Goal: Communication & Community: Participate in discussion

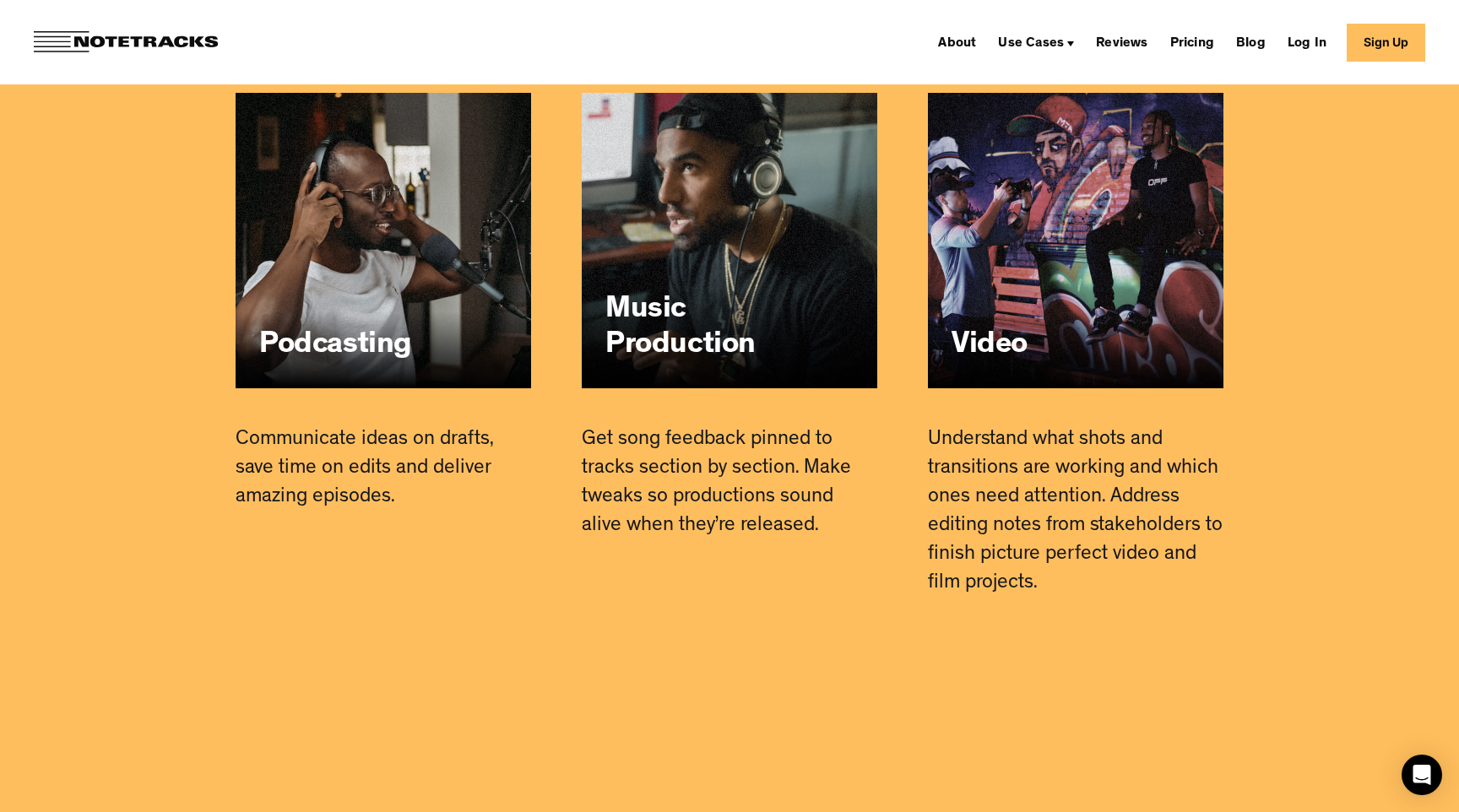
scroll to position [10320, 0]
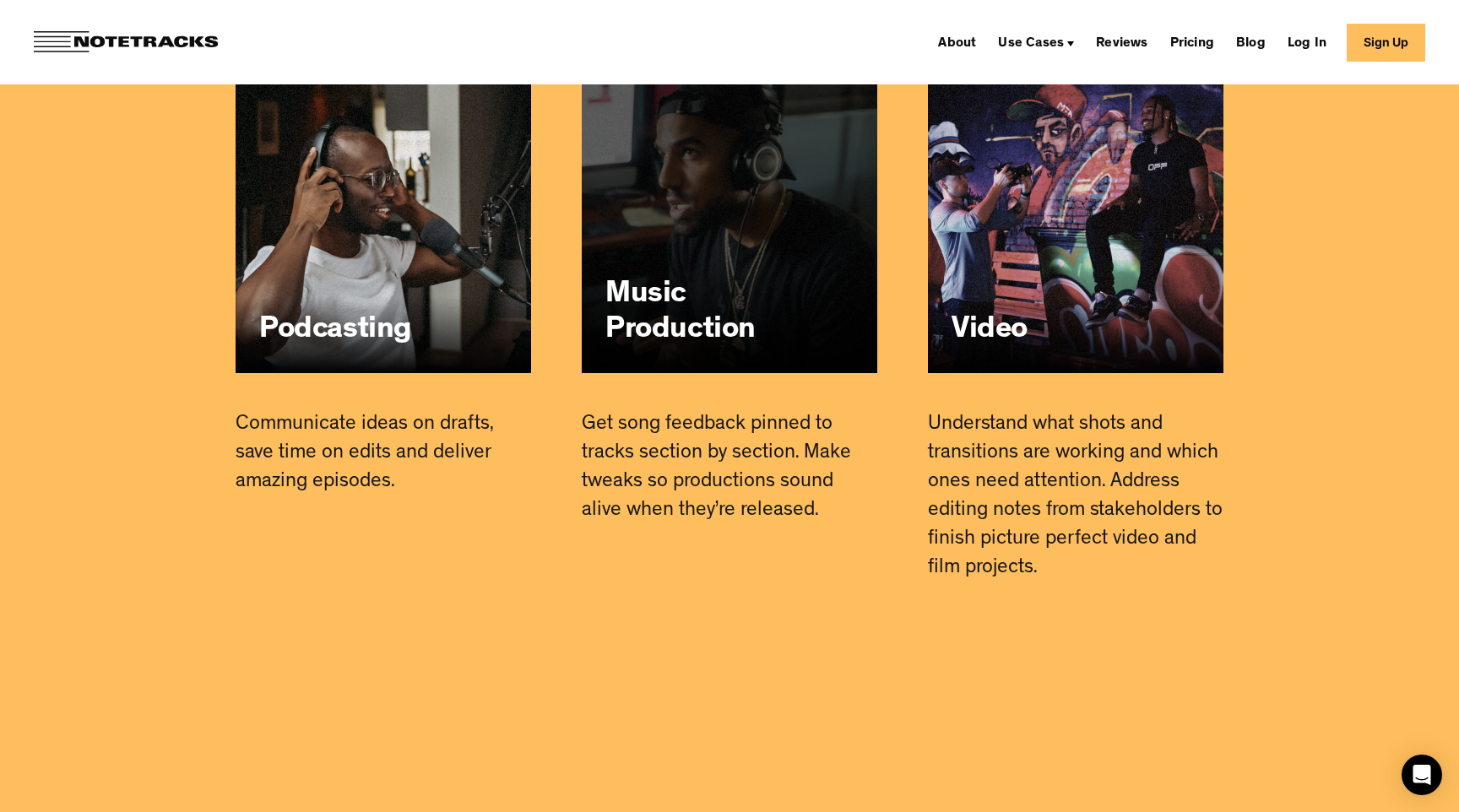
click at [703, 301] on link "Music Production" at bounding box center [729, 225] width 295 height 295
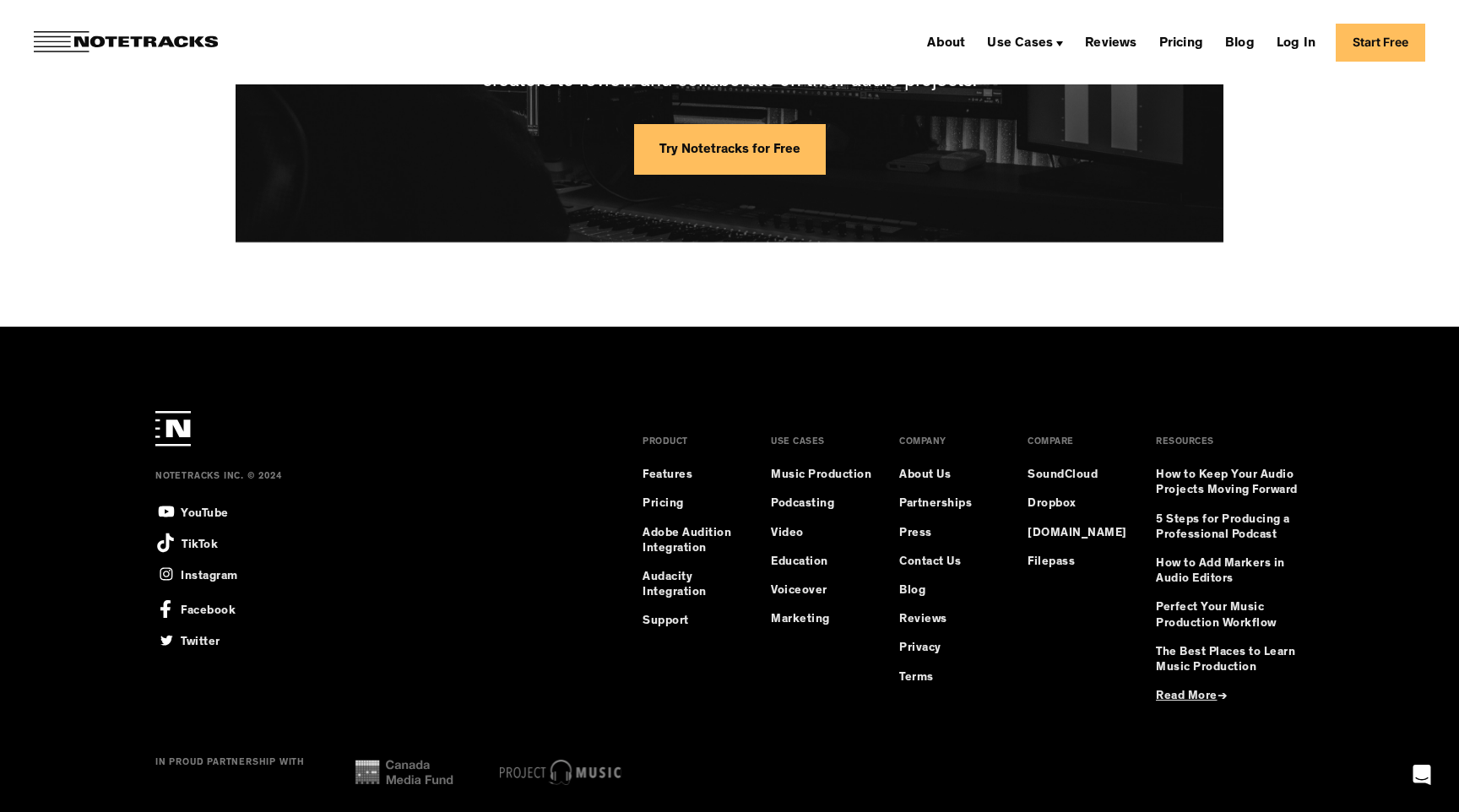
scroll to position [4553, 0]
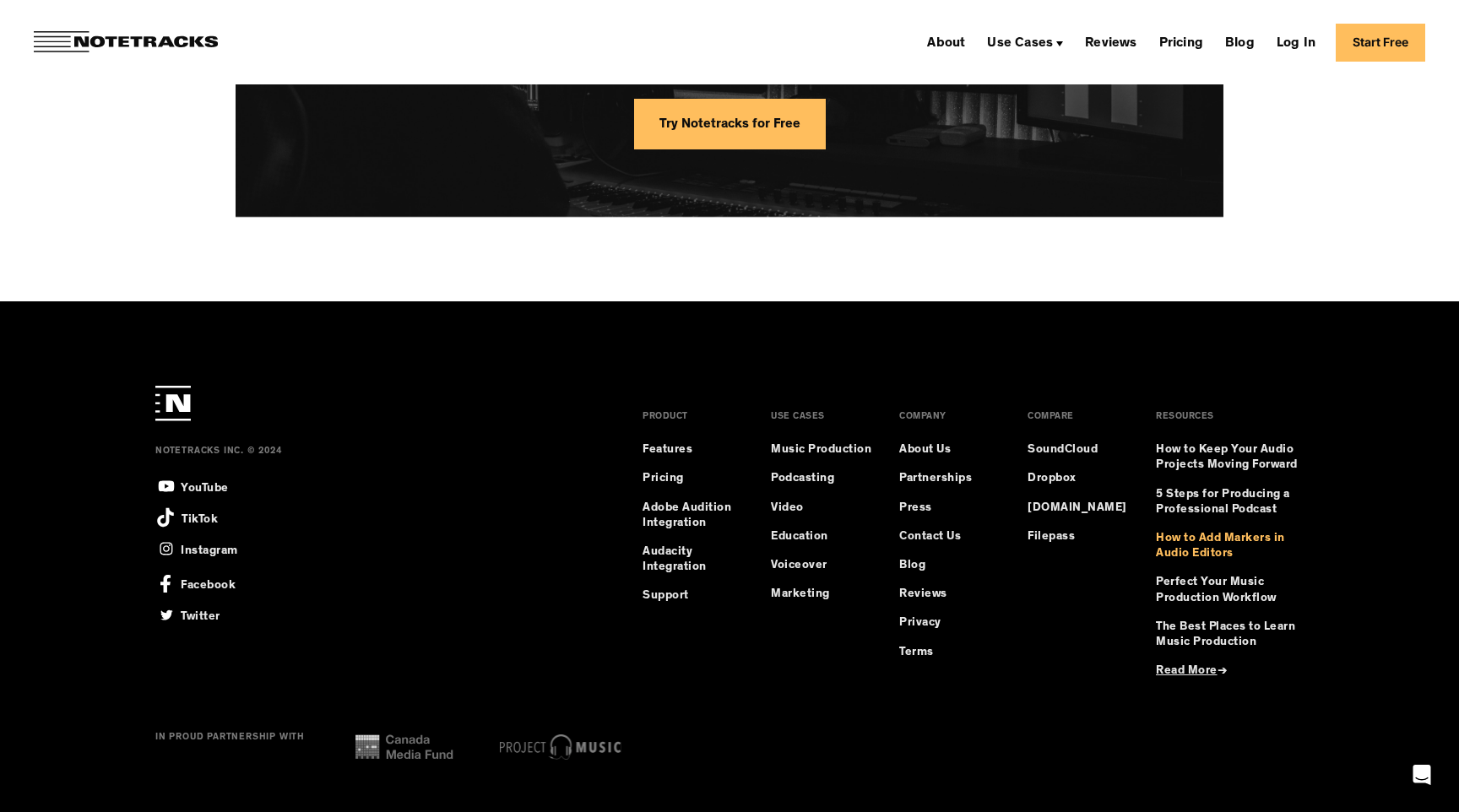
click at [1215, 541] on link "How to Add Markers in Audio Editors" at bounding box center [1229, 546] width 148 height 31
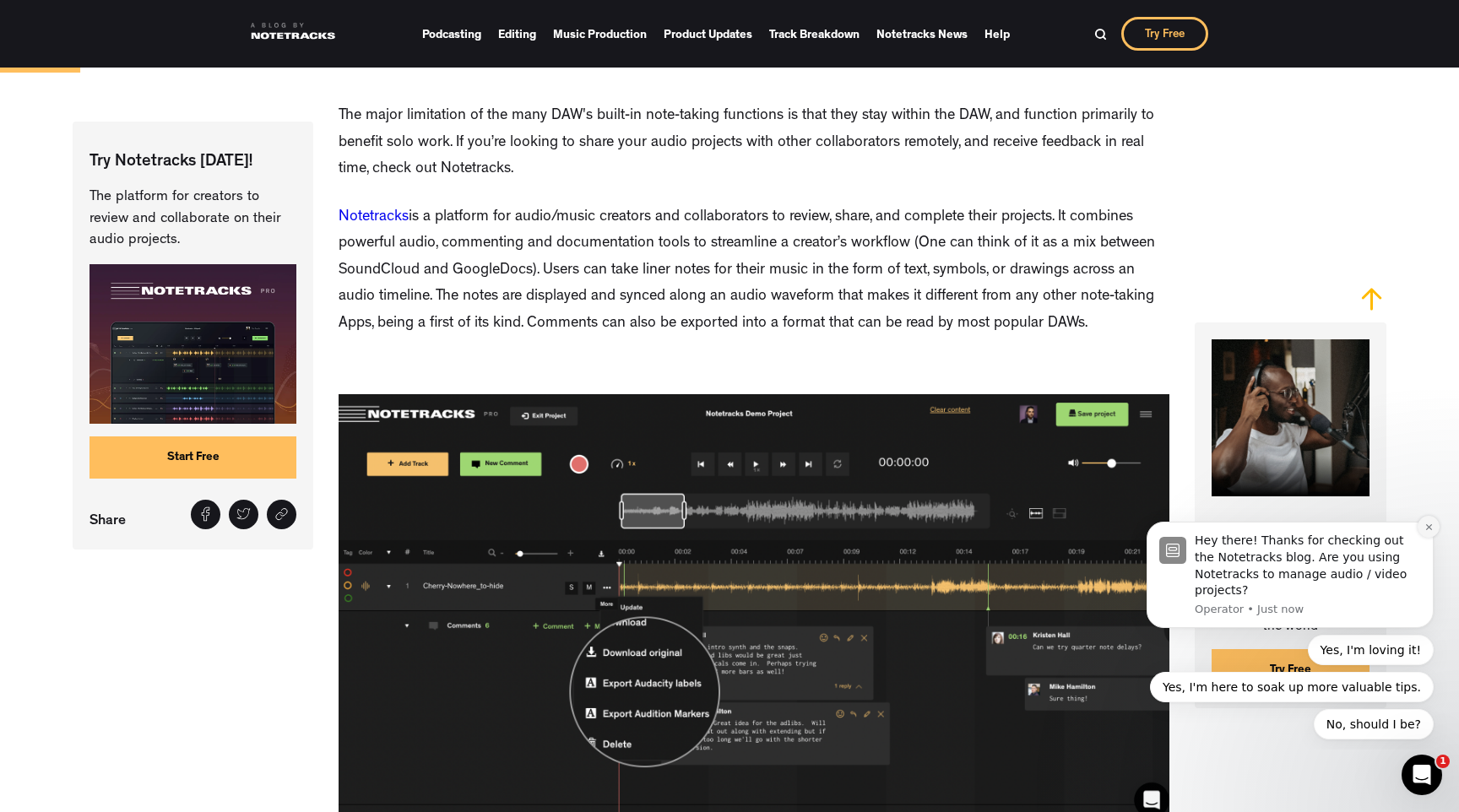
click at [1429, 528] on icon "Dismiss notification" at bounding box center [1428, 527] width 6 height 6
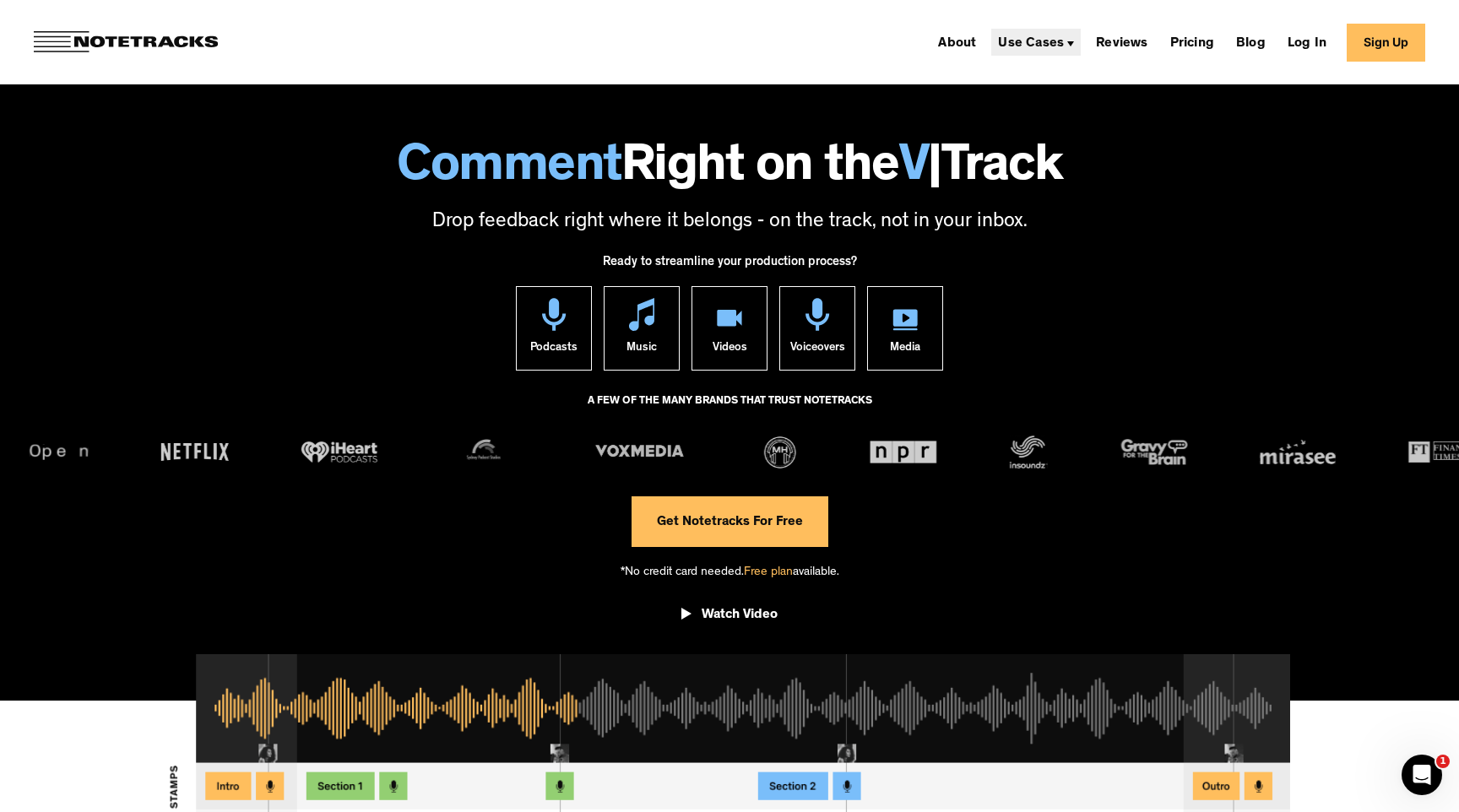
click at [1055, 43] on div "Use Cases" at bounding box center [1030, 43] width 66 height 13
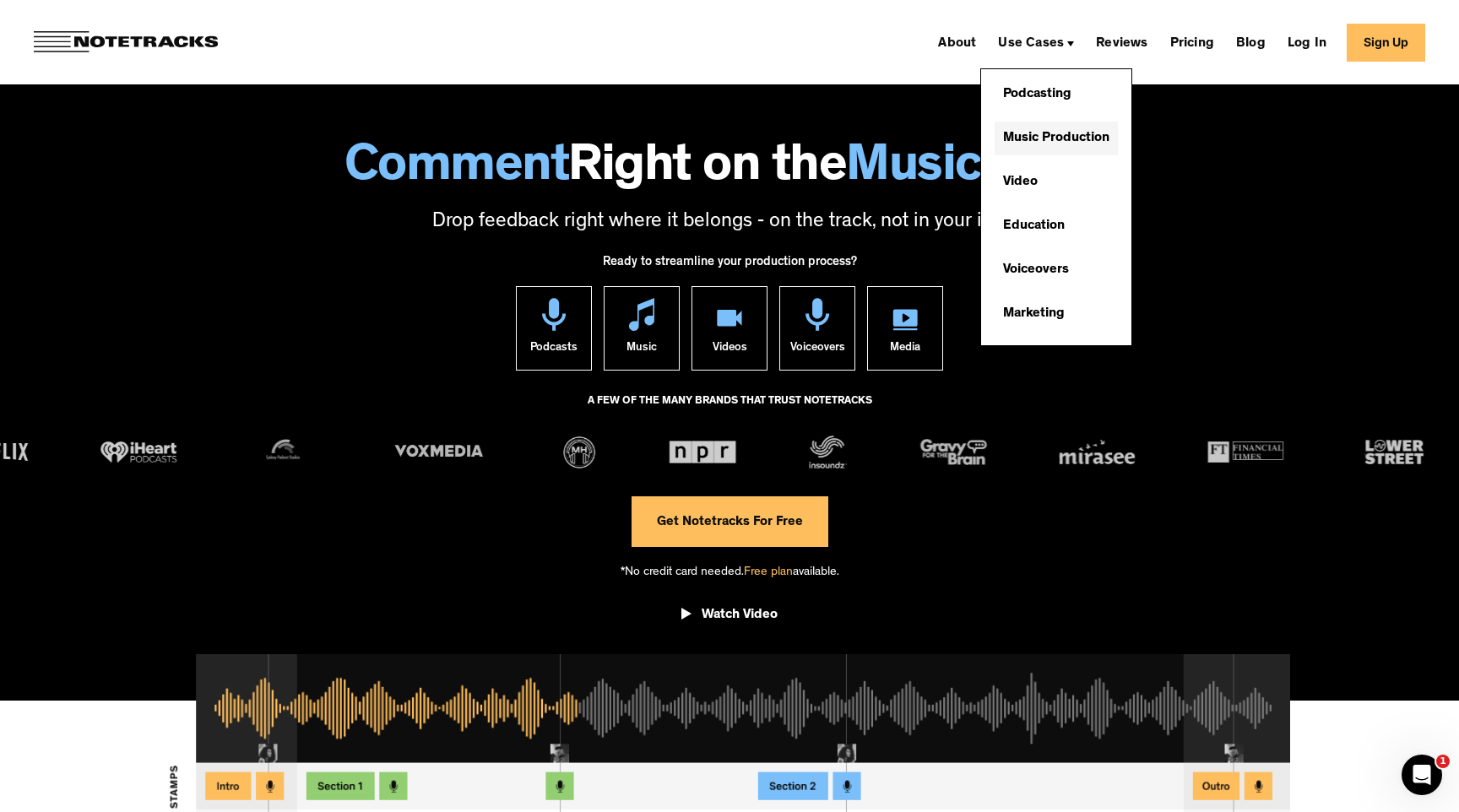
click at [1044, 135] on link "Music Production" at bounding box center [1056, 139] width 123 height 34
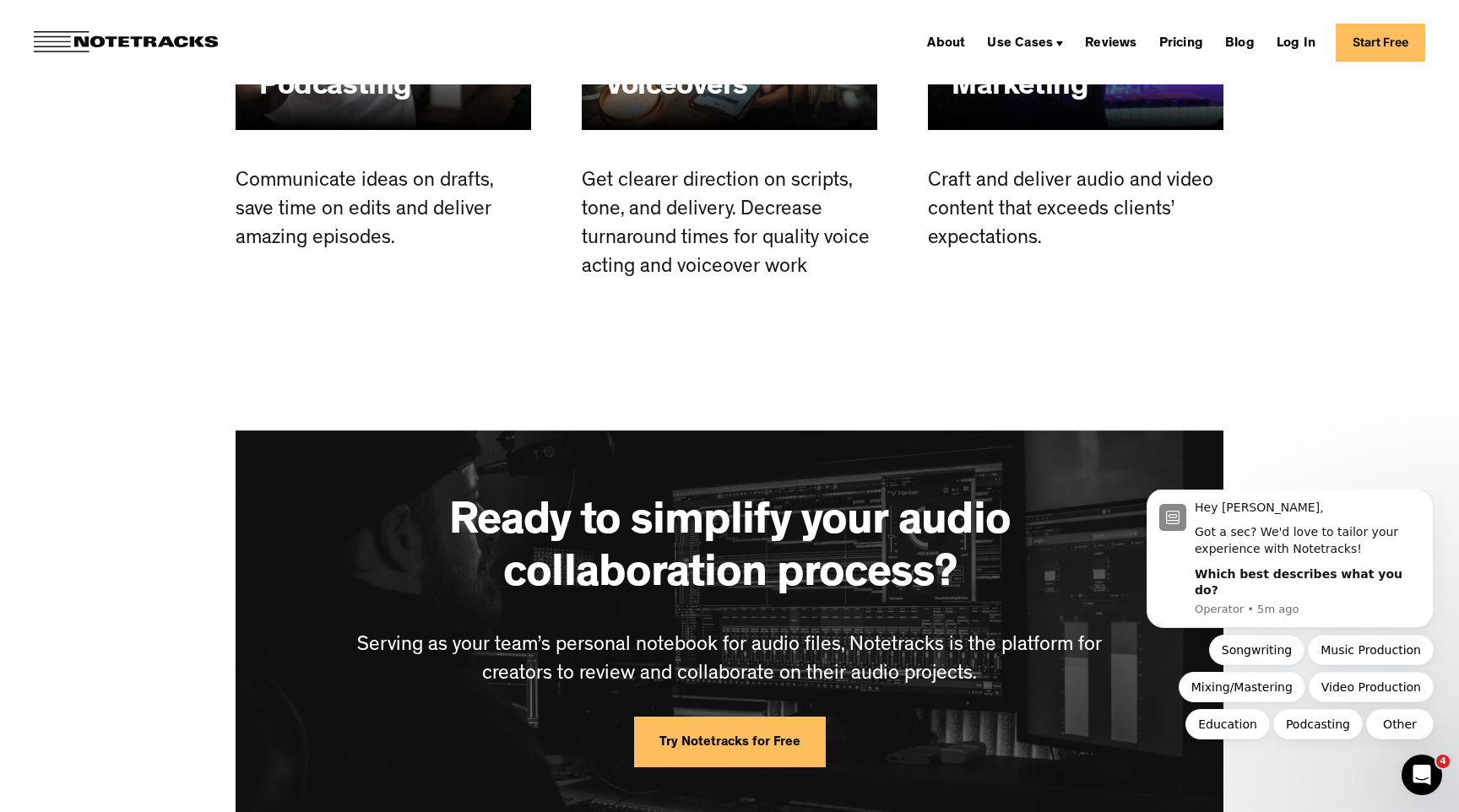
scroll to position [4553, 0]
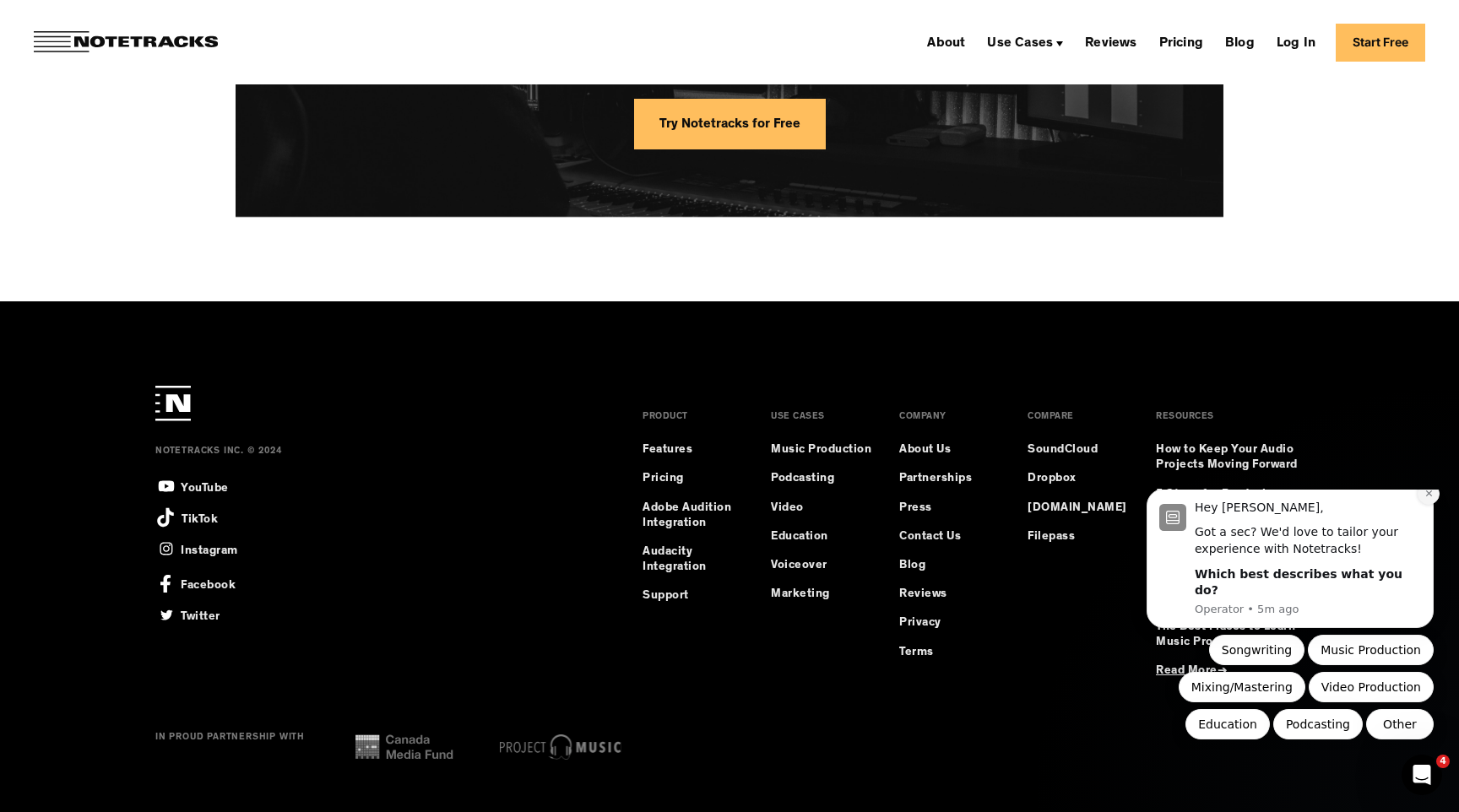
click at [1432, 498] on icon "Dismiss notification" at bounding box center [1429, 493] width 9 height 9
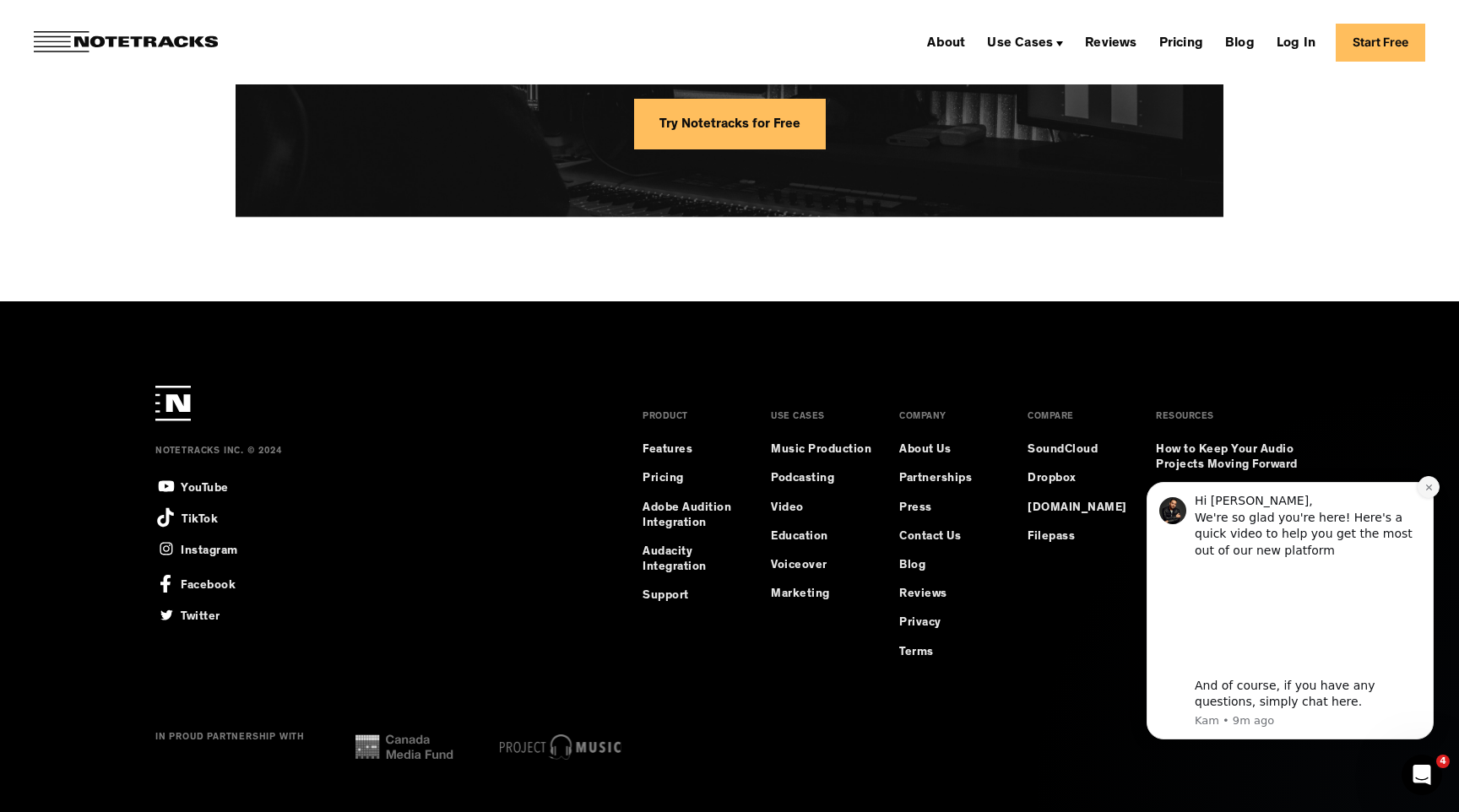
click at [1427, 486] on icon "Dismiss notification" at bounding box center [1429, 487] width 9 height 9
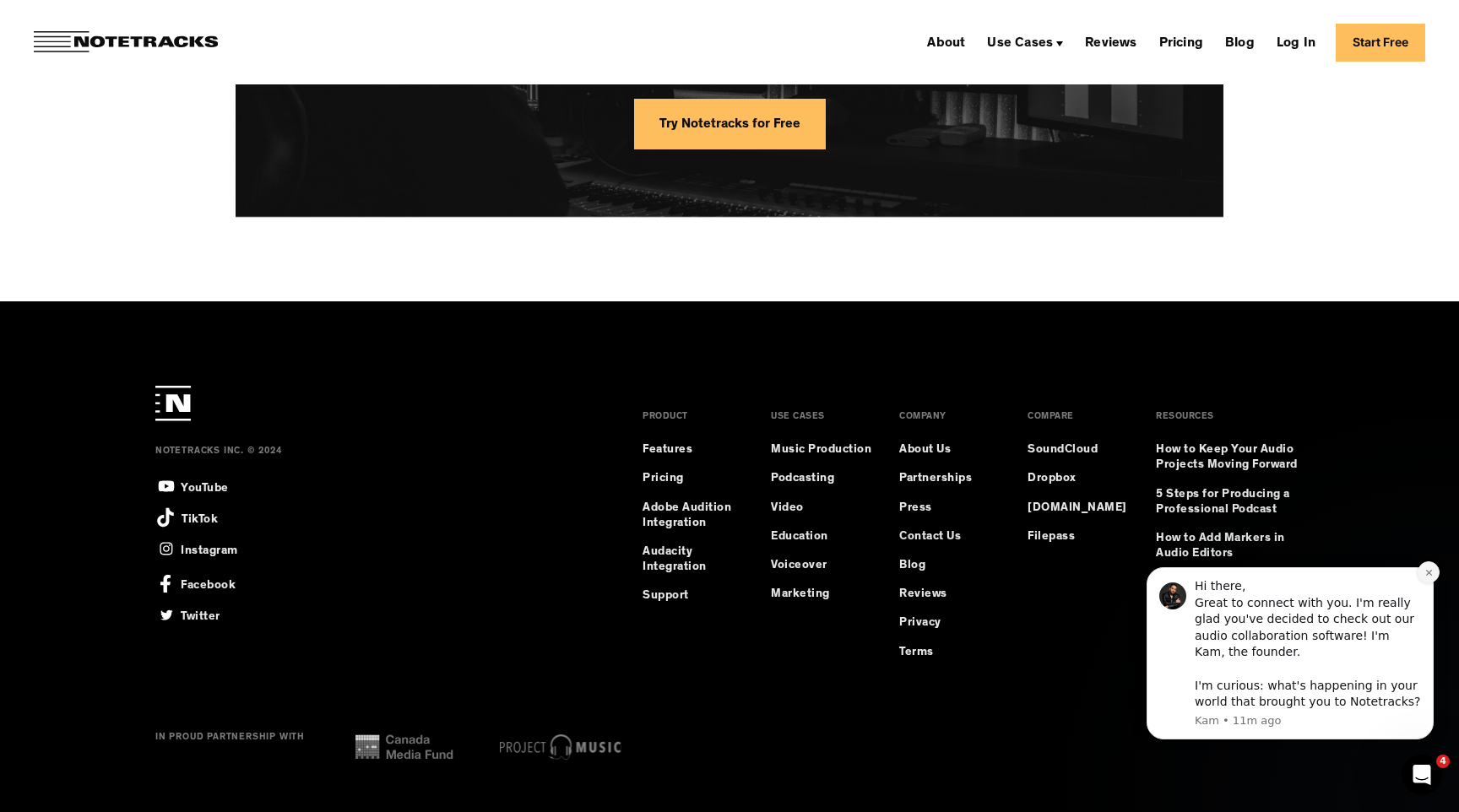
click at [1428, 574] on icon "Dismiss notification" at bounding box center [1429, 572] width 9 height 9
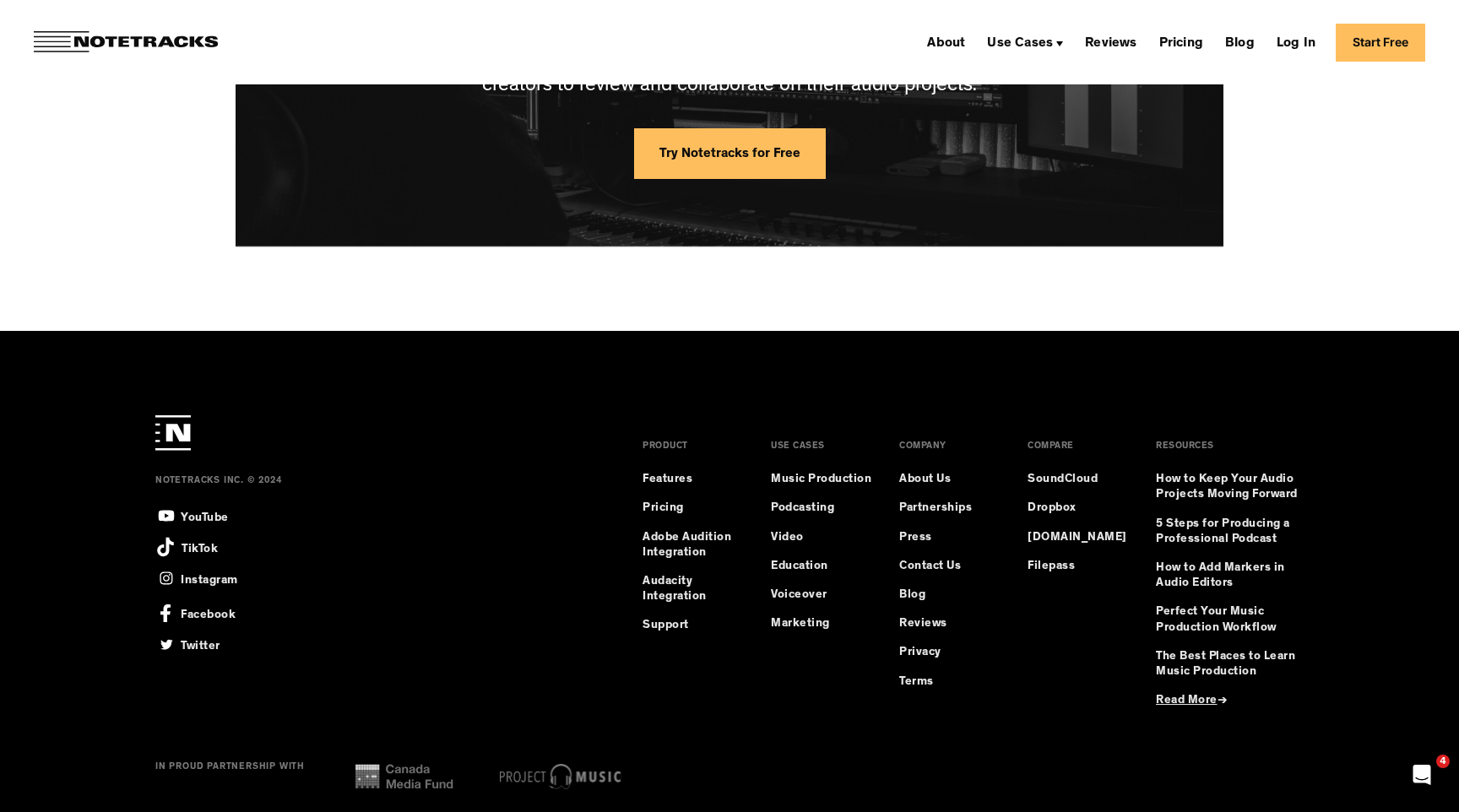
scroll to position [4527, 0]
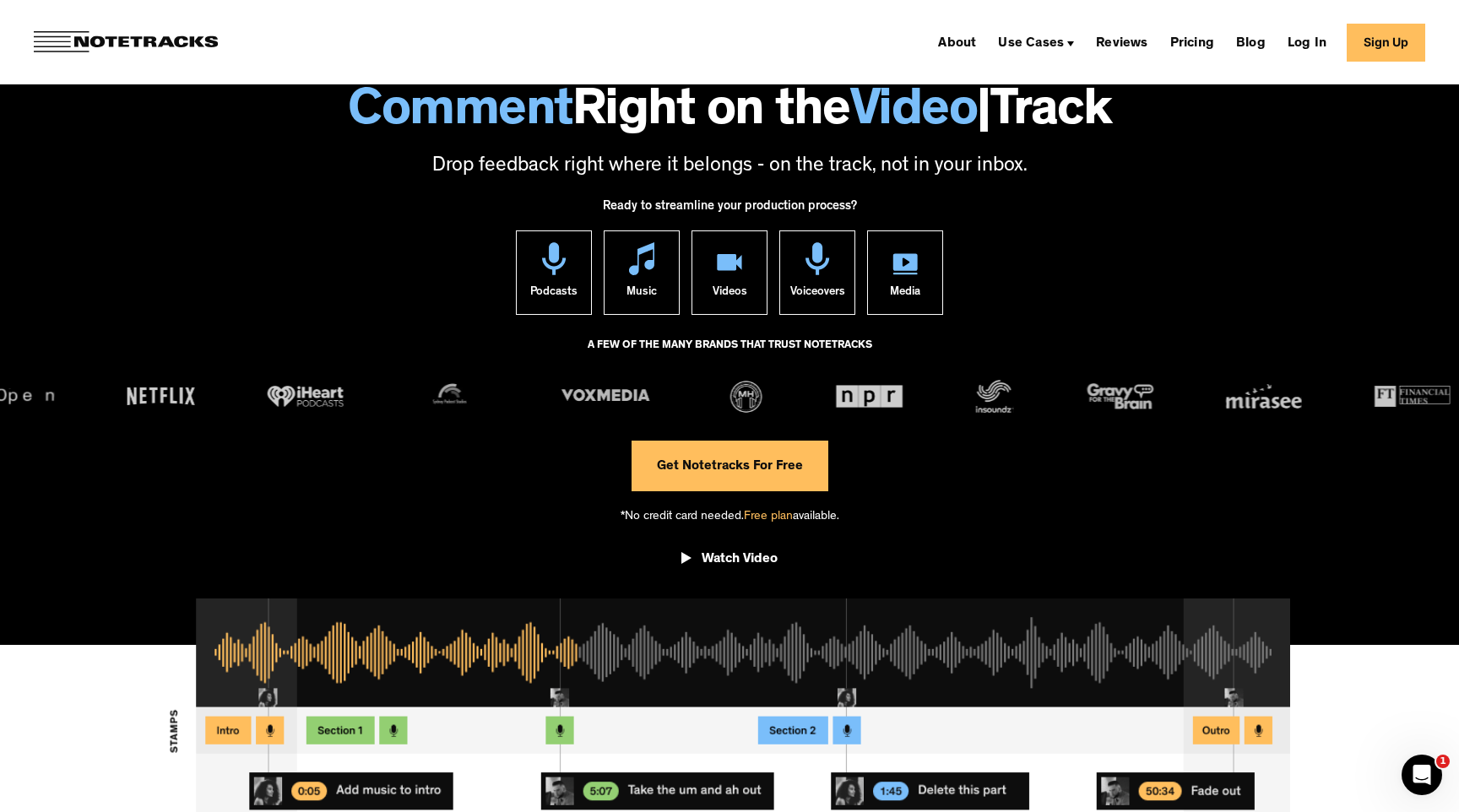
scroll to position [4999, 0]
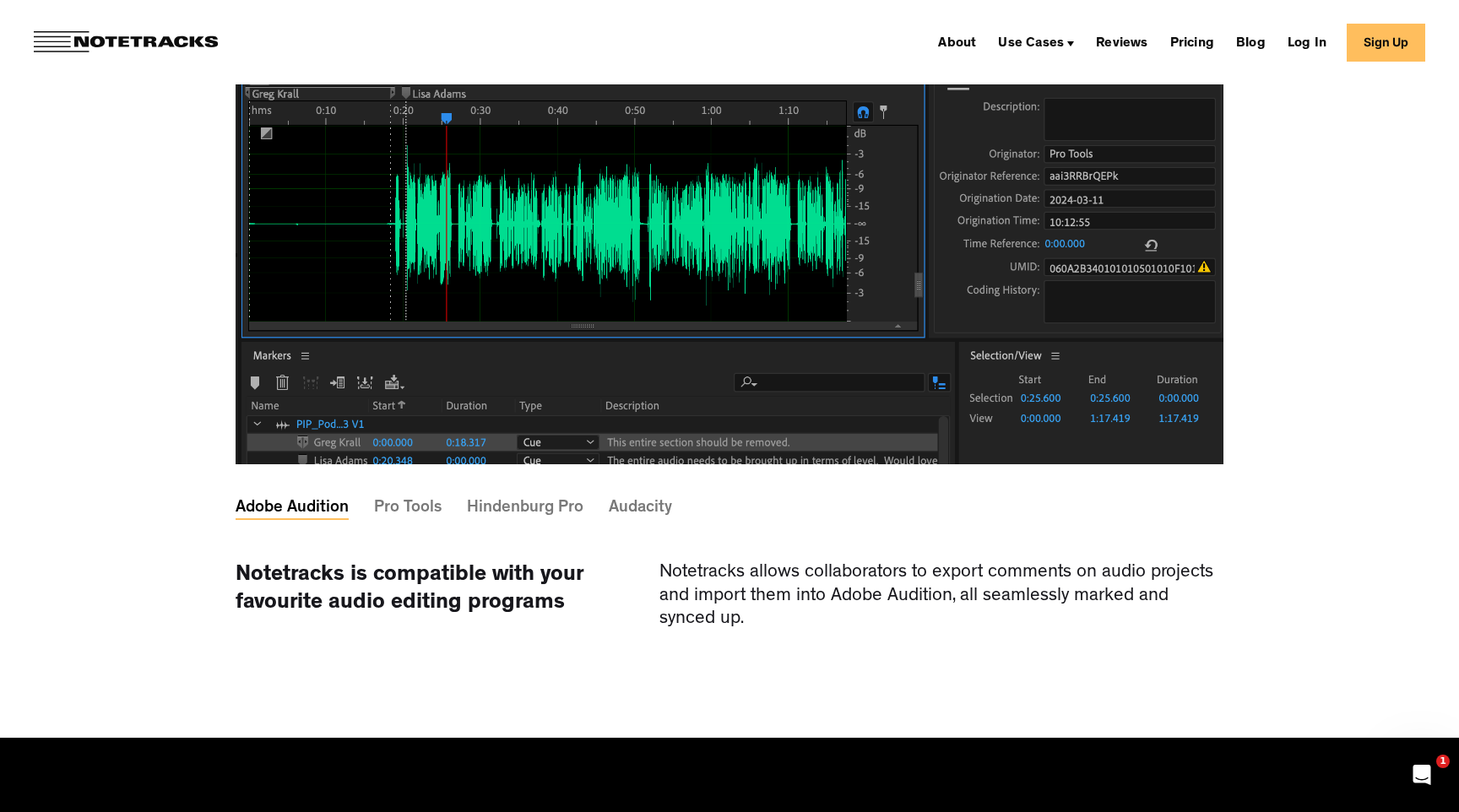
click at [408, 506] on div "Pro Tools" at bounding box center [407, 509] width 67 height 5
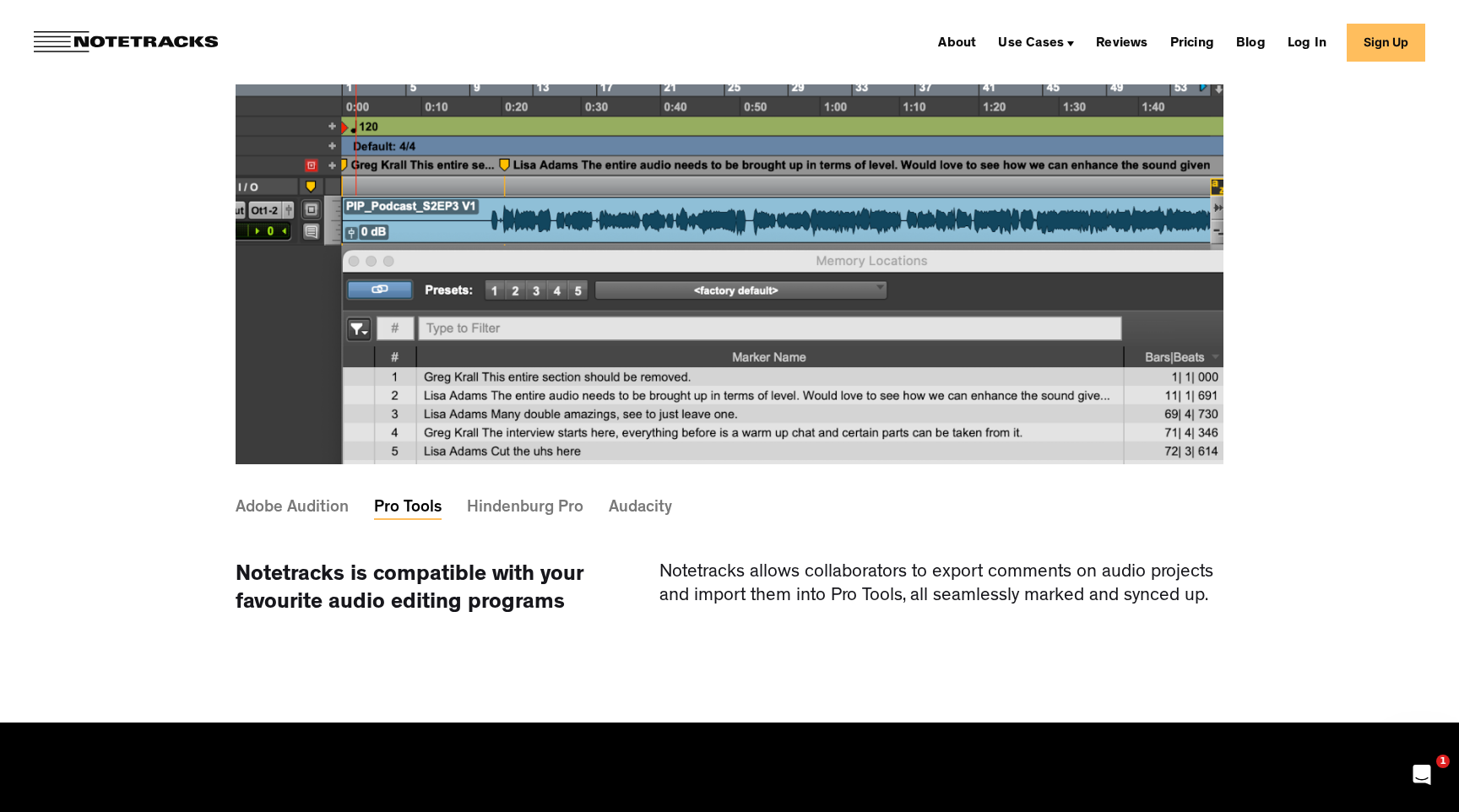
click at [695, 563] on div "Notetracks allows collaborators to export comments on audio projects and import…" at bounding box center [941, 589] width 564 height 55
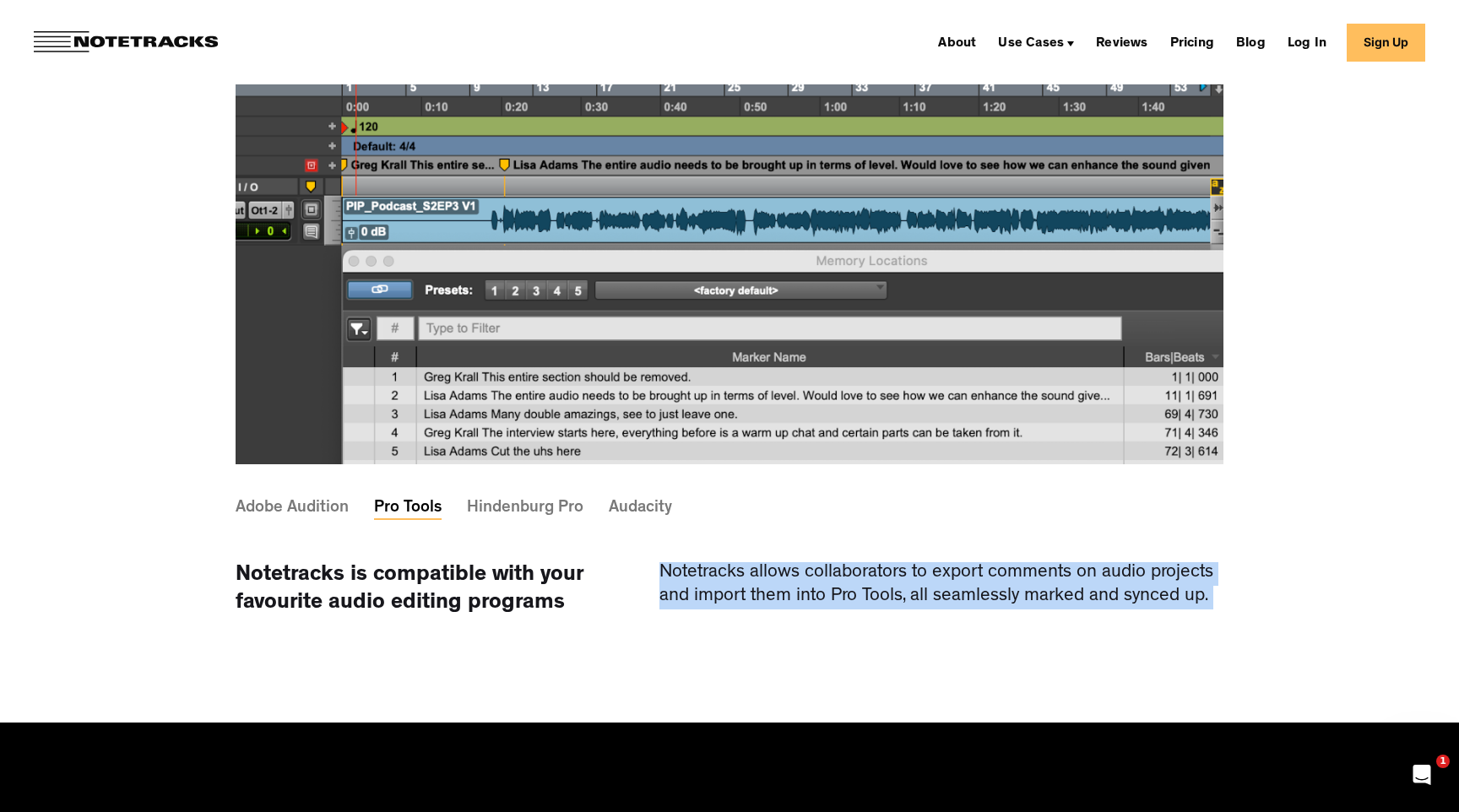
copy div "Notetracks allows collaborators to export comments on audio projects and import…"
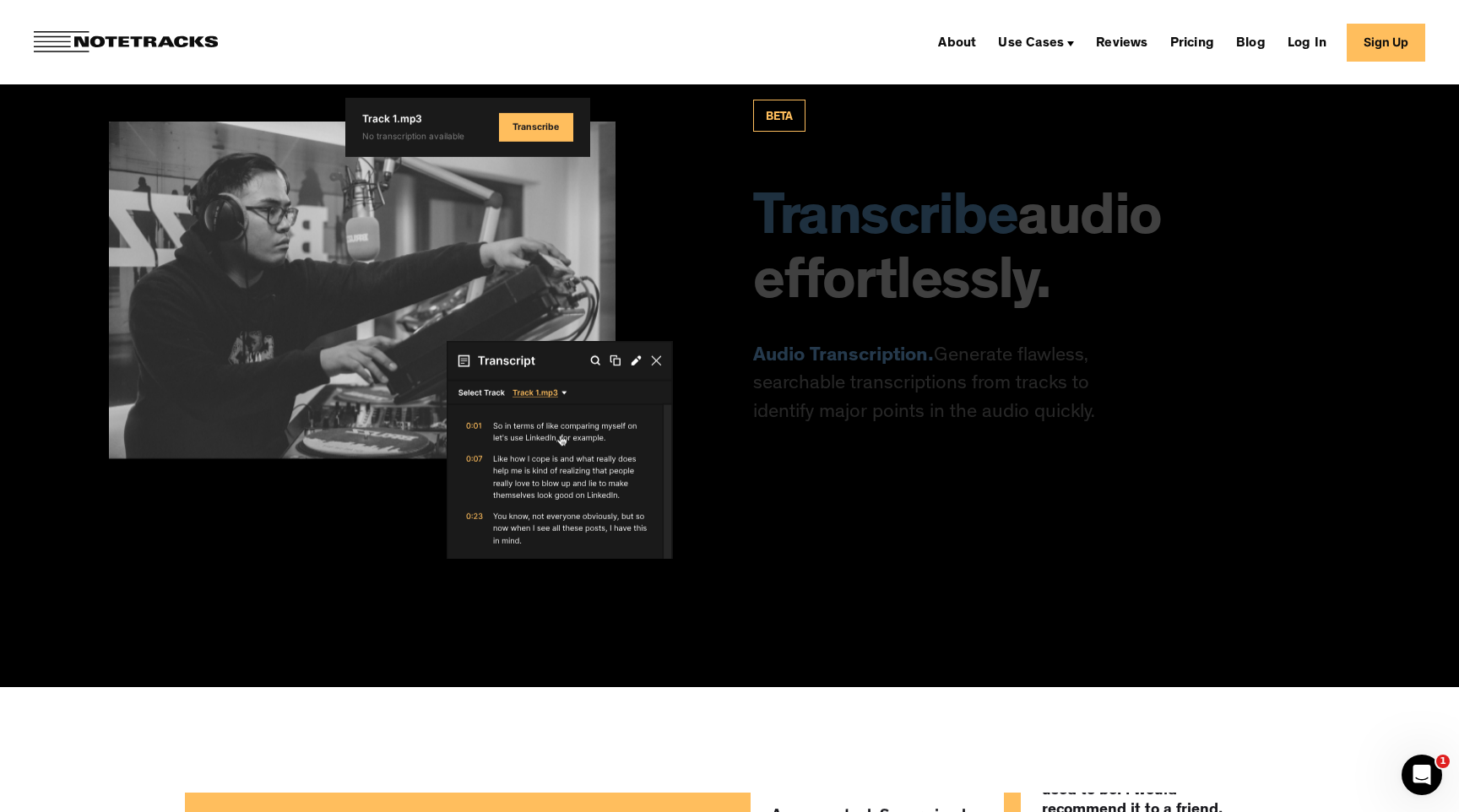
scroll to position [2639, 0]
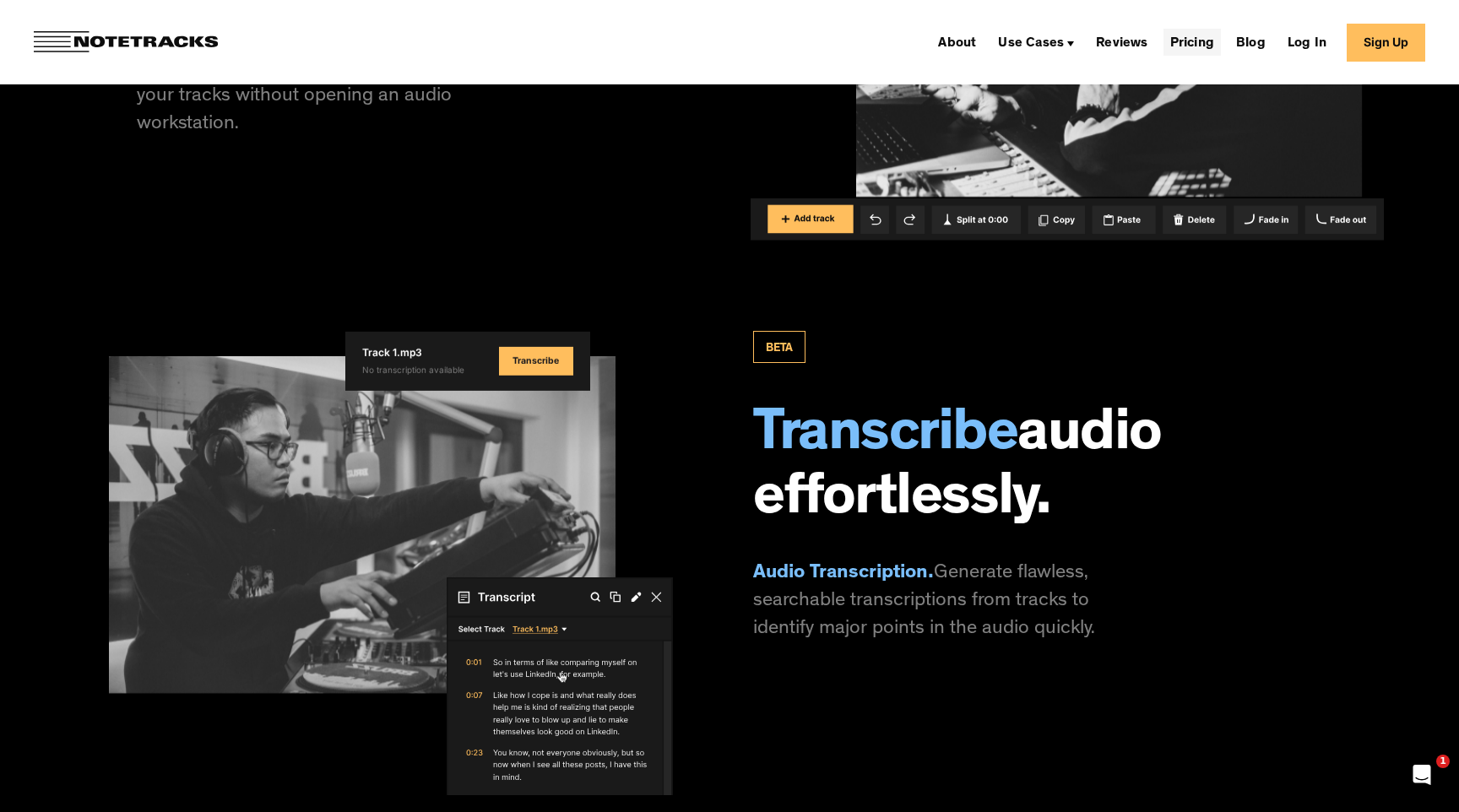
click at [1195, 38] on link "Pricing" at bounding box center [1193, 42] width 57 height 27
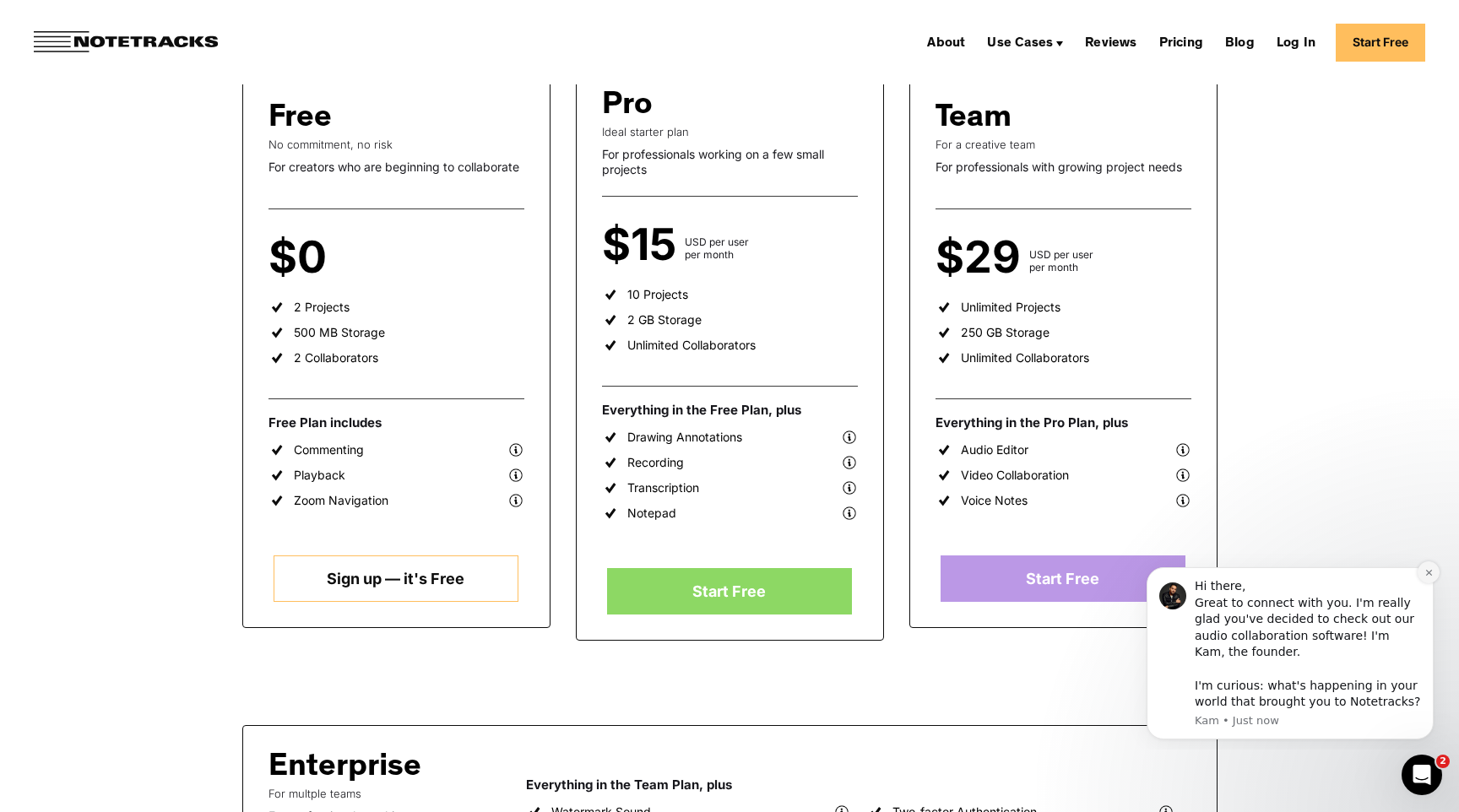
click at [1430, 572] on icon "Dismiss notification" at bounding box center [1429, 572] width 9 height 9
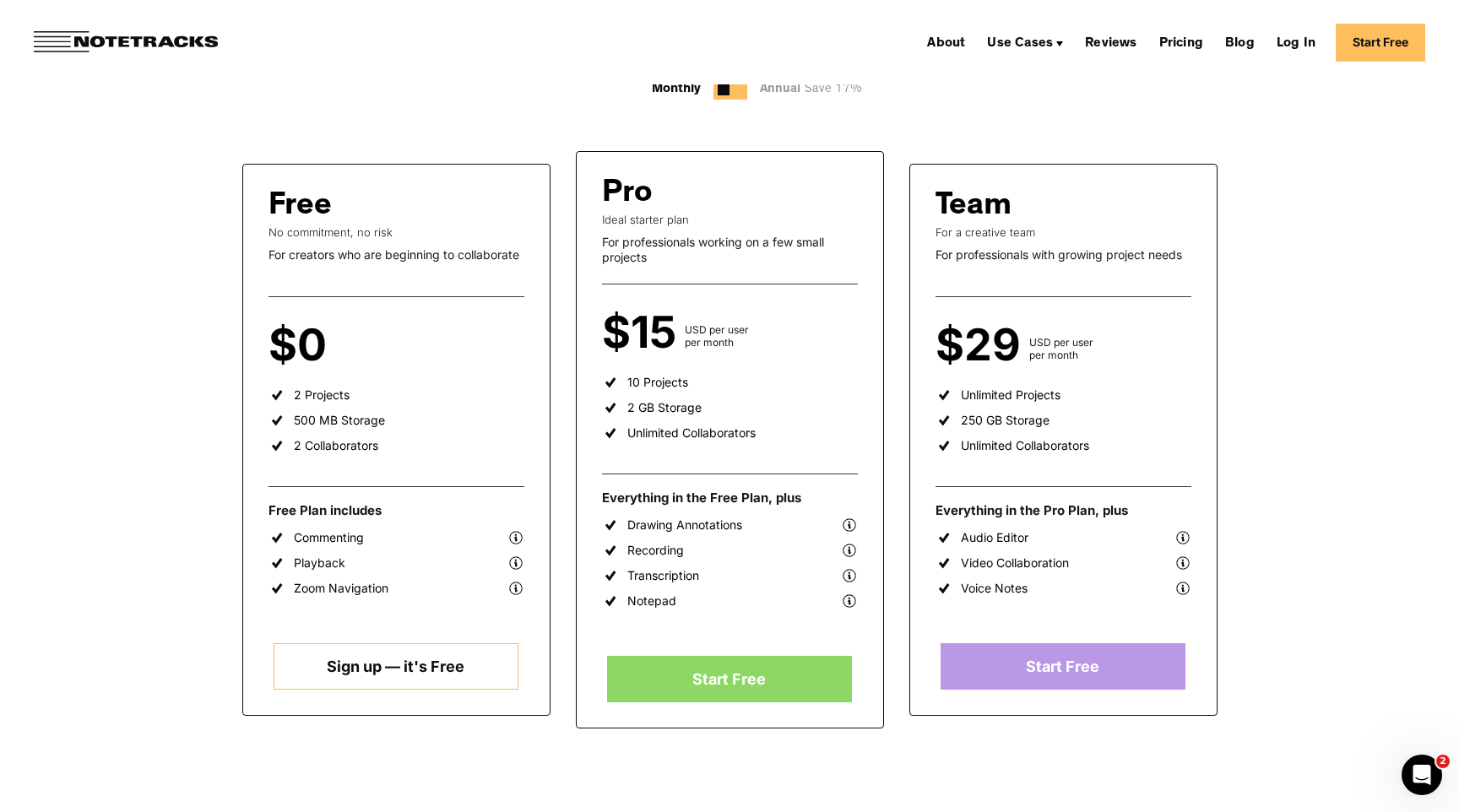
scroll to position [226, 0]
click at [784, 90] on div "Annual Save 17%" at bounding box center [815, 91] width 110 height 22
click at [830, 82] on div "About Use Cases Podcasting Music Production Video Education Voiceovers Marketin…" at bounding box center [730, 42] width 1459 height 84
click at [831, 94] on span "Save 17%" at bounding box center [831, 91] width 62 height 13
click at [1385, 44] on link "Start Free" at bounding box center [1381, 42] width 90 height 38
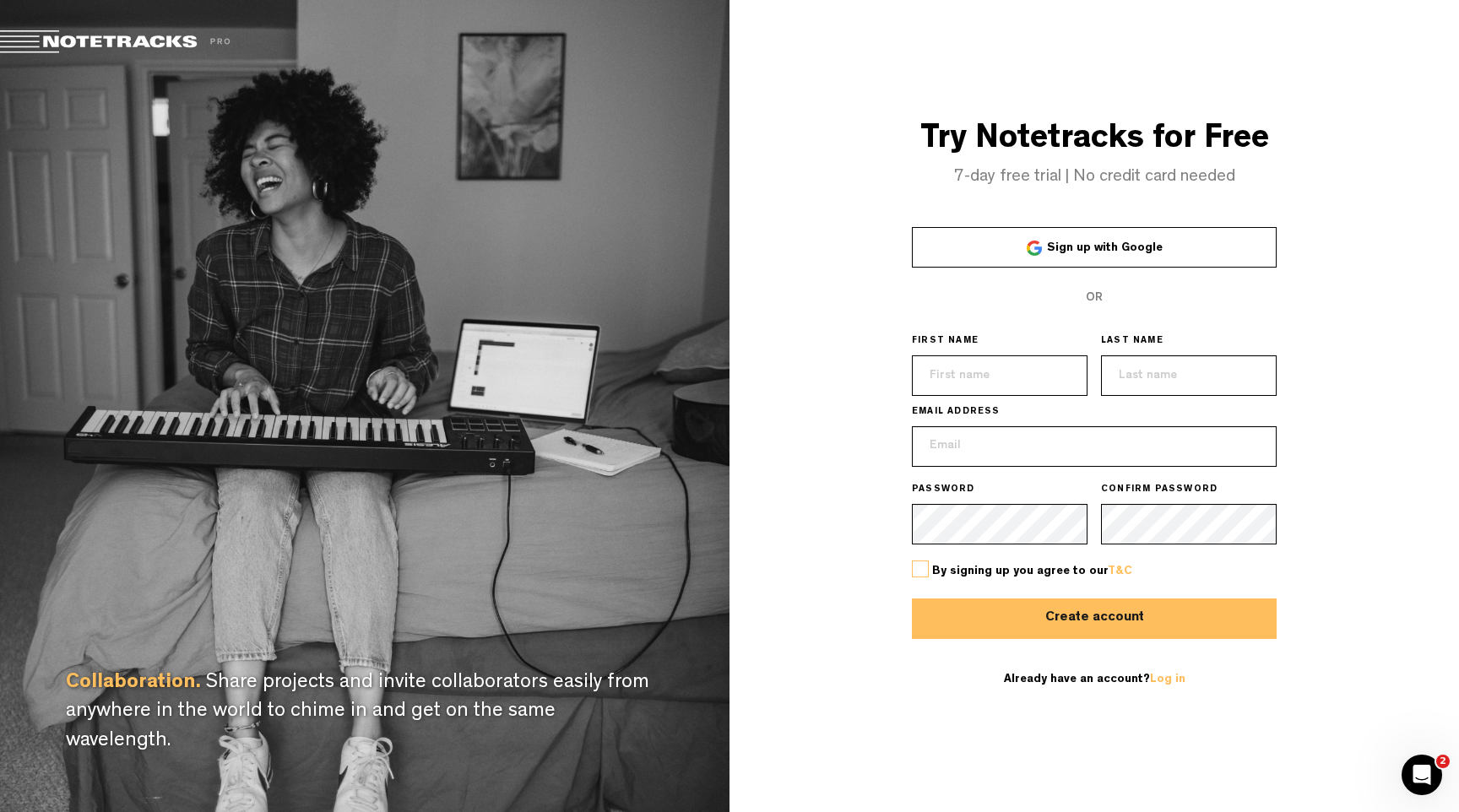
click at [983, 369] on input "text" at bounding box center [1000, 375] width 176 height 40
type input "Ryan"
type input "Donnelly"
type input "[EMAIL_ADDRESS][DOMAIN_NAME]"
click at [920, 565] on label at bounding box center [920, 569] width 17 height 17
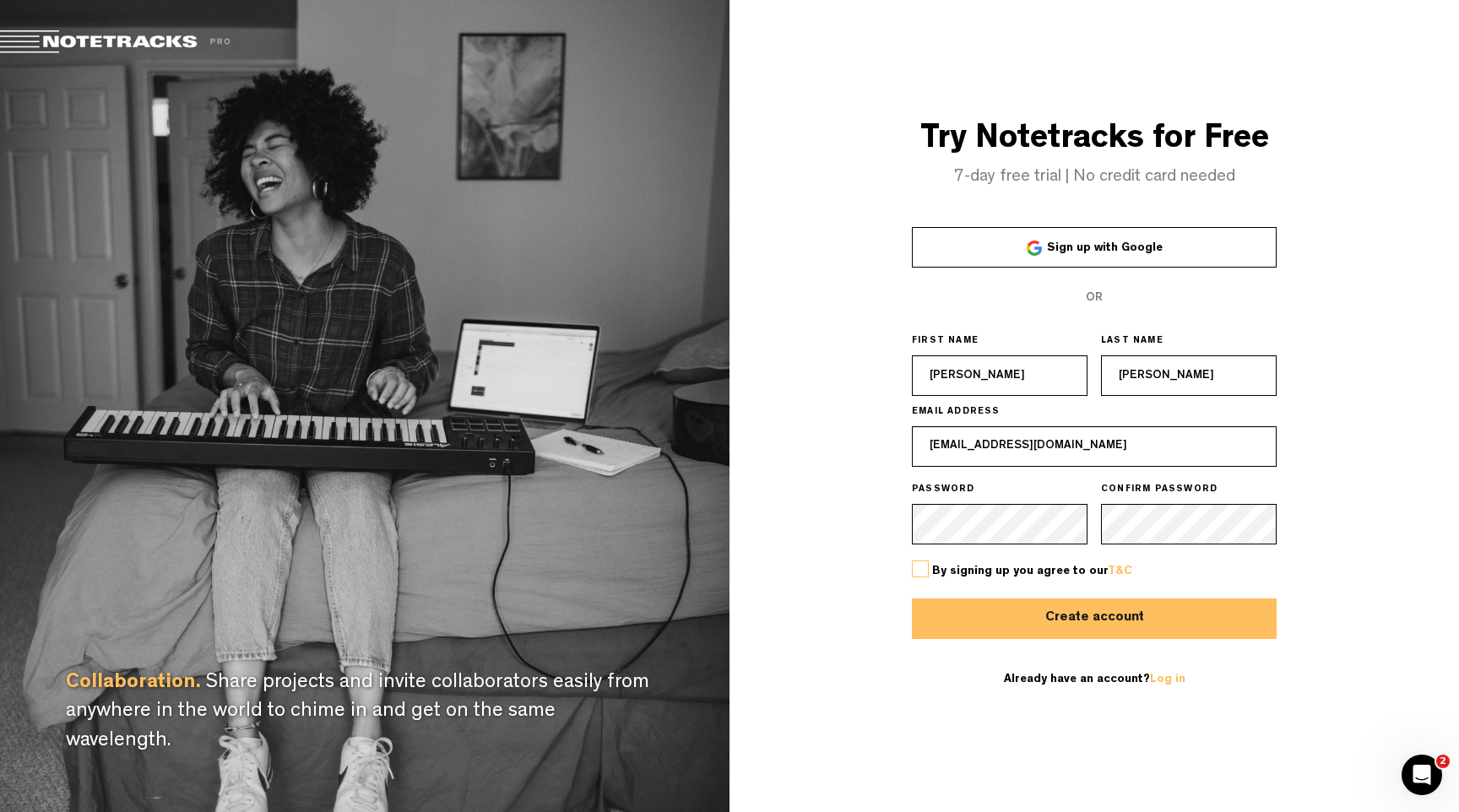
click at [0, 0] on input "checkbox" at bounding box center [0, 0] width 0 height 0
click at [1083, 617] on button "Create account" at bounding box center [1094, 618] width 365 height 40
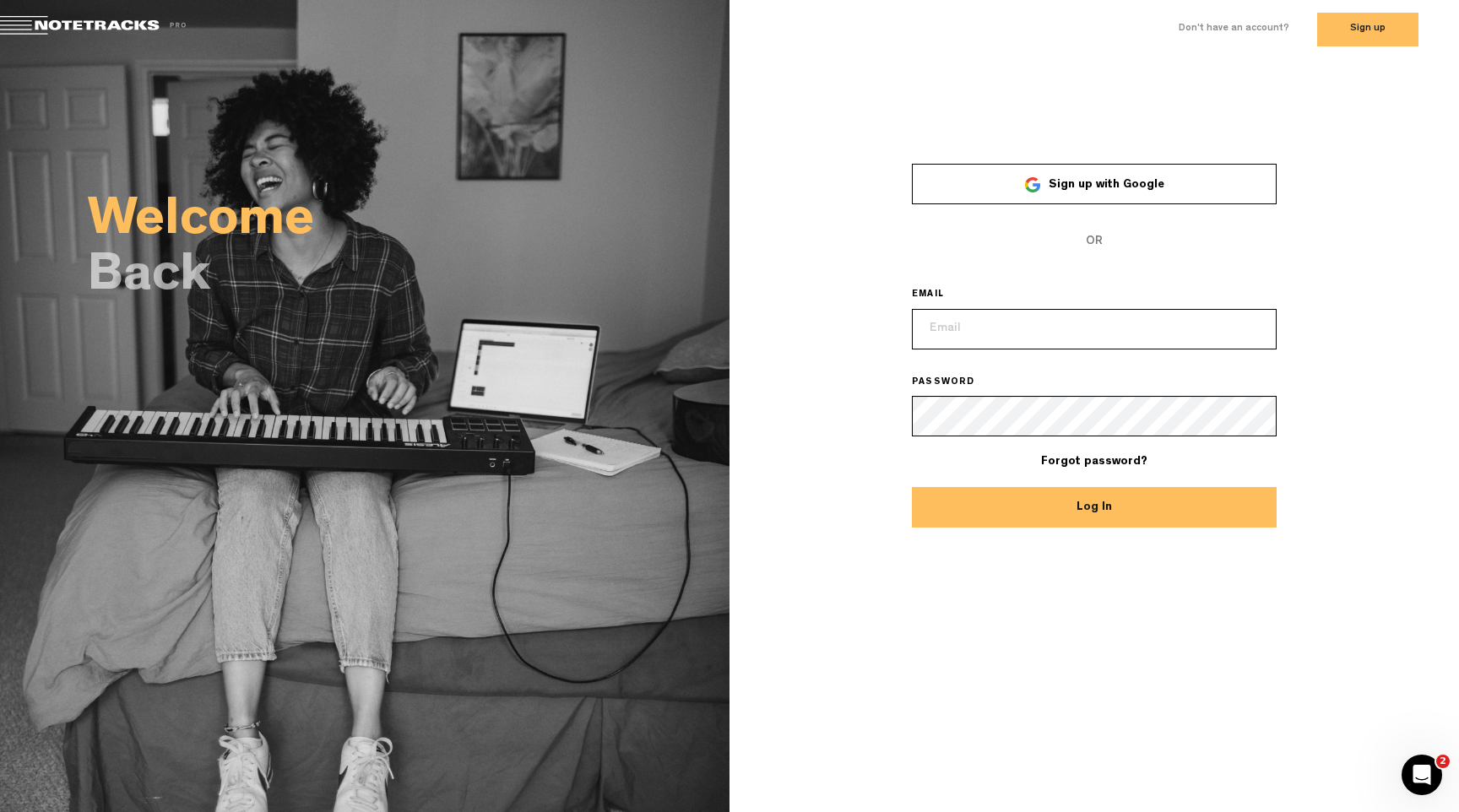
type input "[EMAIL_ADDRESS][DOMAIN_NAME]"
click at [876, 258] on div "× Sign up with Google OR EMAIL [PERSON_NAME][EMAIL_ADDRESS][DOMAIN_NAME] PASSWO…" at bounding box center [1094, 335] width 730 height 389
click at [1076, 506] on button "Log In" at bounding box center [1094, 507] width 365 height 40
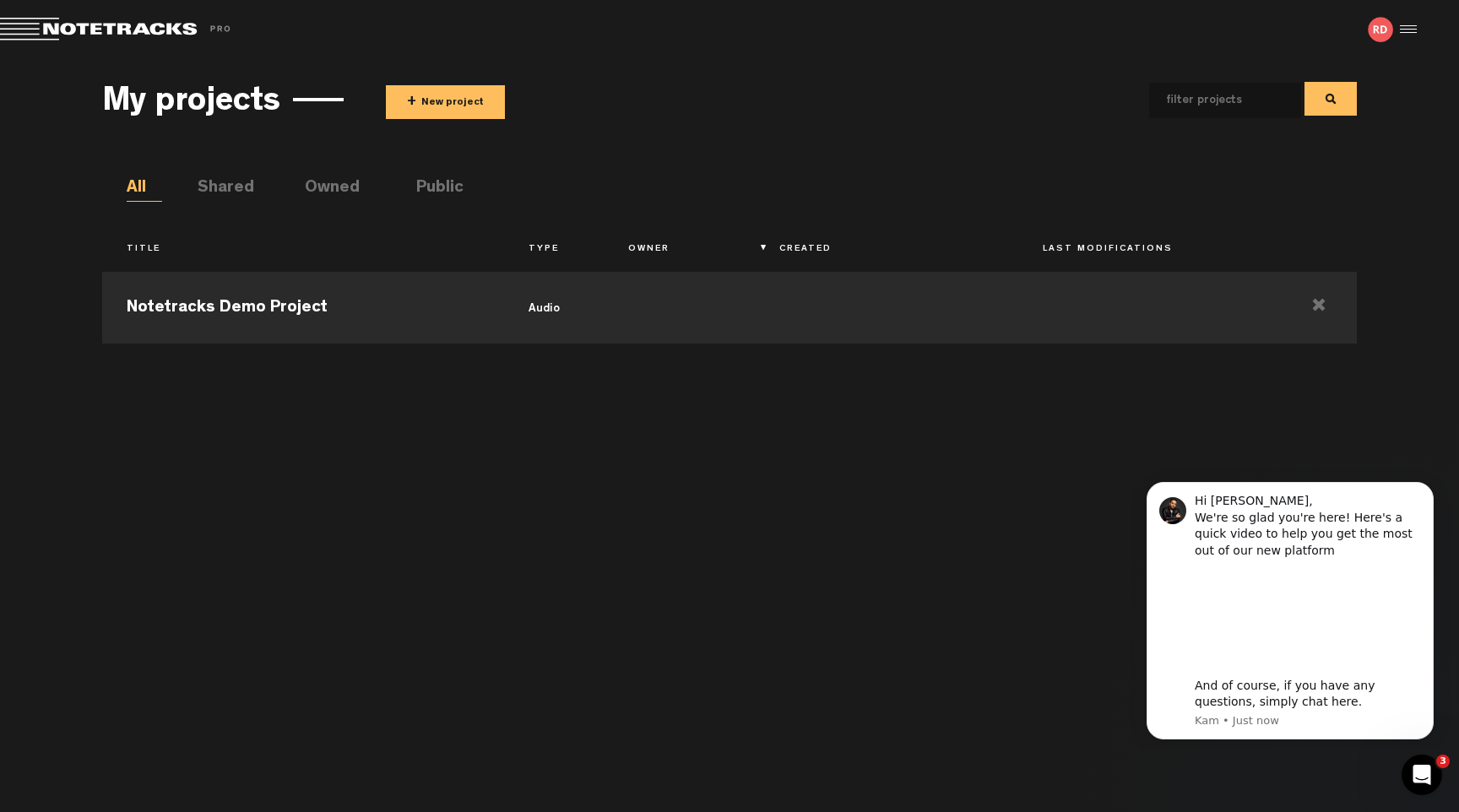
click at [430, 108] on button "+ New project" at bounding box center [445, 102] width 119 height 34
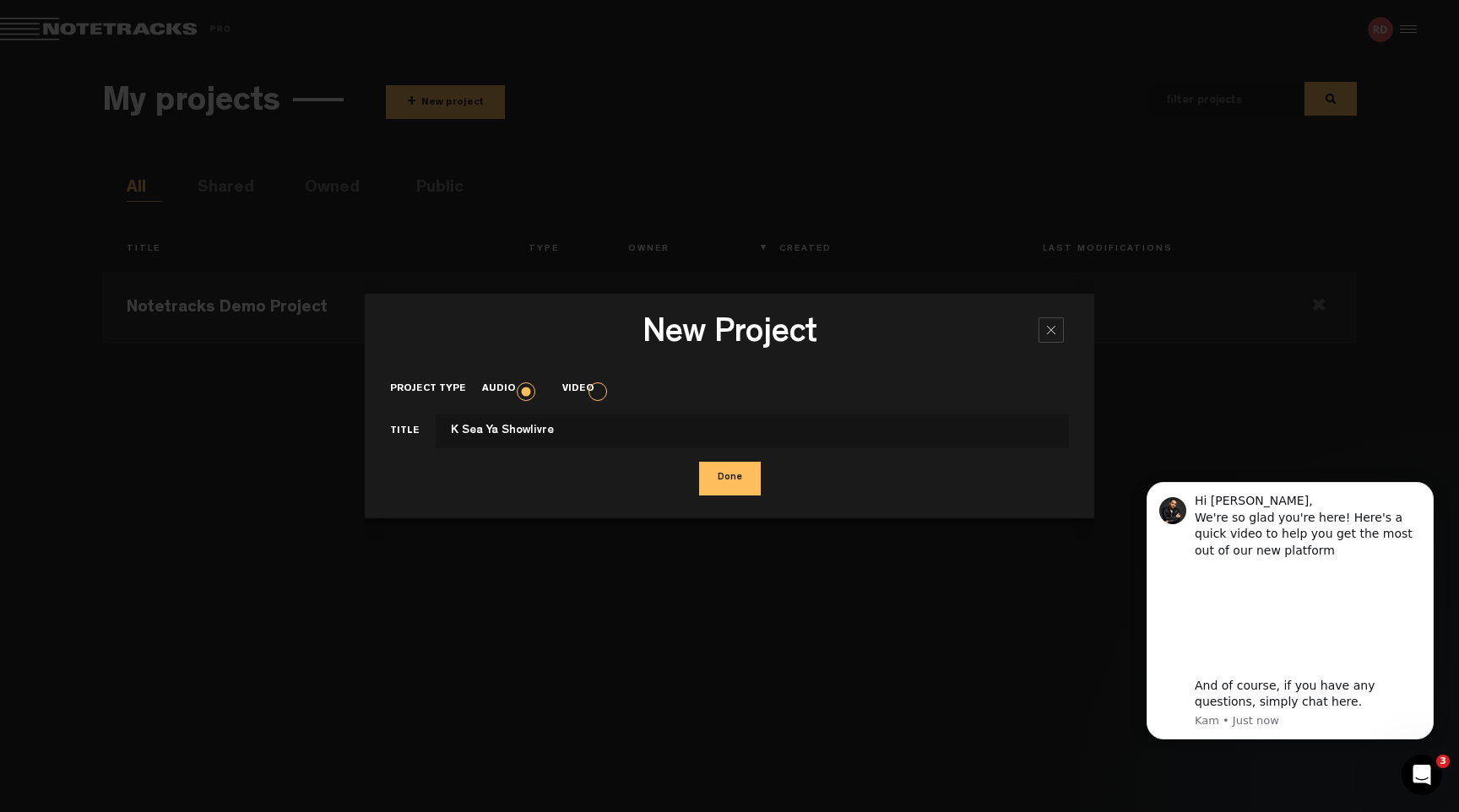
type input "K Sea Ya Showlivre"
click at [730, 477] on button "Done" at bounding box center [730, 479] width 62 height 34
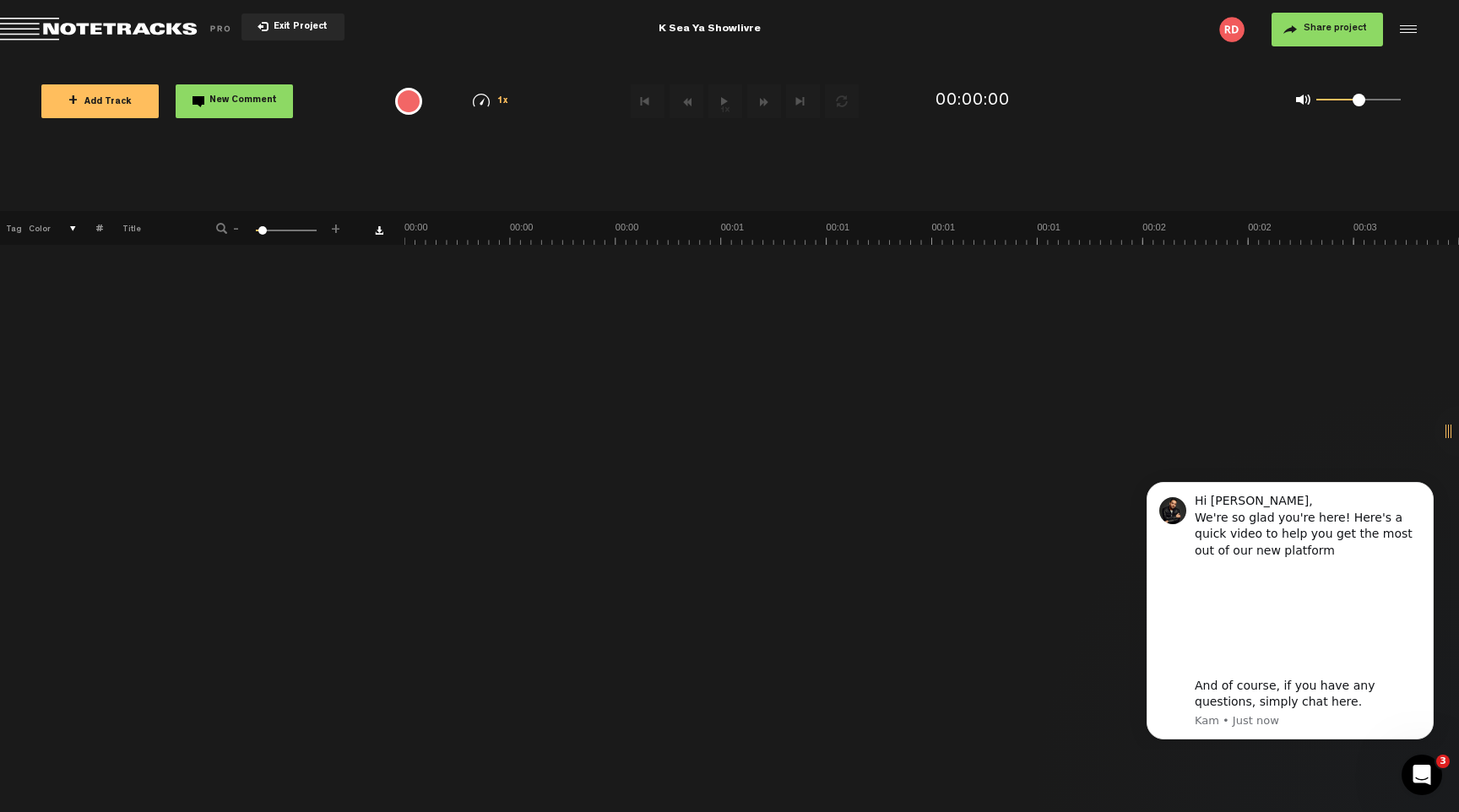
click at [109, 98] on span "+ Add Track" at bounding box center [100, 102] width 64 height 9
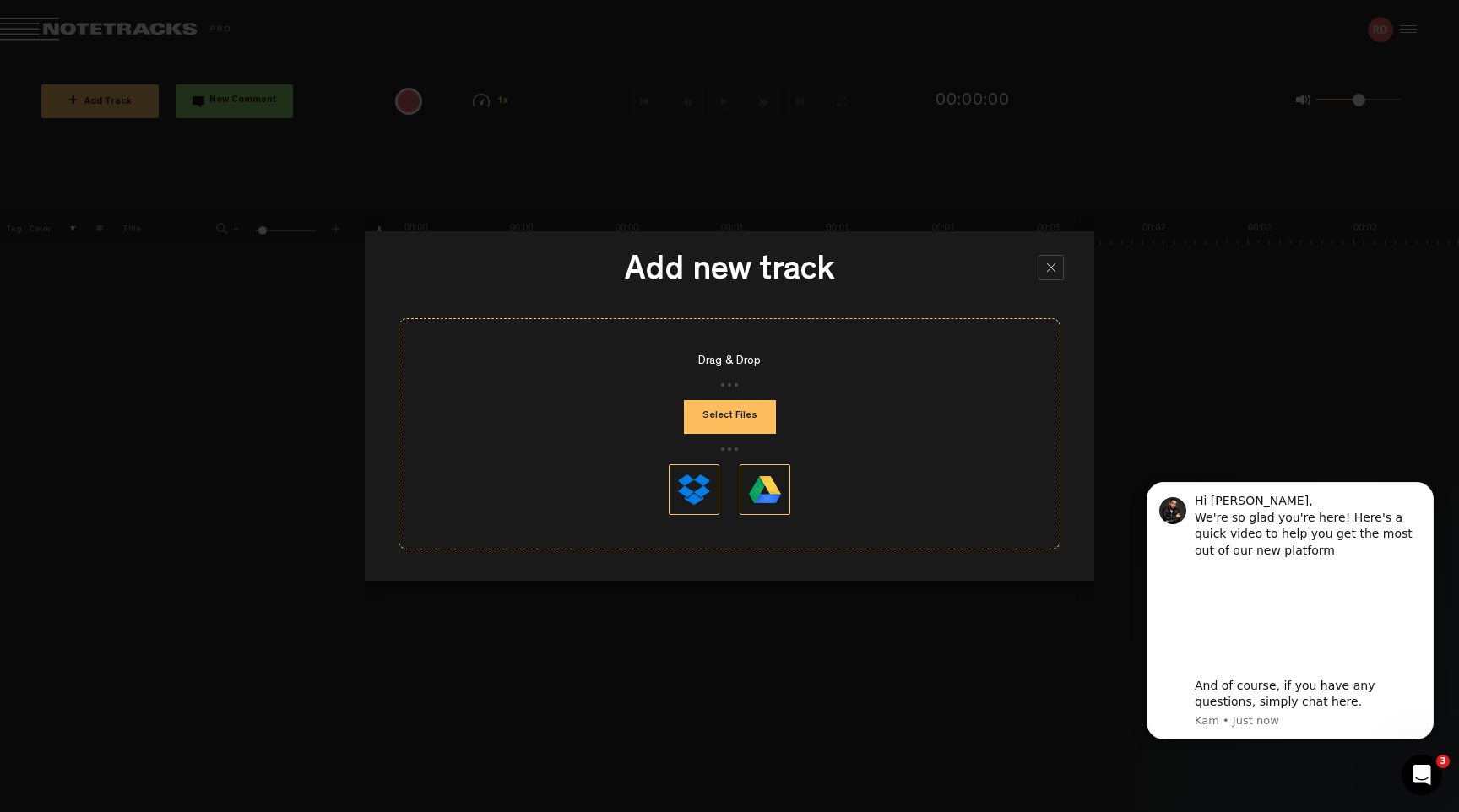
click at [741, 415] on button "Select Files" at bounding box center [730, 417] width 92 height 34
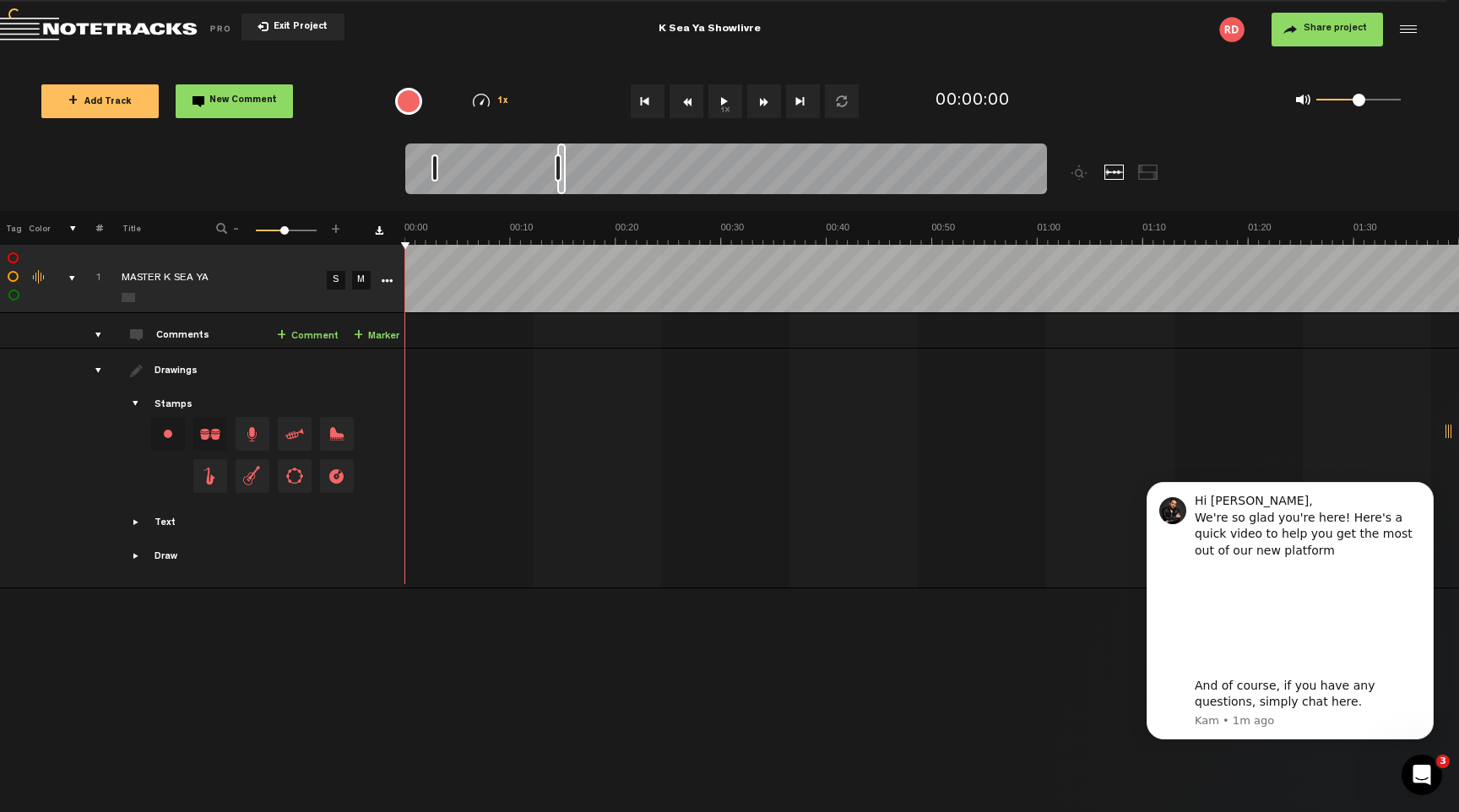
click at [432, 152] on div at bounding box center [726, 171] width 642 height 57
click at [726, 100] on button "1x" at bounding box center [726, 101] width 34 height 34
click at [316, 335] on link "+ Comment" at bounding box center [308, 336] width 62 height 20
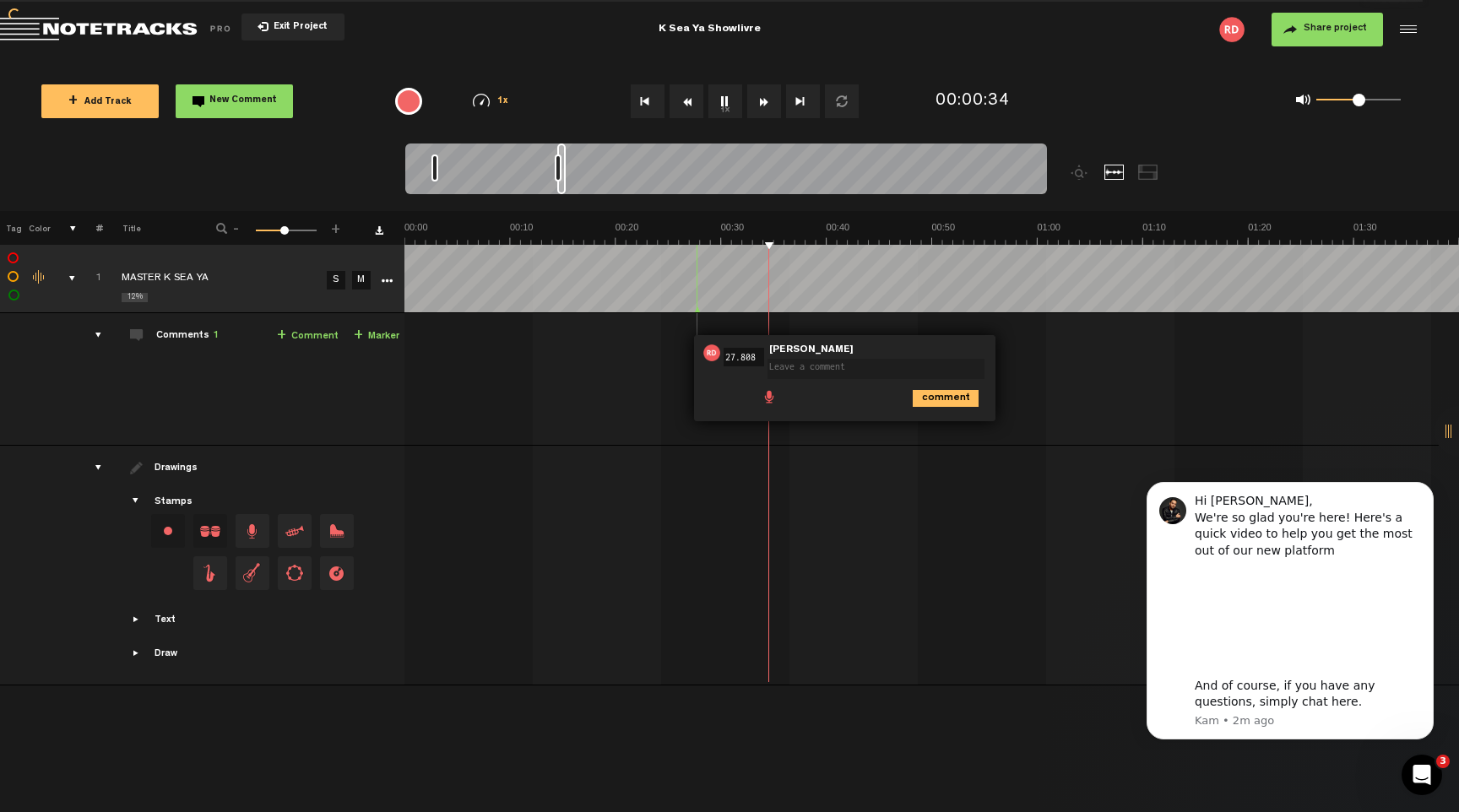
click at [829, 441] on div "00:27 27.808 - NaN:[PERSON_NAME] • [PERSON_NAME]: "" [PERSON_NAME] comment" at bounding box center [933, 386] width 1053 height 118
click at [949, 397] on icon "comment" at bounding box center [945, 398] width 66 height 17
click at [1044, 354] on span "Delete comment" at bounding box center [1039, 353] width 21 height 12
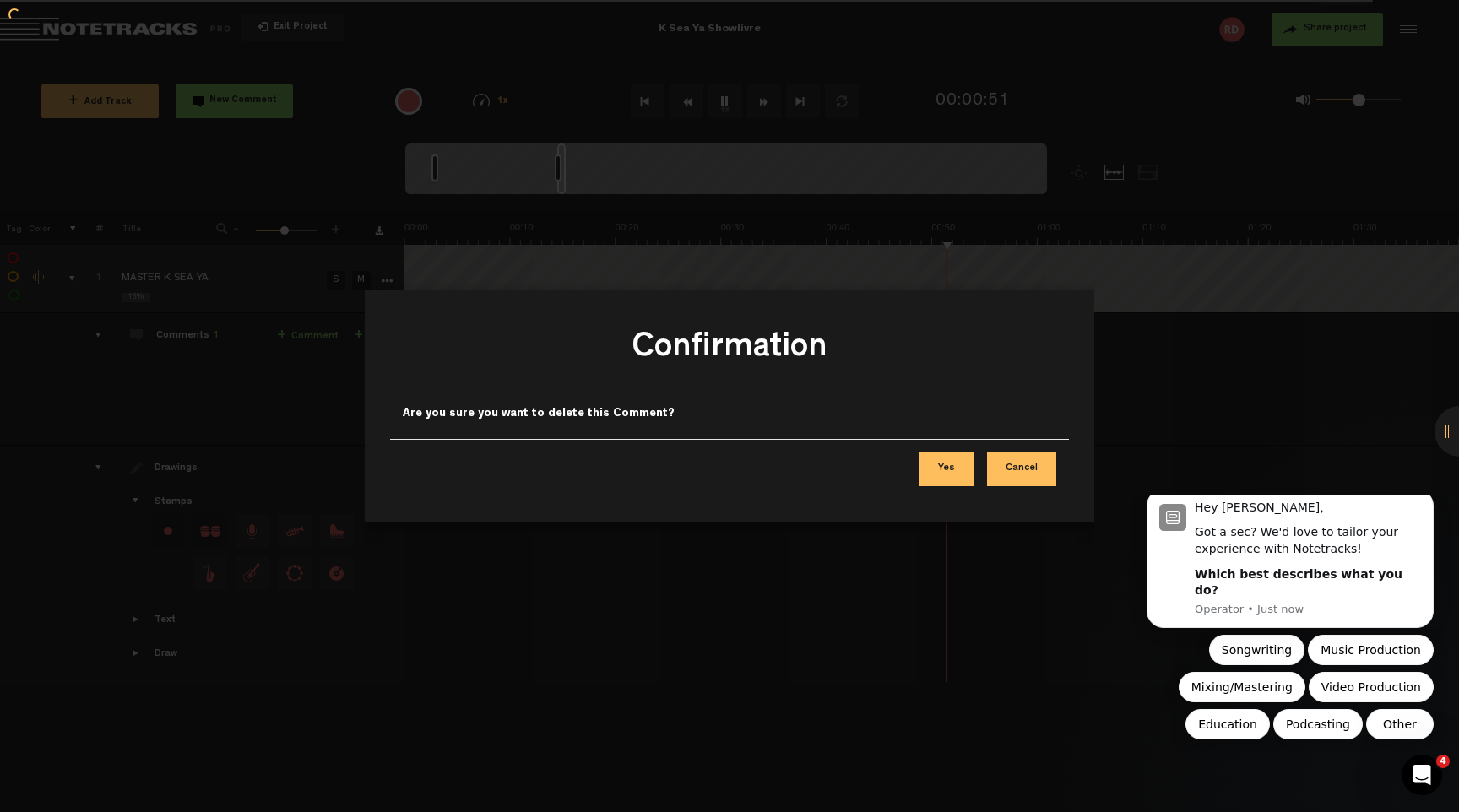
click at [948, 475] on button "Yes" at bounding box center [947, 469] width 54 height 34
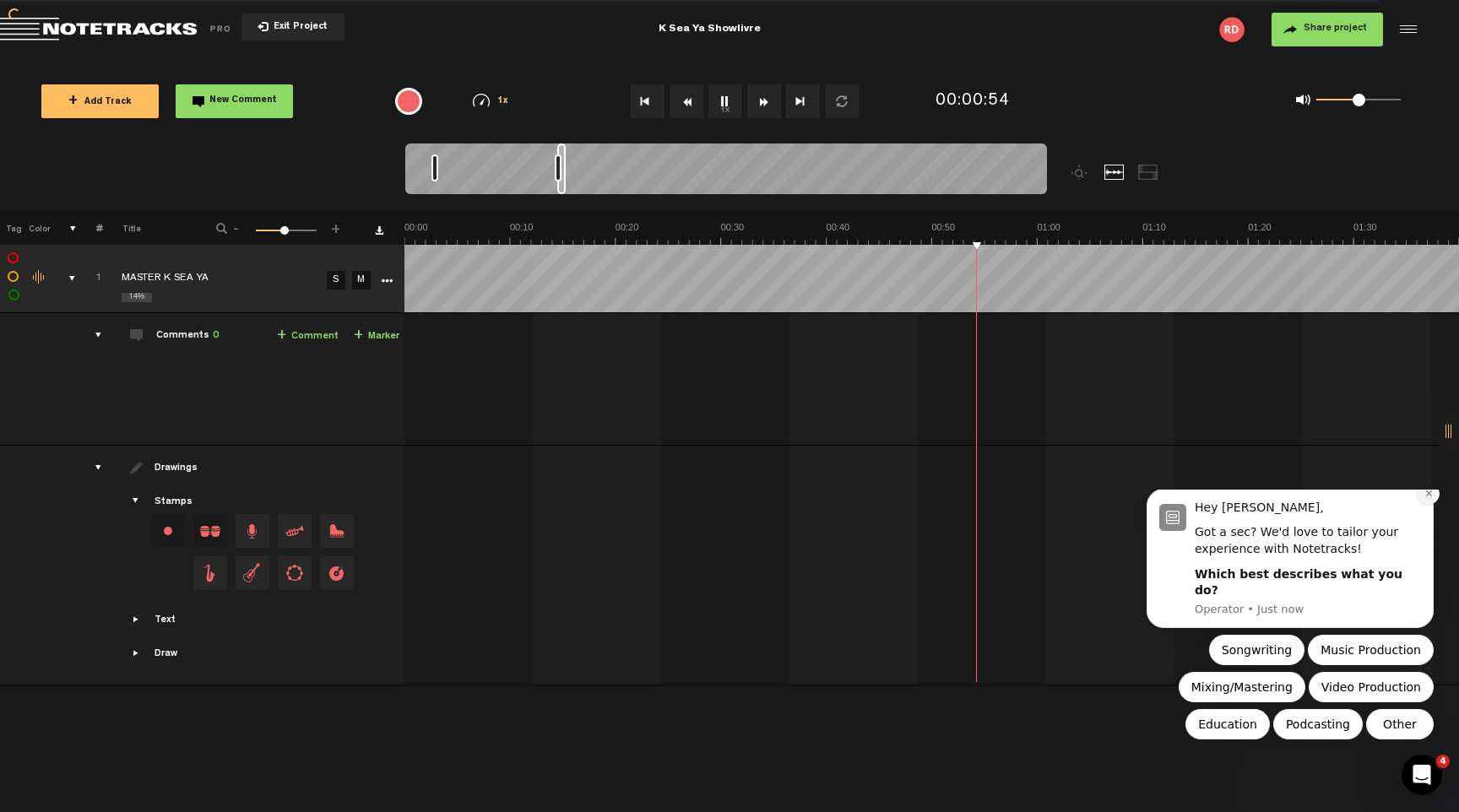
click at [1428, 496] on icon "Dismiss notification" at bounding box center [1428, 493] width 6 height 6
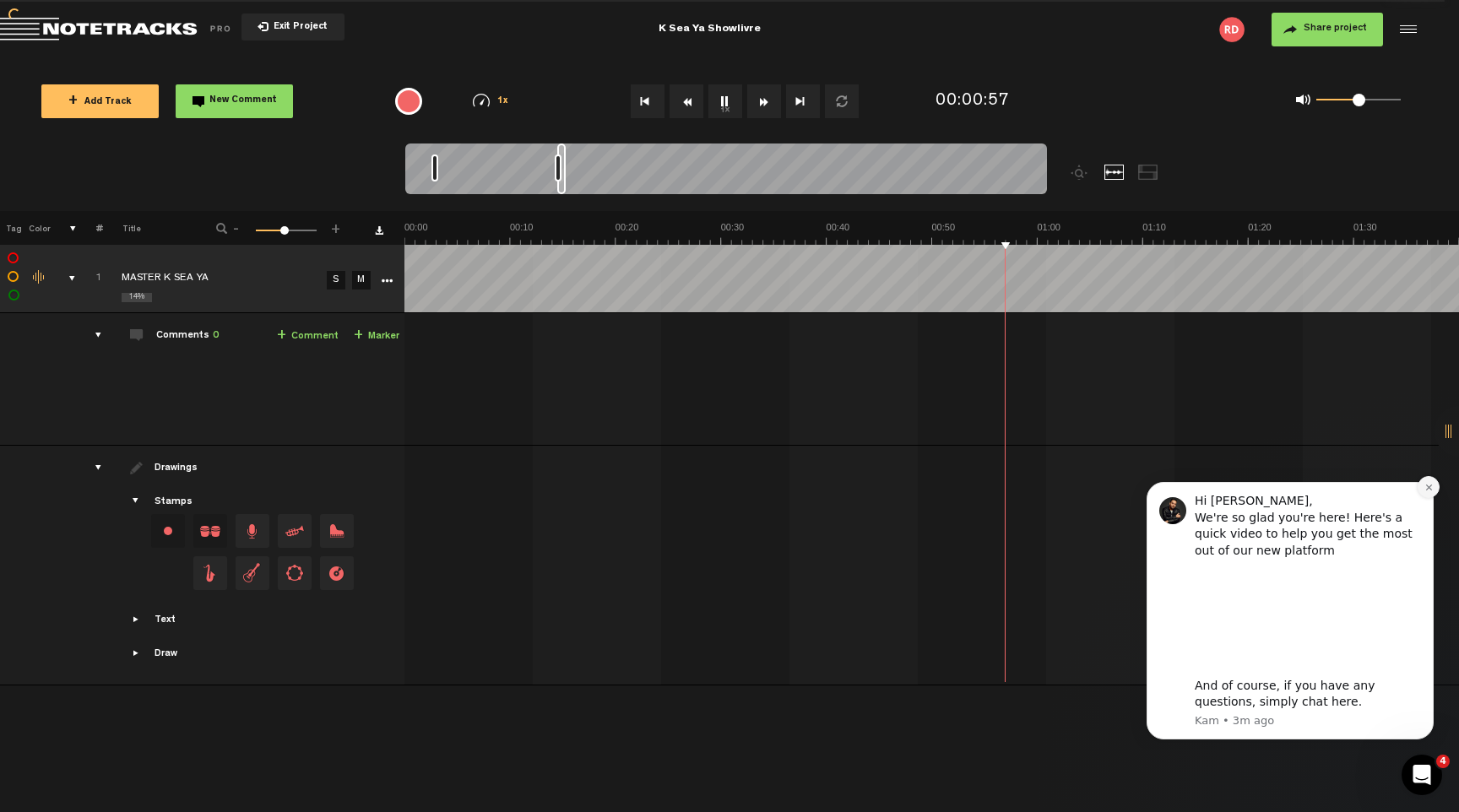
click at [1429, 486] on icon "Dismiss notification" at bounding box center [1428, 487] width 6 height 6
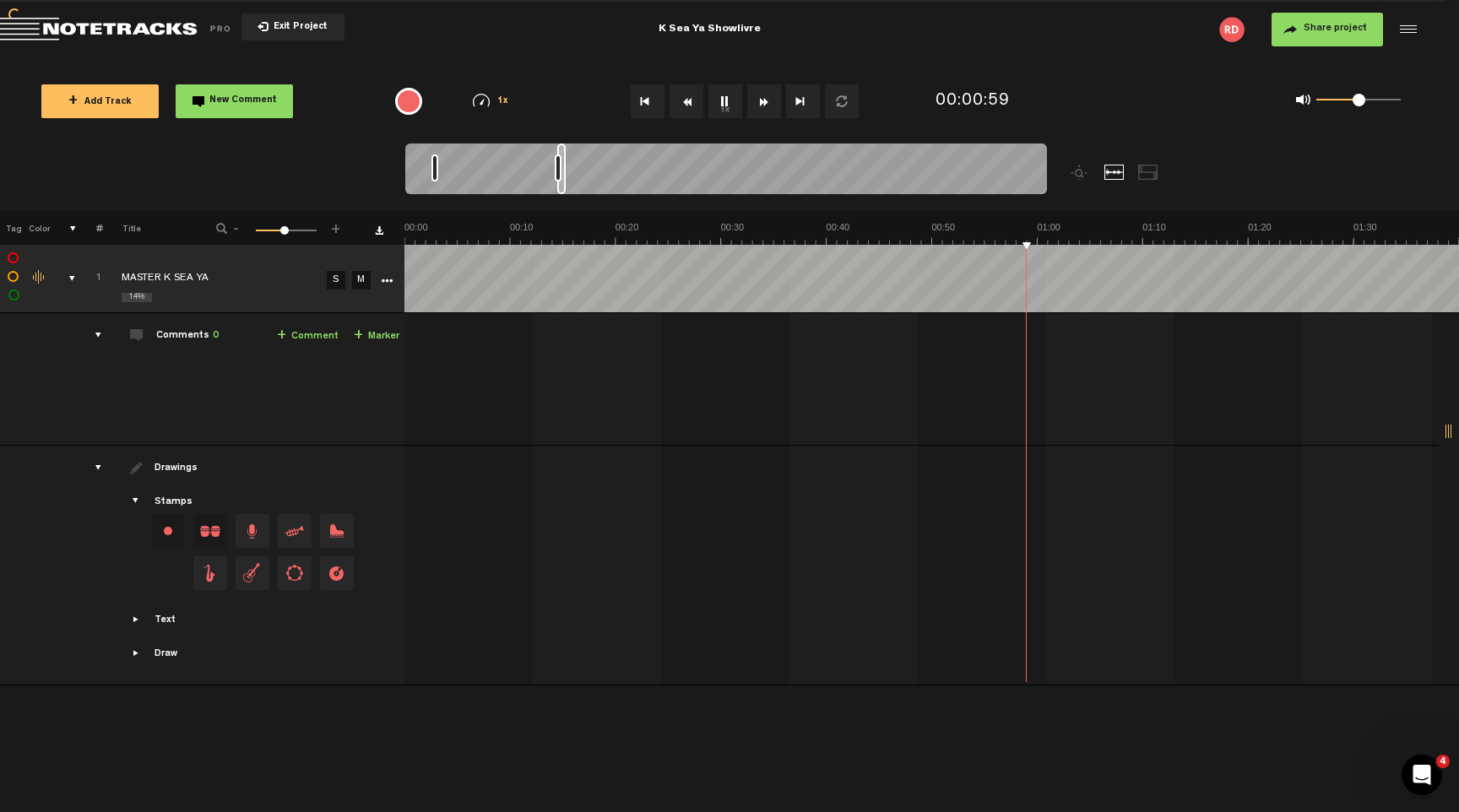
click at [311, 336] on link "+ Comment" at bounding box center [308, 336] width 62 height 20
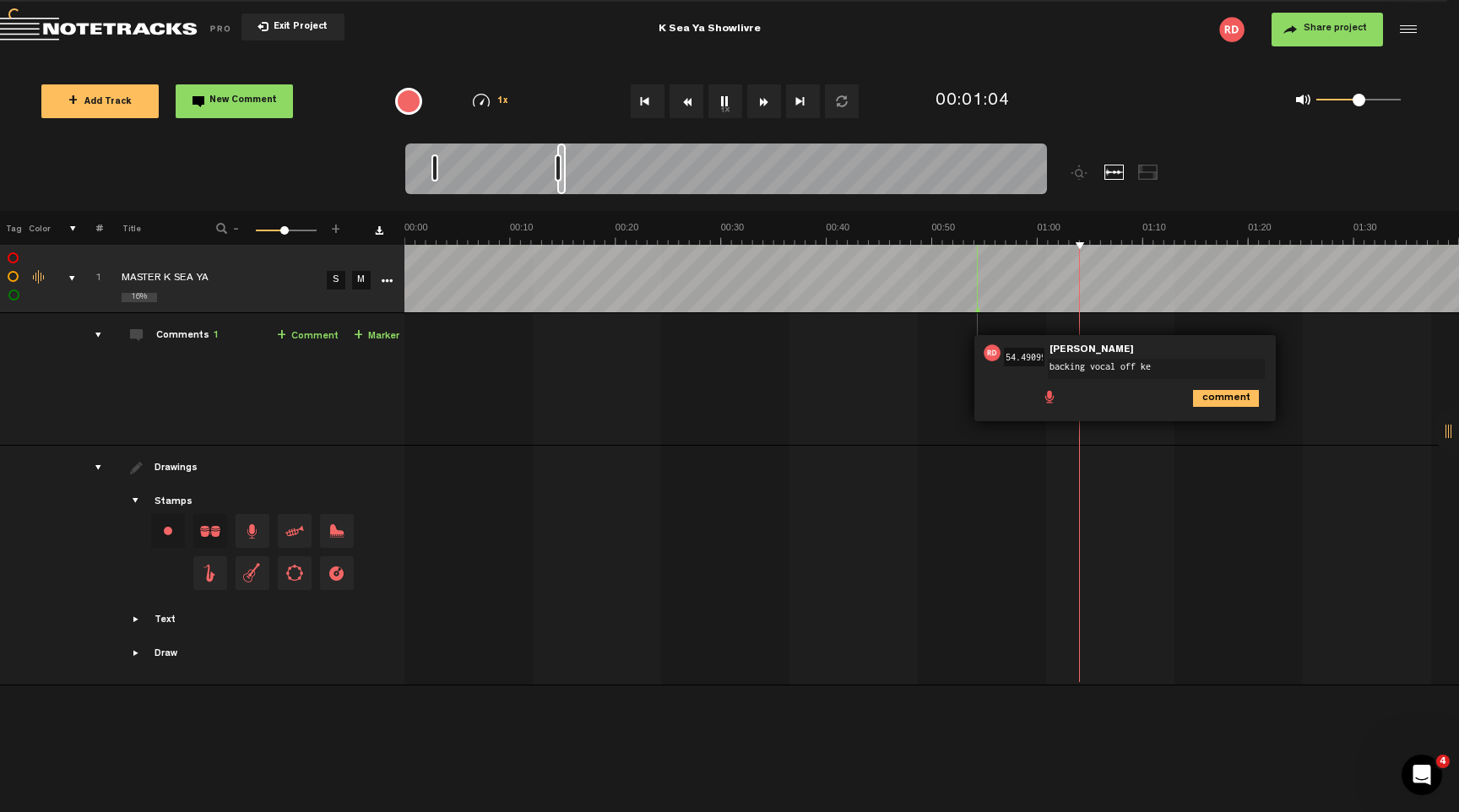
type textarea "backing vocal off key"
click at [1215, 397] on icon "comment" at bounding box center [1226, 398] width 66 height 17
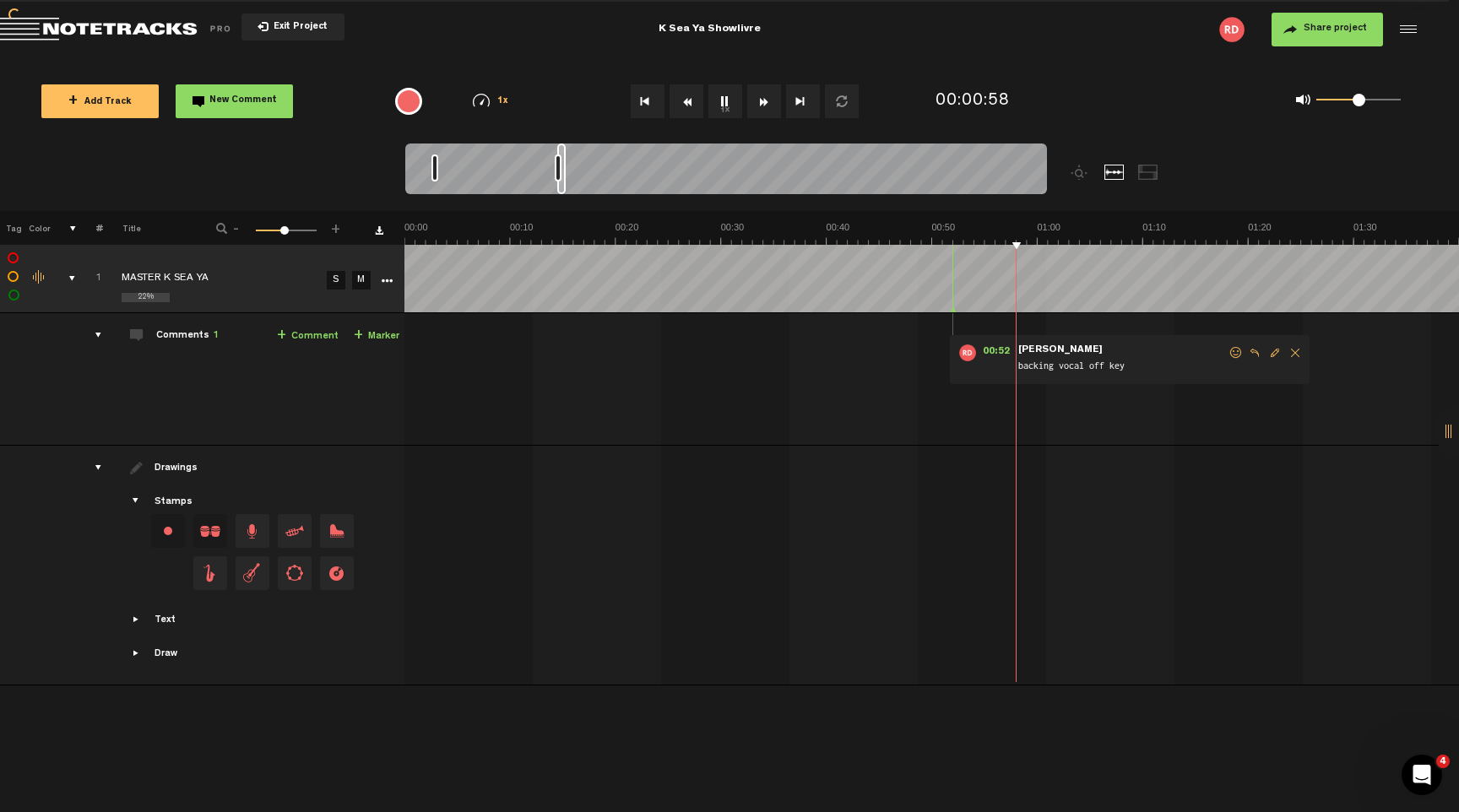
drag, startPoint x: 979, startPoint y: 309, endPoint x: 954, endPoint y: 308, distance: 25.0
click at [954, 308] on icon at bounding box center [954, 310] width 7 height 8
click at [306, 334] on link "+ Comment" at bounding box center [308, 336] width 62 height 20
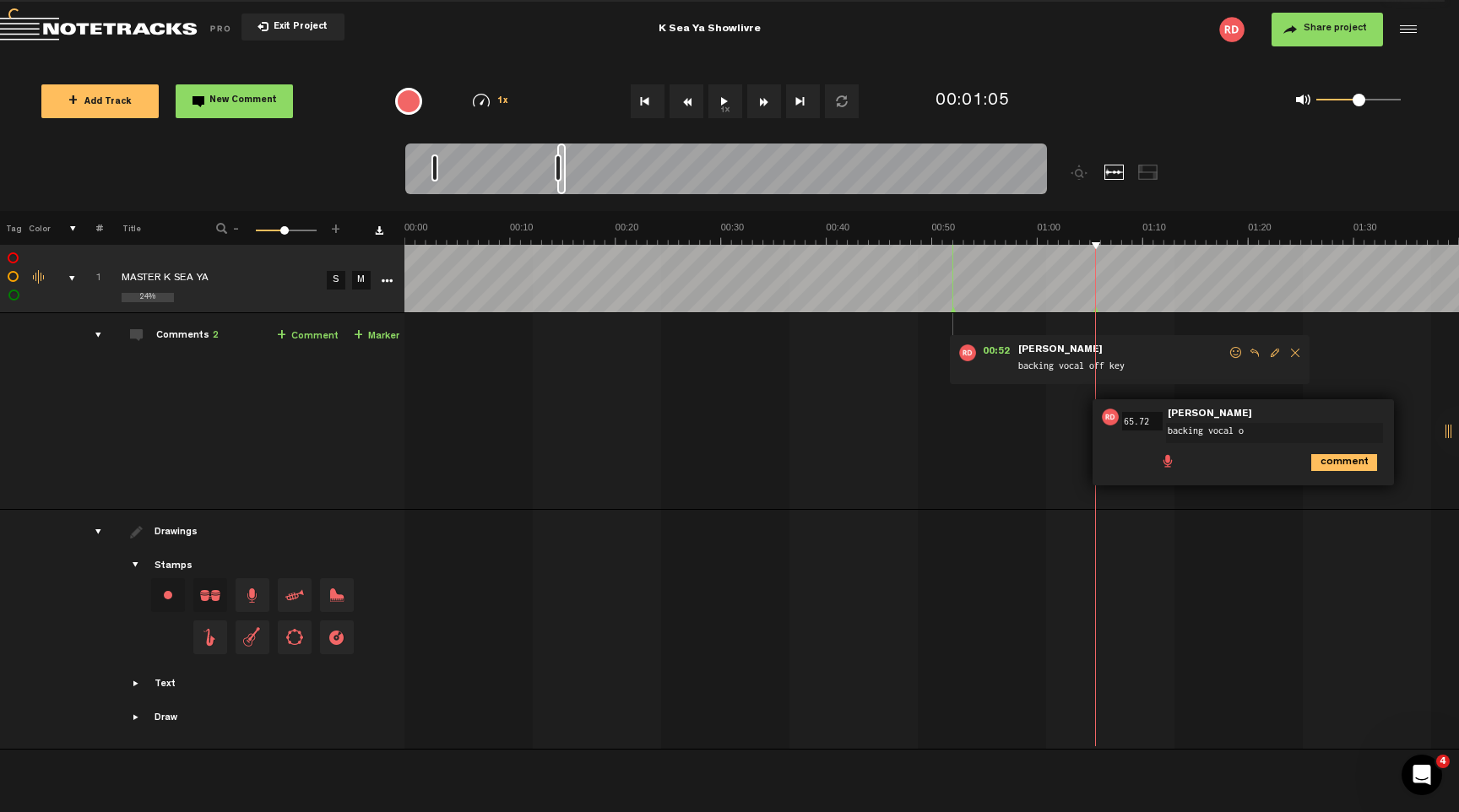
type textarea "backing vocal ok"
click at [1326, 464] on icon "comment" at bounding box center [1343, 462] width 66 height 17
click at [1410, 28] on div at bounding box center [1406, 30] width 25 height 25
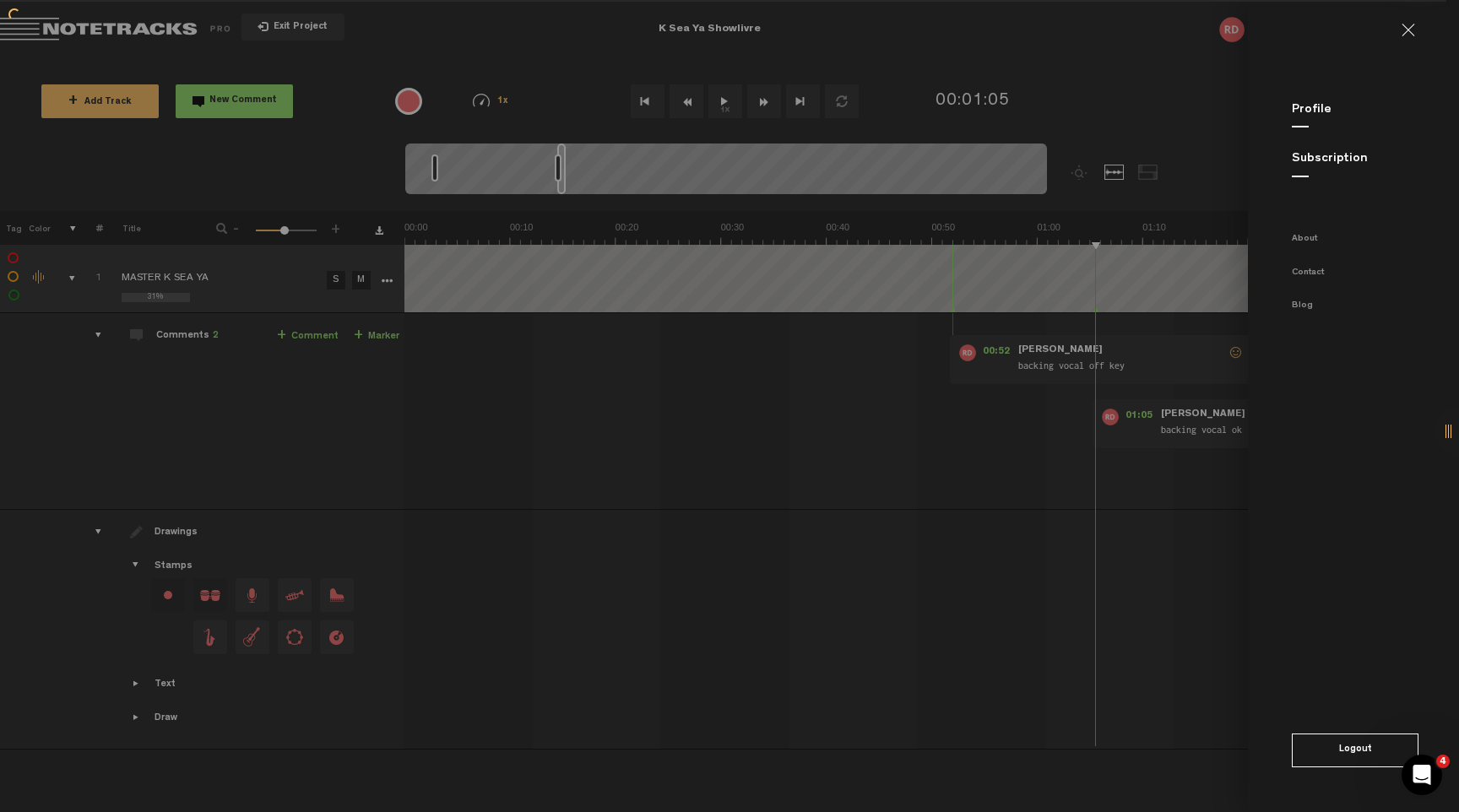
click at [1074, 27] on md-backdrop at bounding box center [730, 406] width 1459 height 812
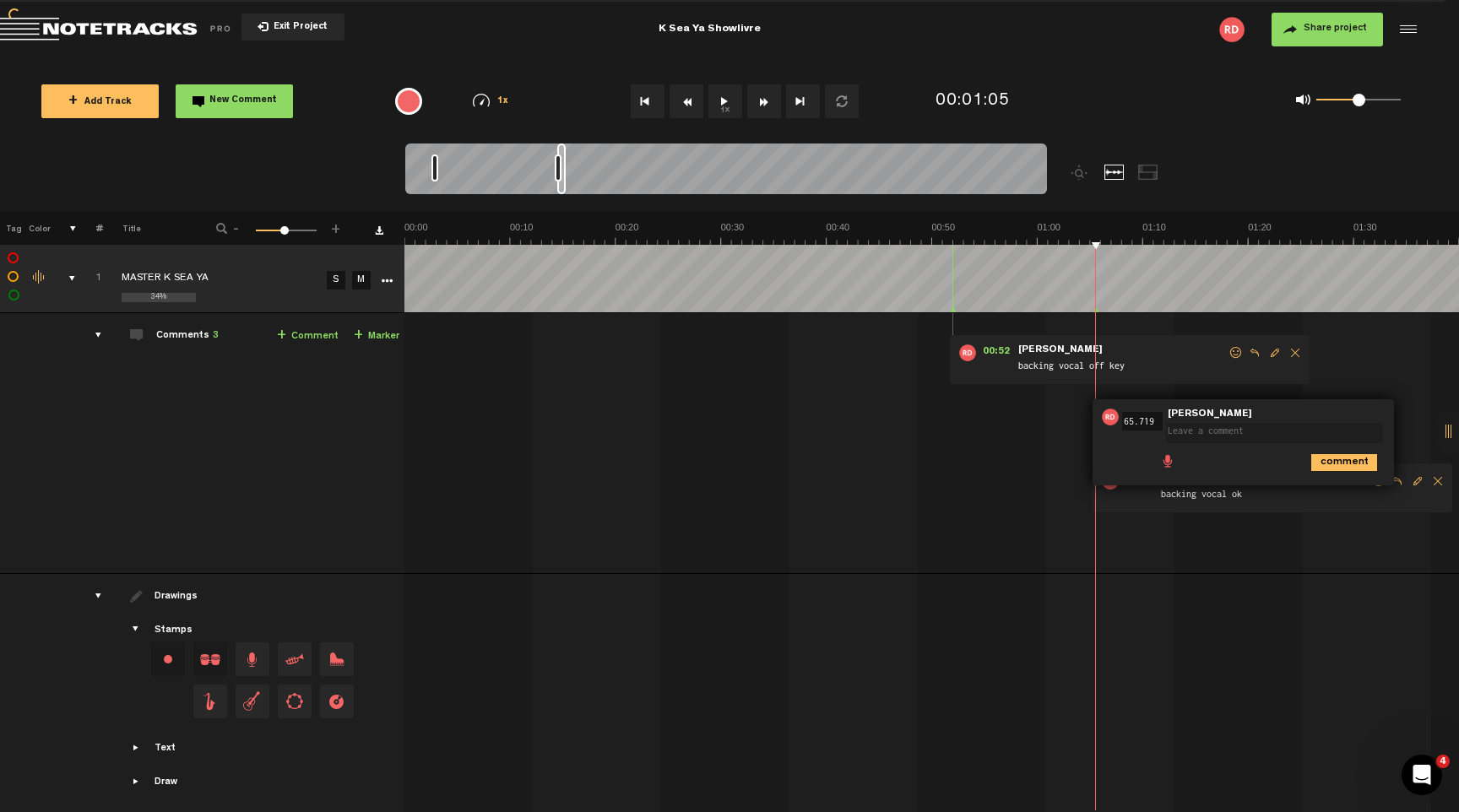
click at [1376, 425] on textarea at bounding box center [1275, 432] width 217 height 21
click at [1343, 463] on icon "comment" at bounding box center [1343, 462] width 66 height 17
click at [1439, 417] on div at bounding box center [1460, 432] width 50 height 50
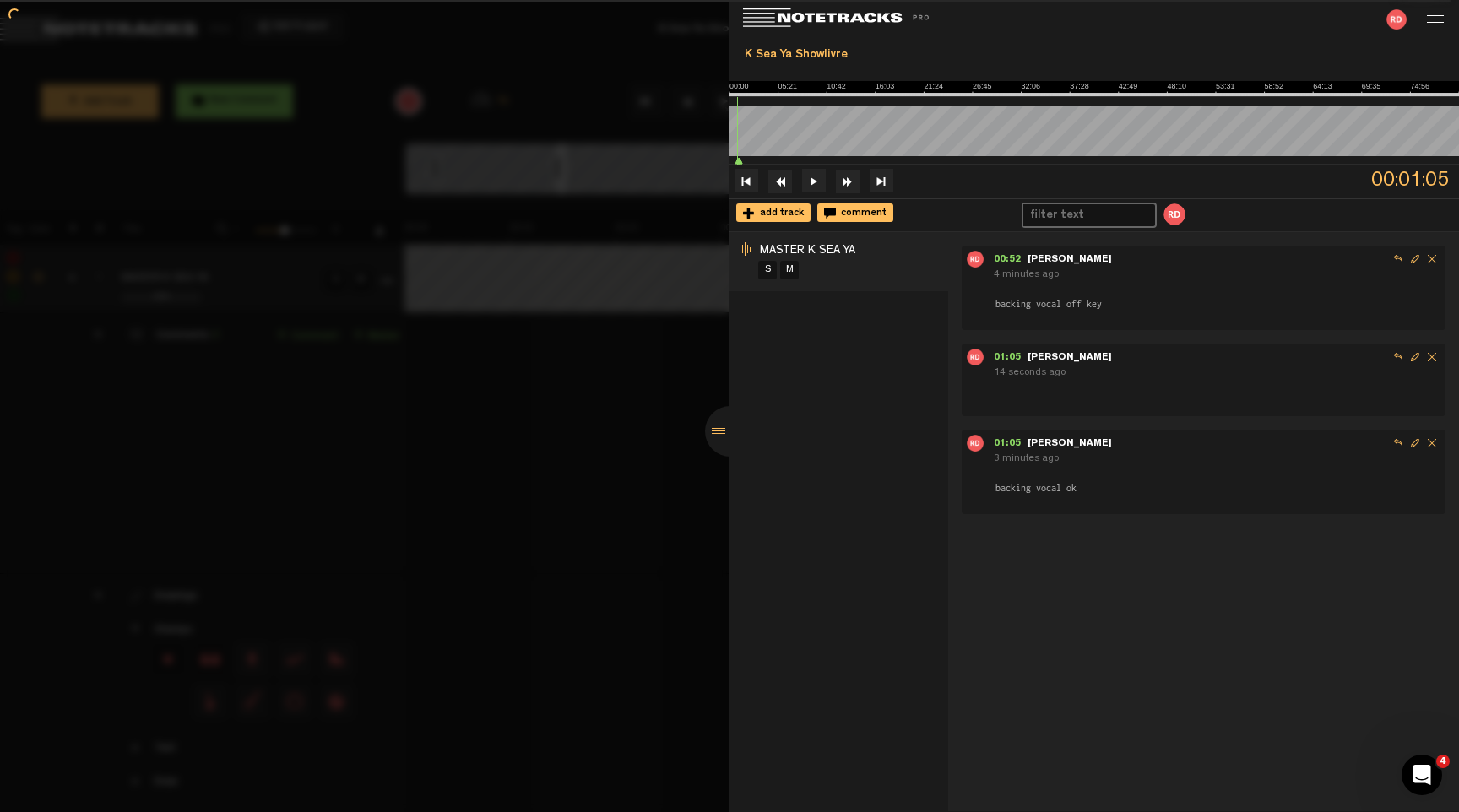
click at [720, 429] on div at bounding box center [730, 432] width 50 height 50
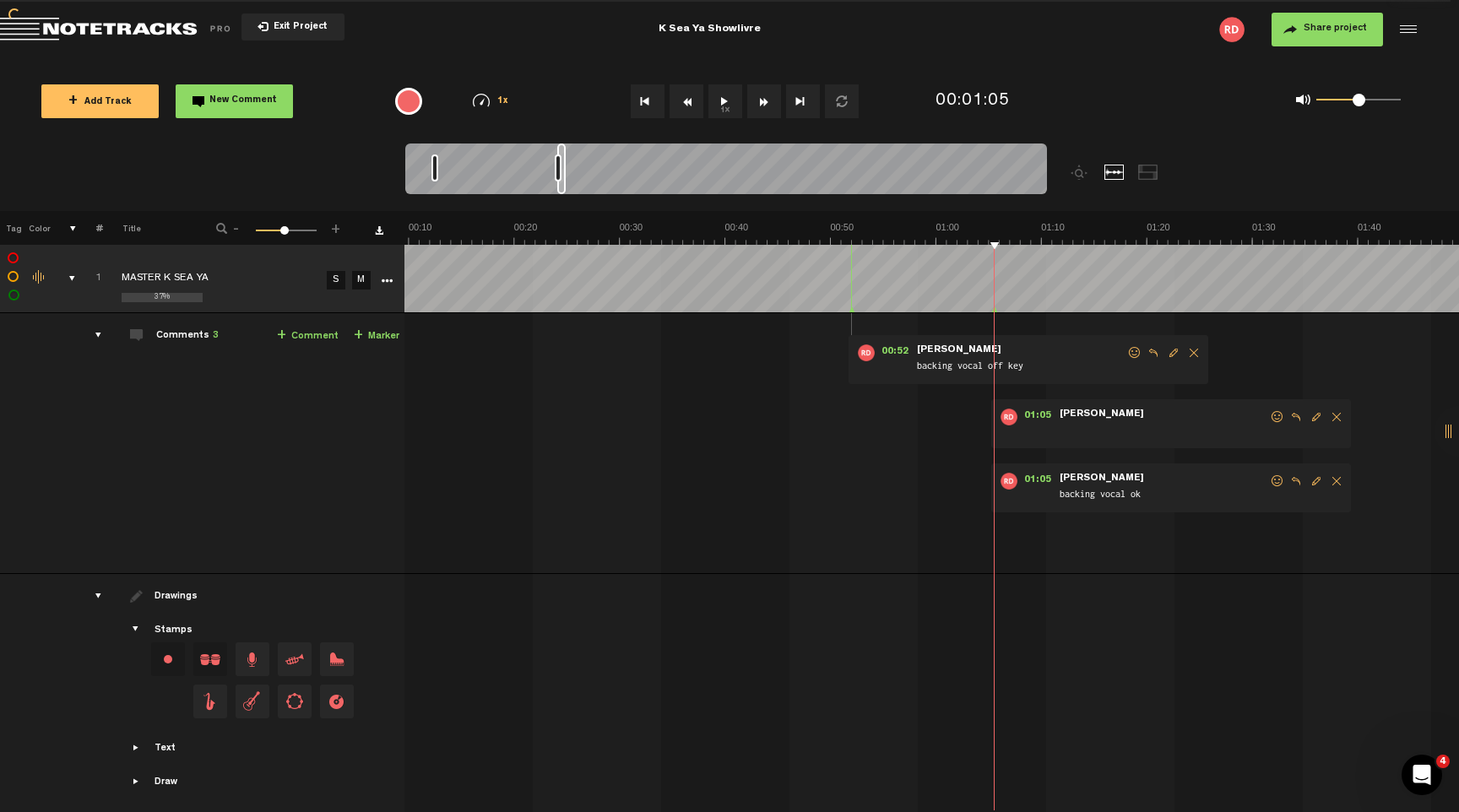
scroll to position [0, 507]
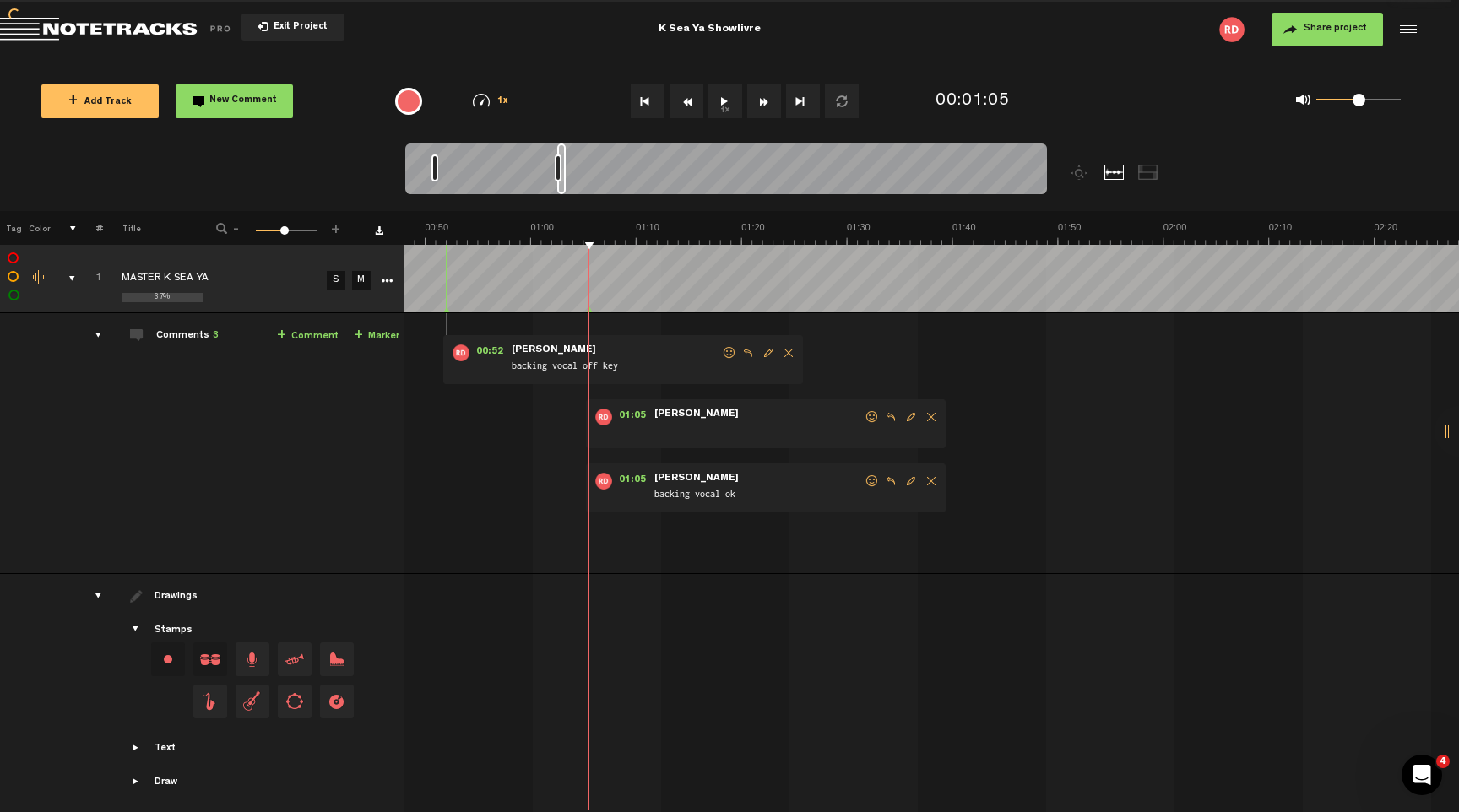
click at [922, 417] on span "Delete comment" at bounding box center [931, 416] width 21 height 12
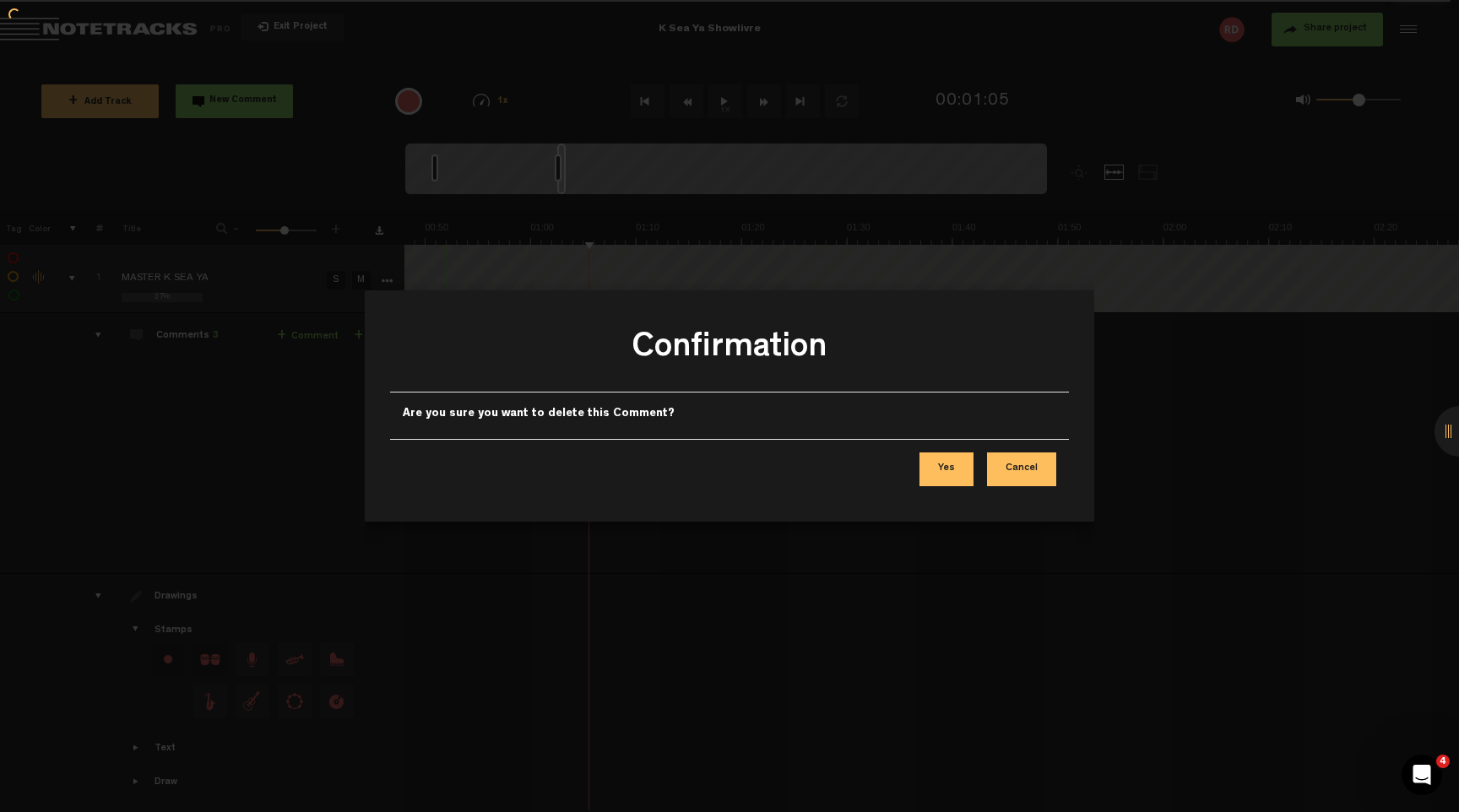
click at [951, 468] on button "Yes" at bounding box center [947, 469] width 54 height 34
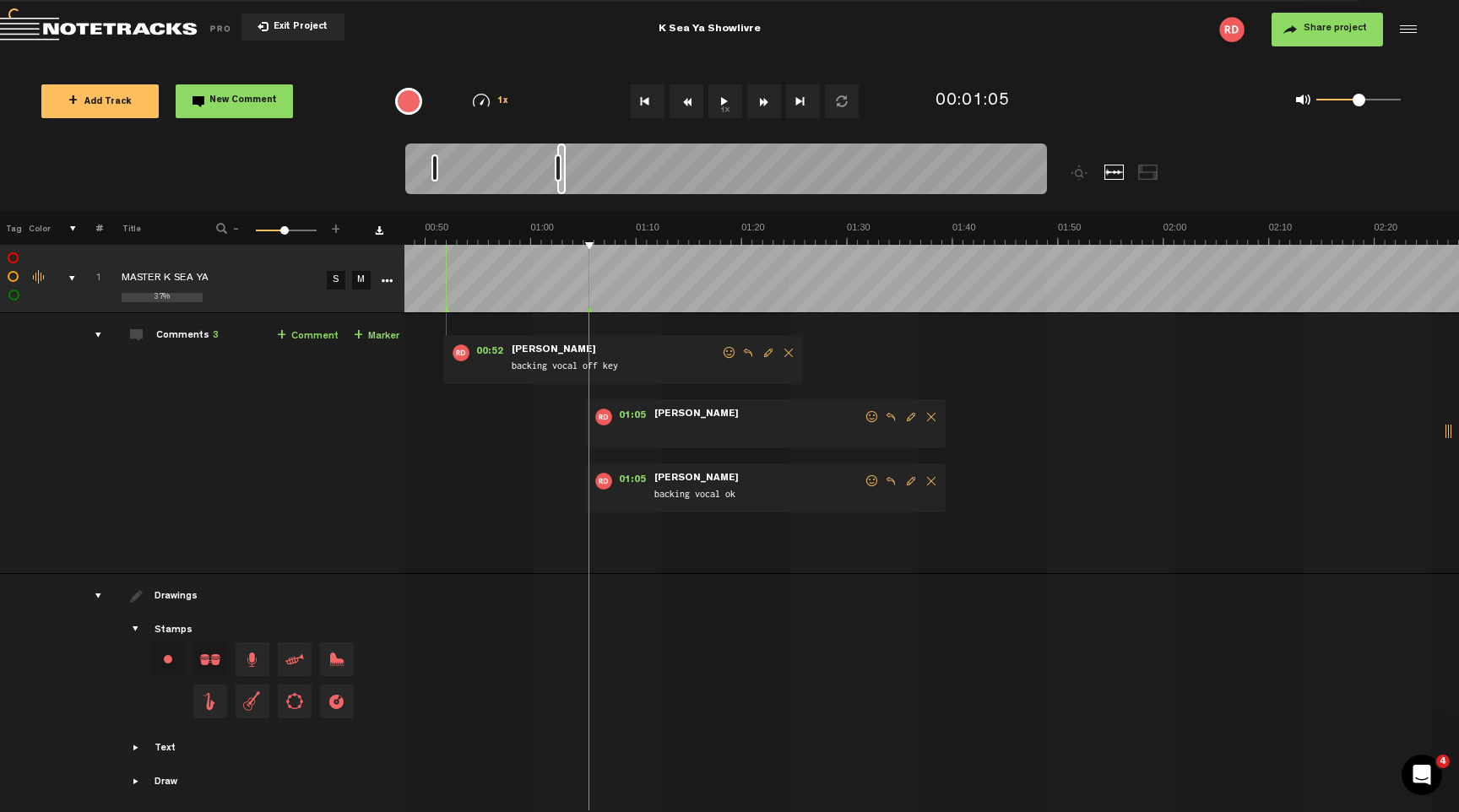
scroll to position [0, 1]
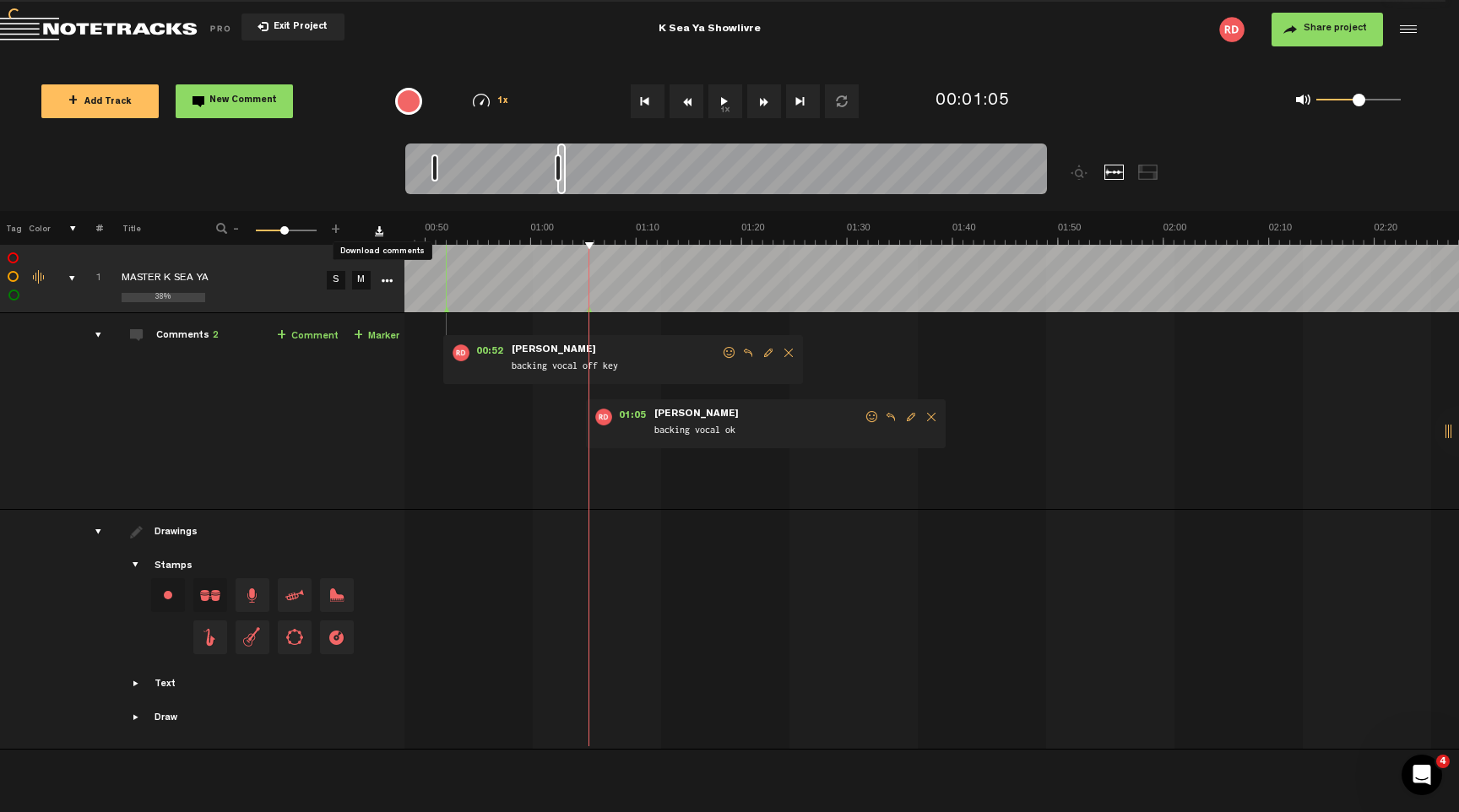
click at [380, 229] on link "Download comments" at bounding box center [379, 230] width 8 height 8
click at [388, 278] on icon "More" at bounding box center [386, 281] width 12 height 12
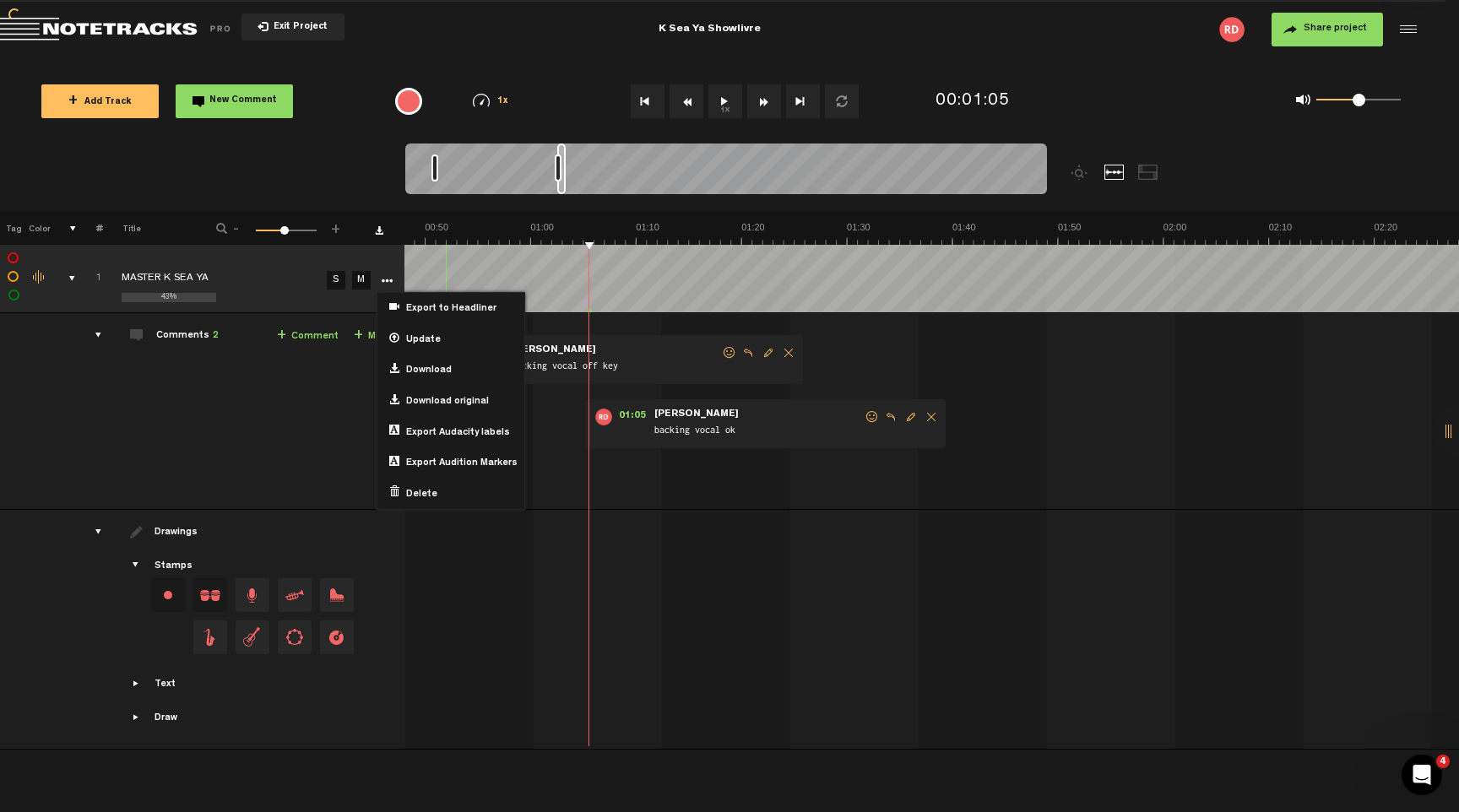
click at [145, 415] on td "Comments 2 + Comment + Marker" at bounding box center [253, 411] width 302 height 196
click at [281, 433] on td "Comments 2 + Comment + Marker" at bounding box center [253, 411] width 302 height 196
click at [459, 57] on md-toolbar "Exit Project K Sea Ya Showlivre Share project Save project" at bounding box center [730, 30] width 1459 height 59
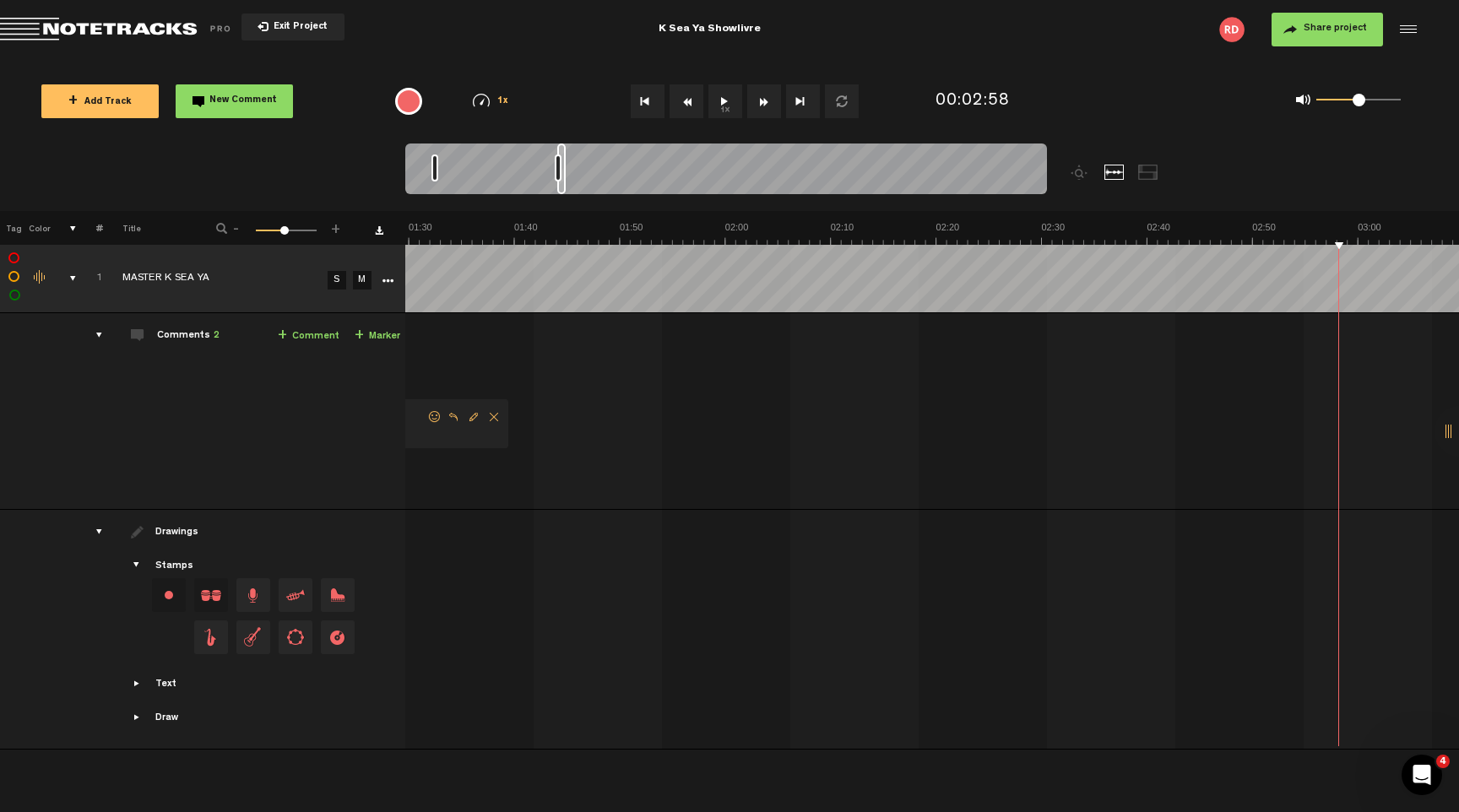
scroll to position [0, 0]
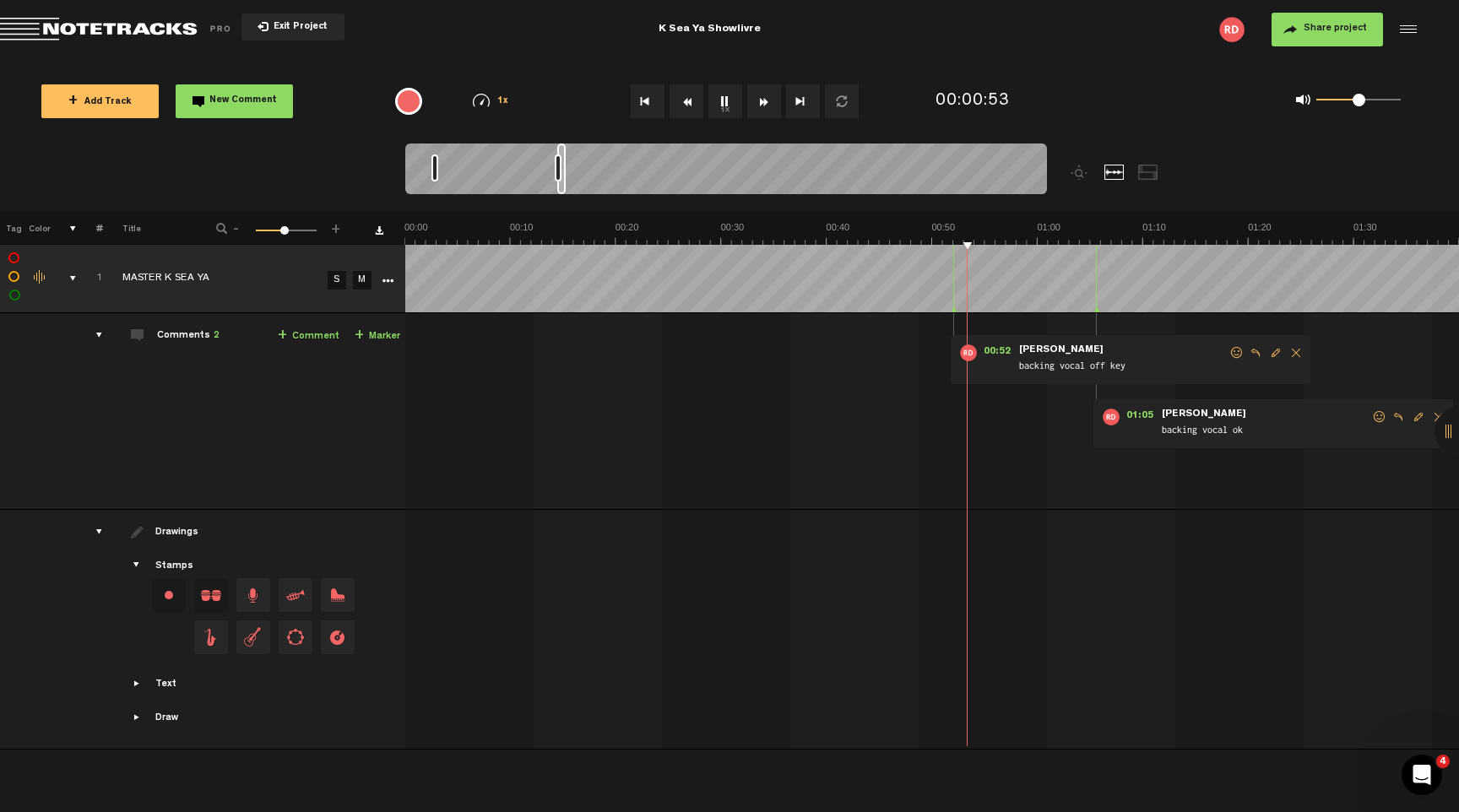
click at [1375, 102] on div "0 1 0.5" at bounding box center [1359, 100] width 84 height 4
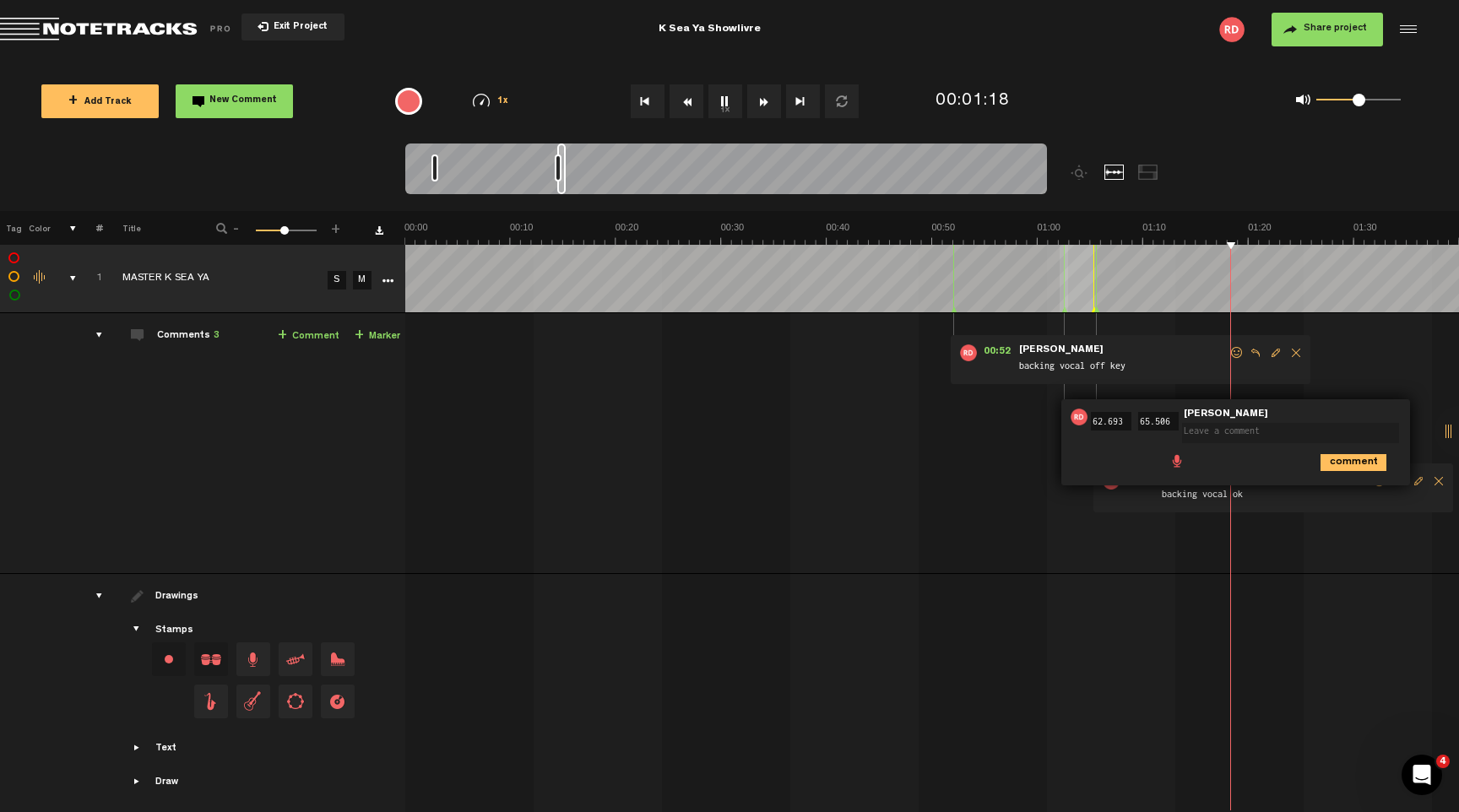
drag, startPoint x: 1096, startPoint y: 310, endPoint x: 1068, endPoint y: 310, distance: 28.0
click at [1068, 310] on td at bounding box center [932, 279] width 1054 height 68
click at [1254, 352] on span "Reply to comment" at bounding box center [1255, 353] width 21 height 12
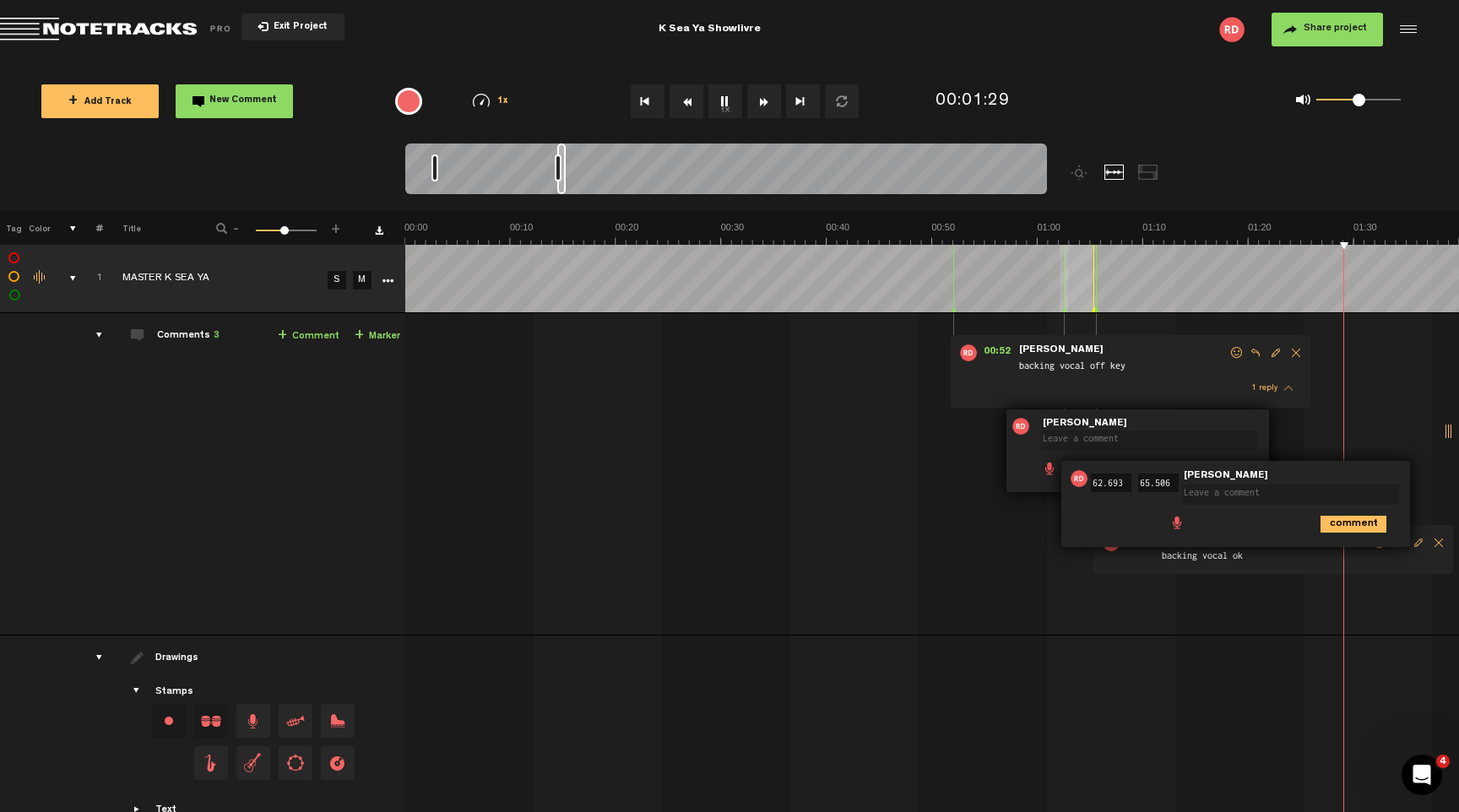
click at [1208, 429] on span at bounding box center [1152, 429] width 223 height 12
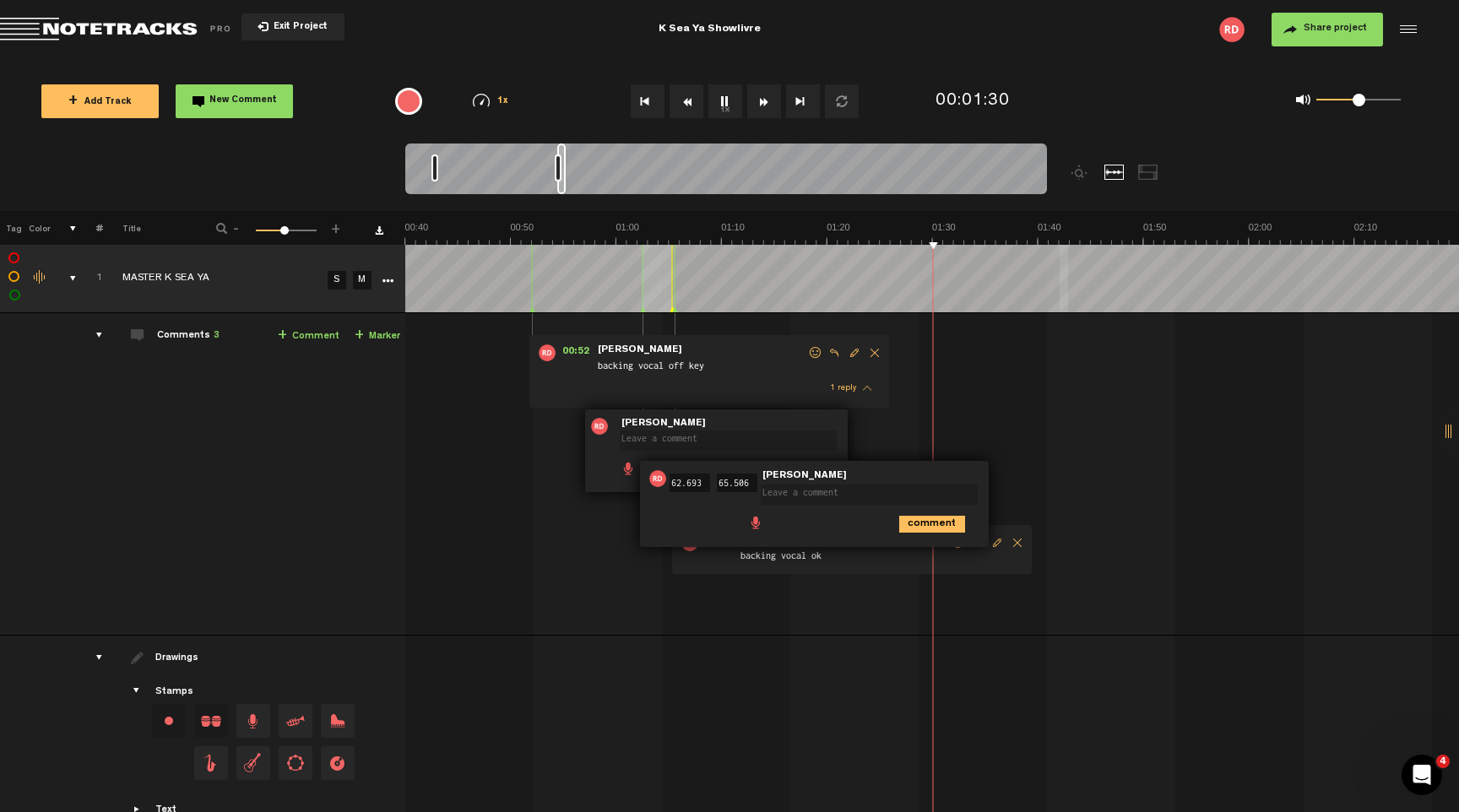
scroll to position [0, 422]
drag, startPoint x: 1272, startPoint y: 474, endPoint x: 1272, endPoint y: 601, distance: 127.0
click at [1272, 601] on td "1 MASTER K SEA YA S M MASTER K SEA YA by Ryan Donnelly 1 collaborators 00:52 - …" at bounding box center [932, 474] width 1054 height 322
click at [815, 429] on span at bounding box center [731, 429] width 223 height 12
click at [935, 527] on icon "comment" at bounding box center [931, 524] width 66 height 17
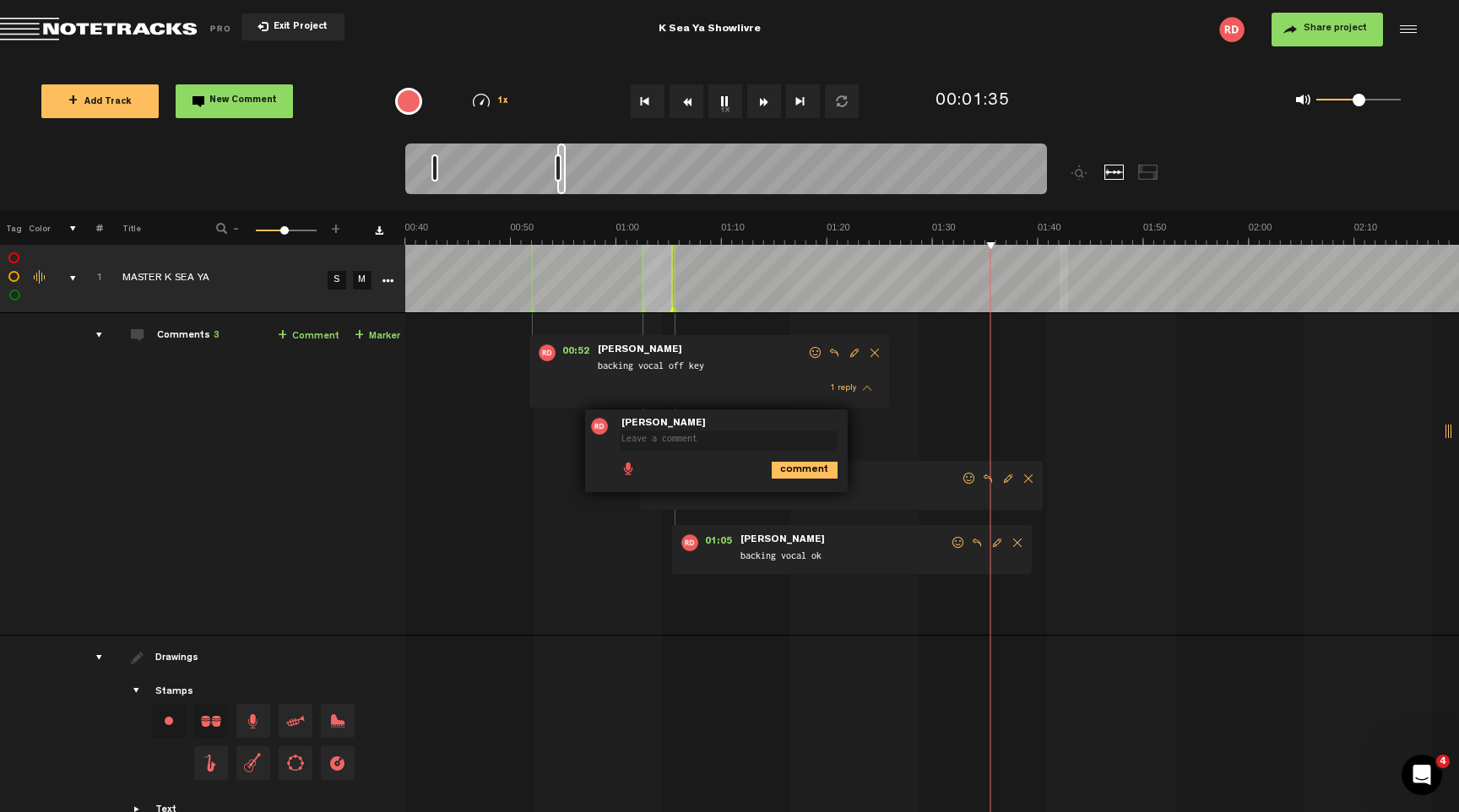
click at [1026, 480] on span "Delete comment" at bounding box center [1028, 478] width 21 height 12
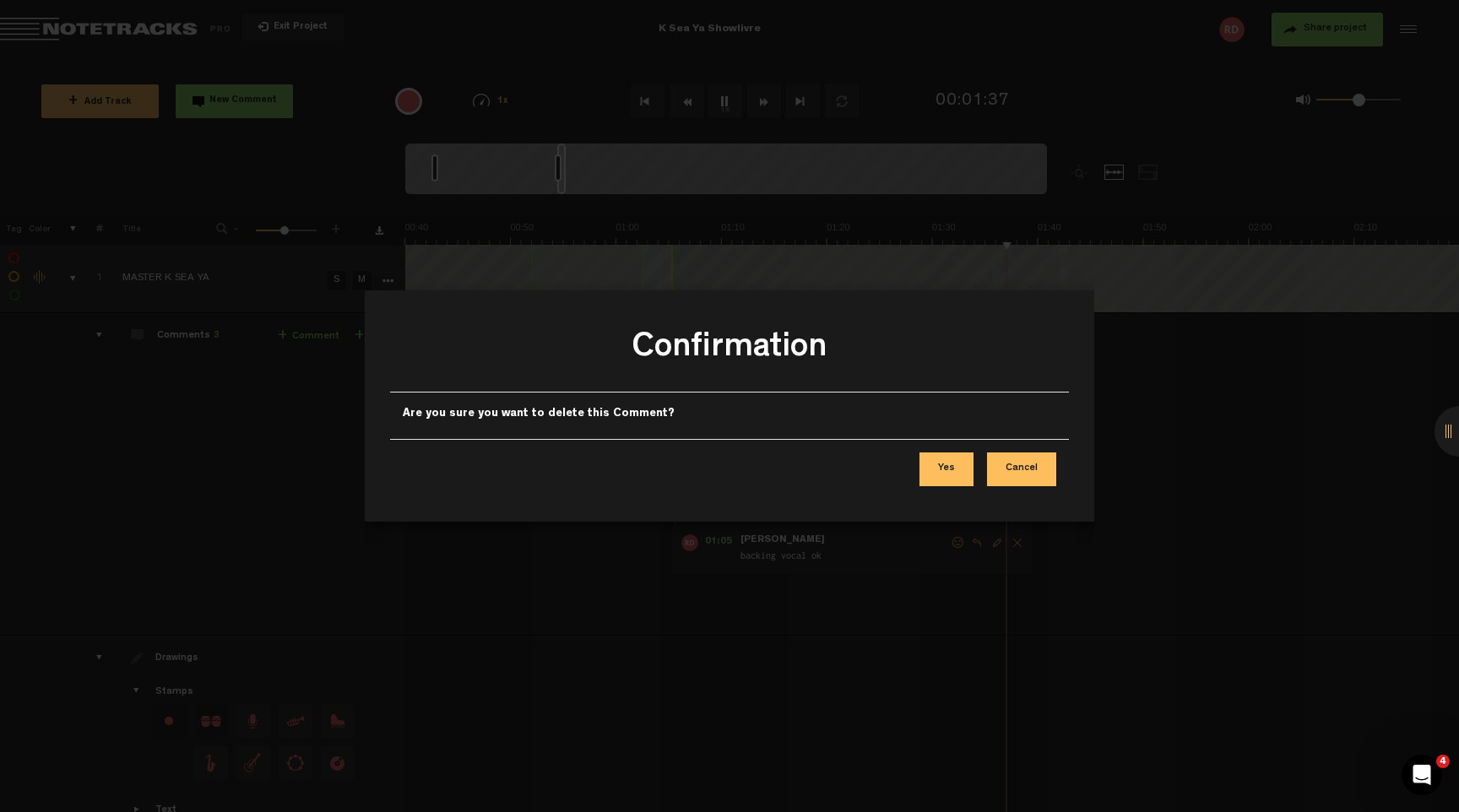
click at [956, 464] on button "Yes" at bounding box center [947, 469] width 54 height 34
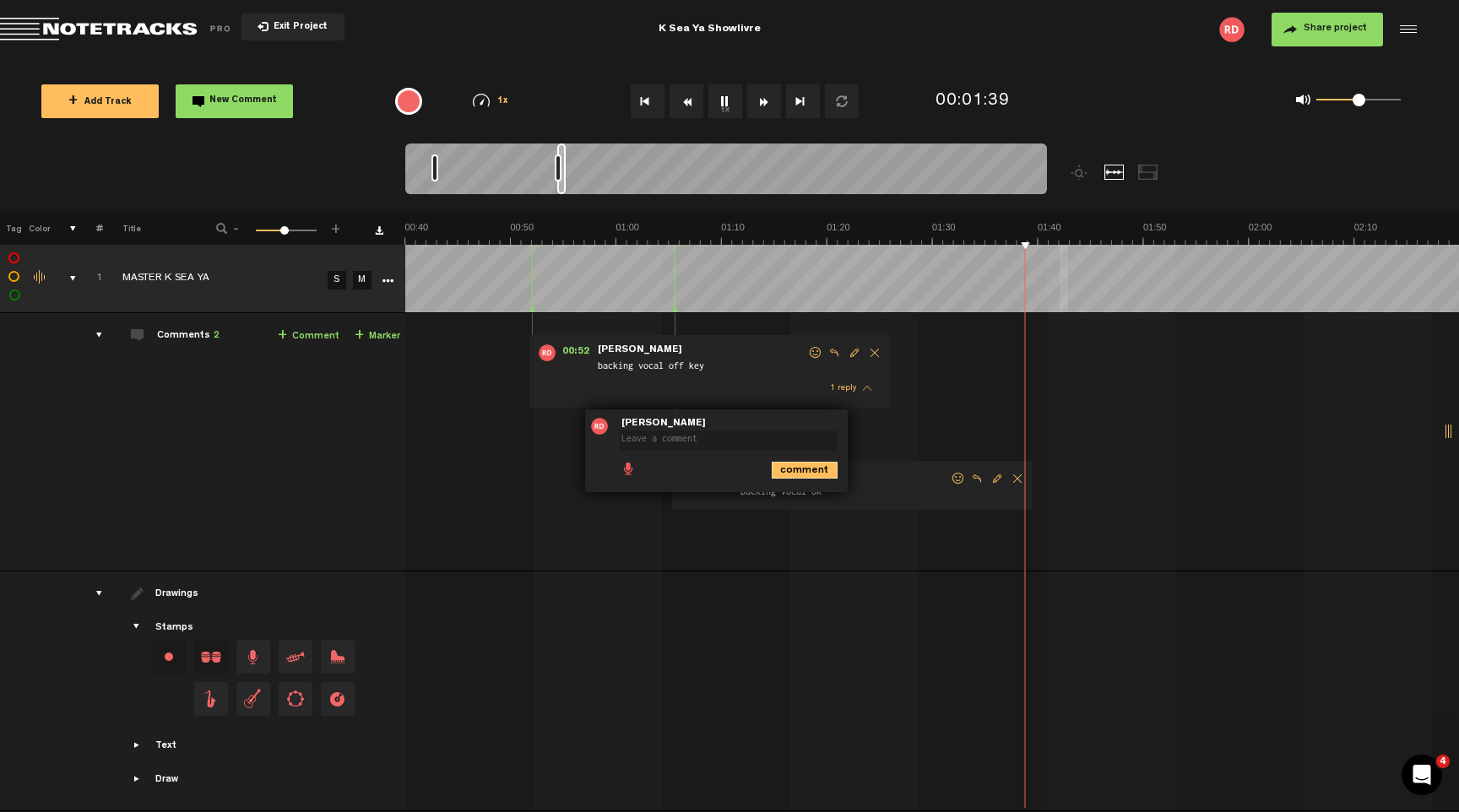
click at [803, 466] on icon "comment" at bounding box center [804, 470] width 66 height 17
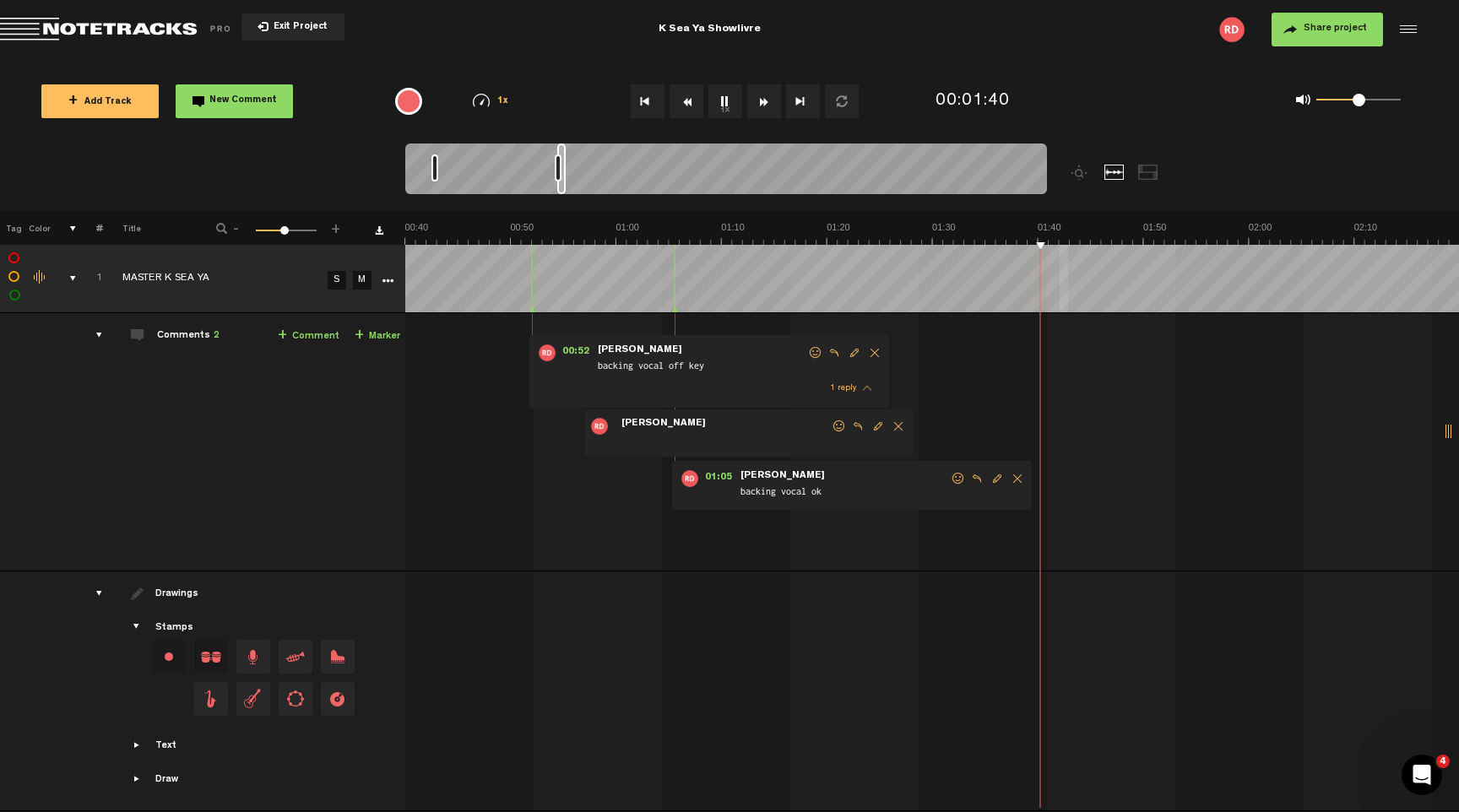
click at [898, 428] on span "Delete comment" at bounding box center [898, 426] width 21 height 12
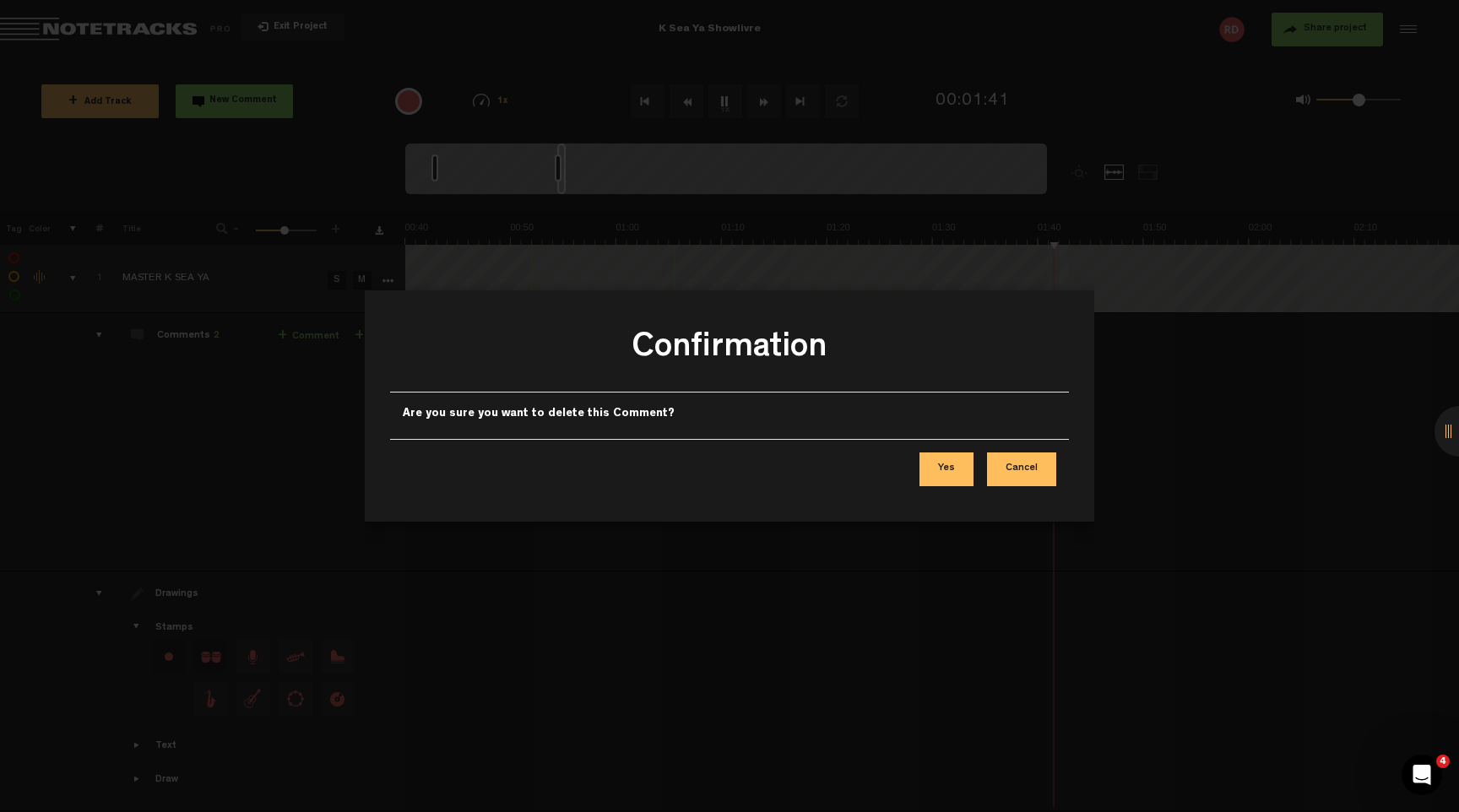
click at [951, 463] on button "Yes" at bounding box center [947, 469] width 54 height 34
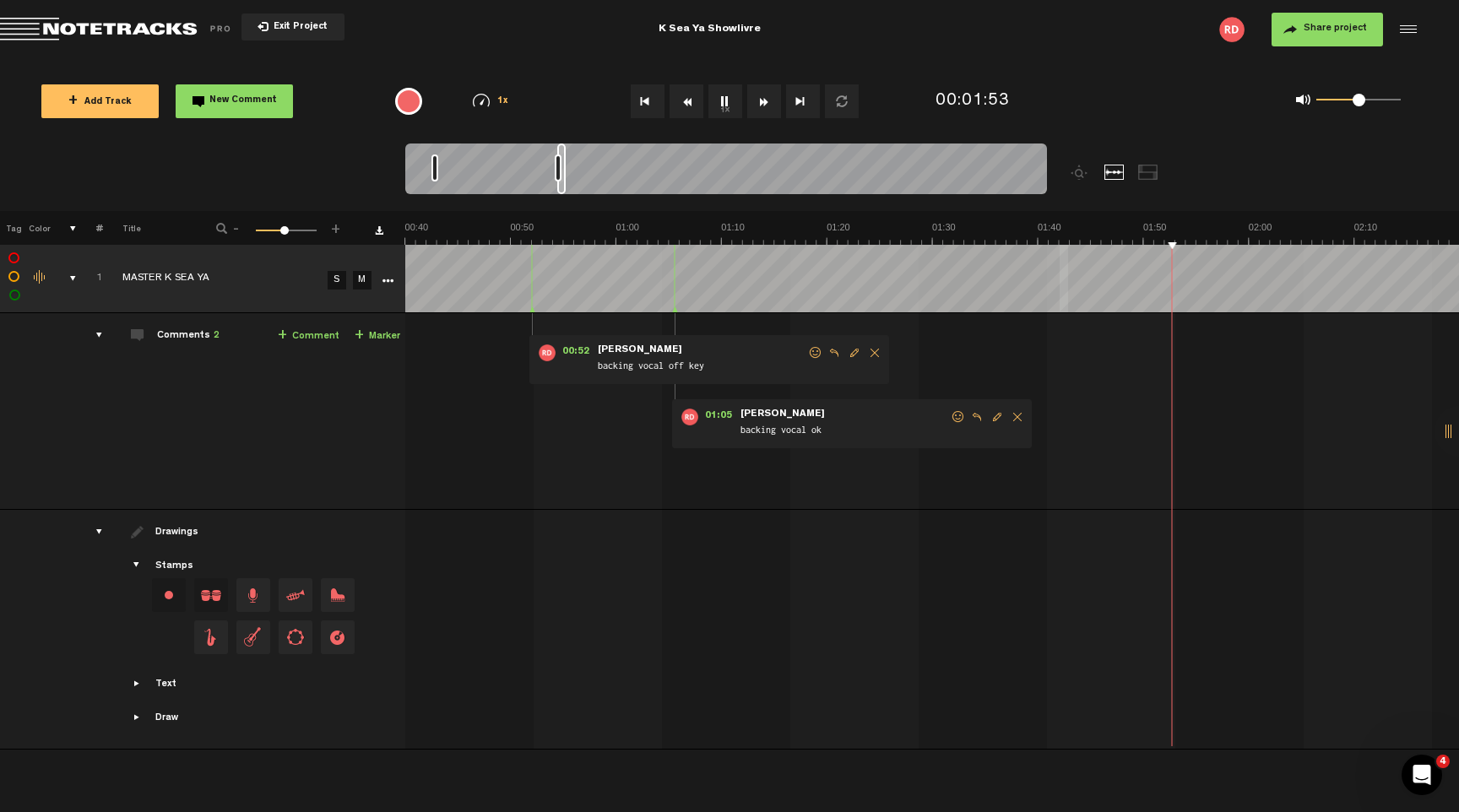
click at [1378, 100] on div "0 1 0.5" at bounding box center [1359, 100] width 84 height 4
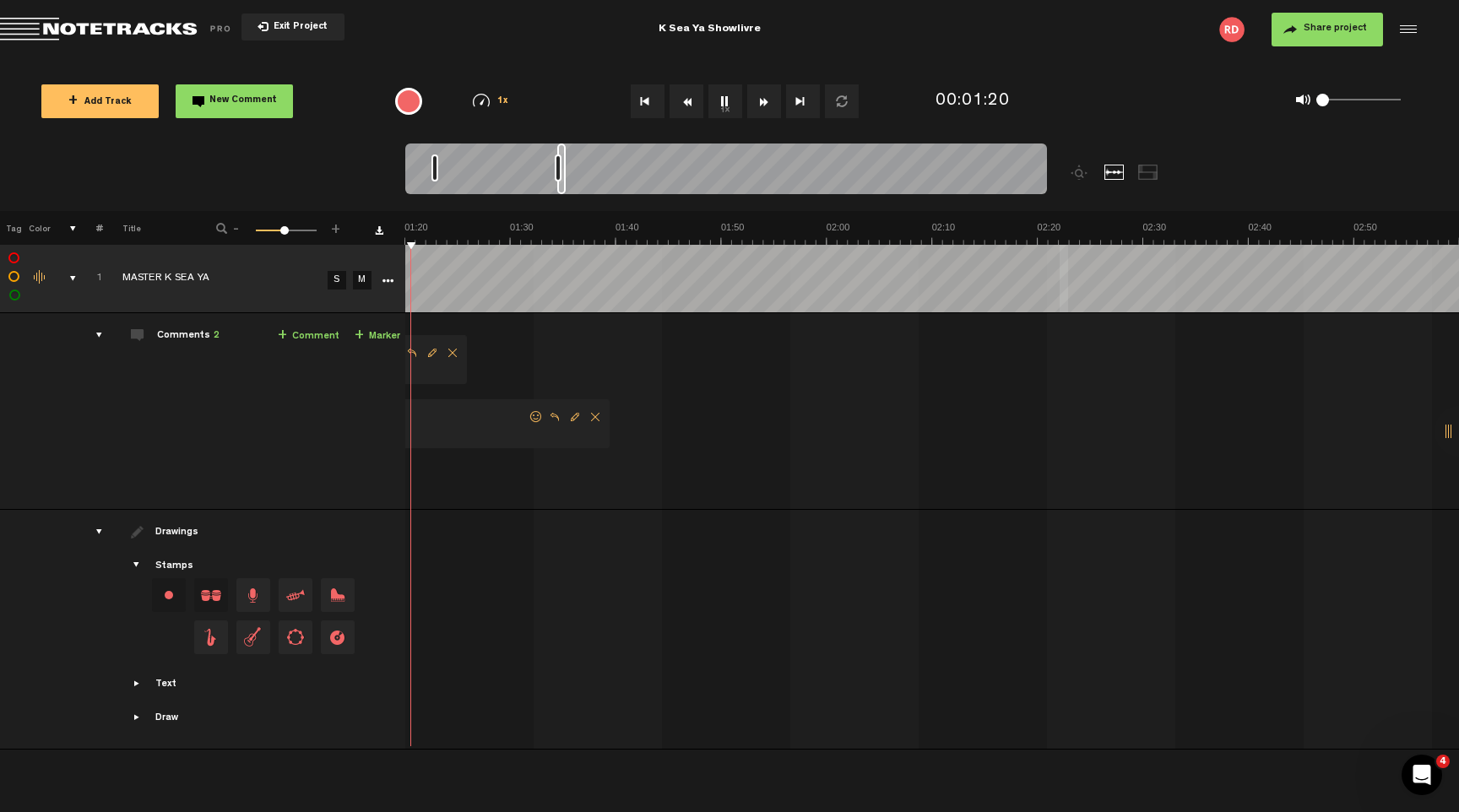
scroll to position [0, 735]
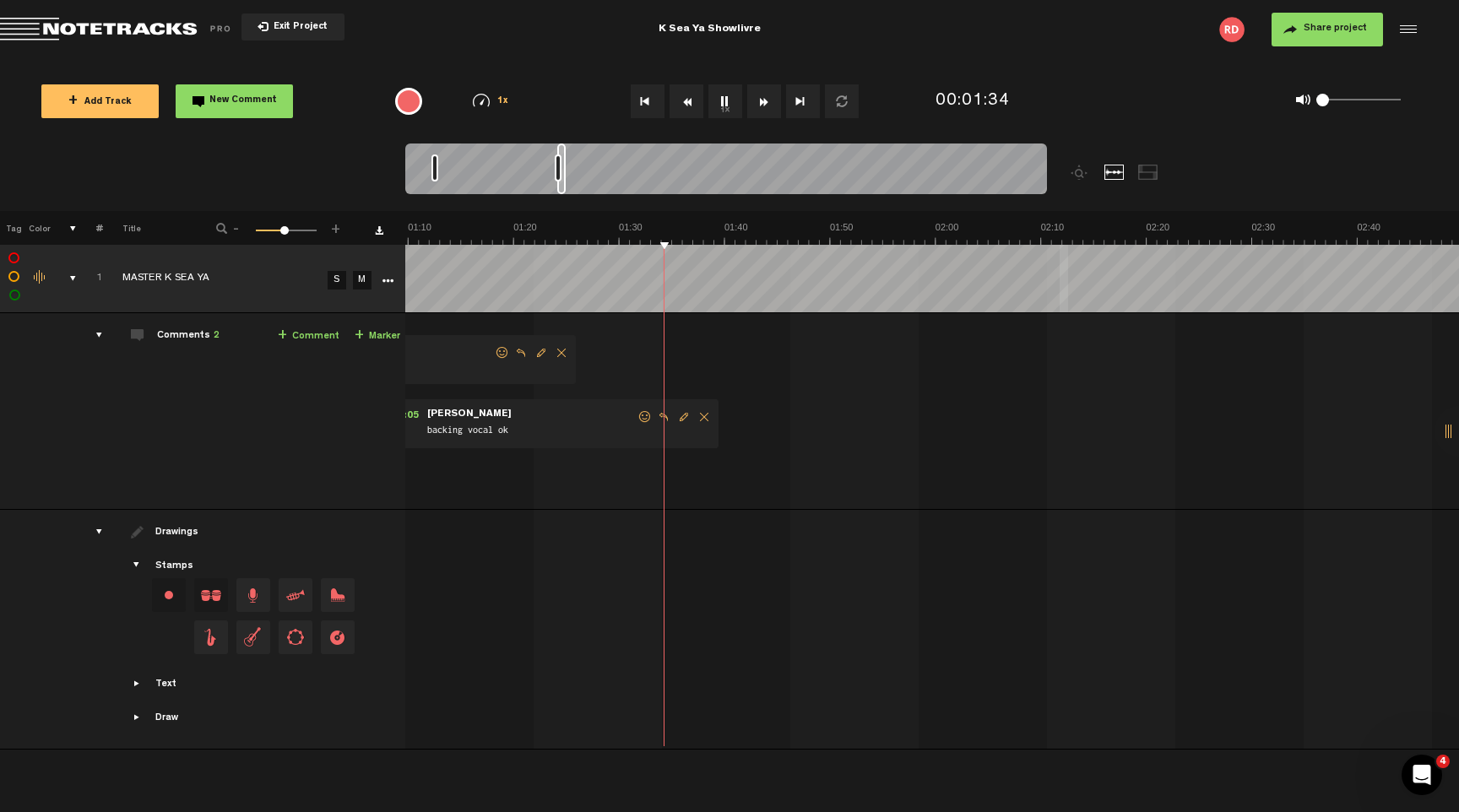
click at [1369, 100] on div "0 1 0" at bounding box center [1359, 100] width 84 height 4
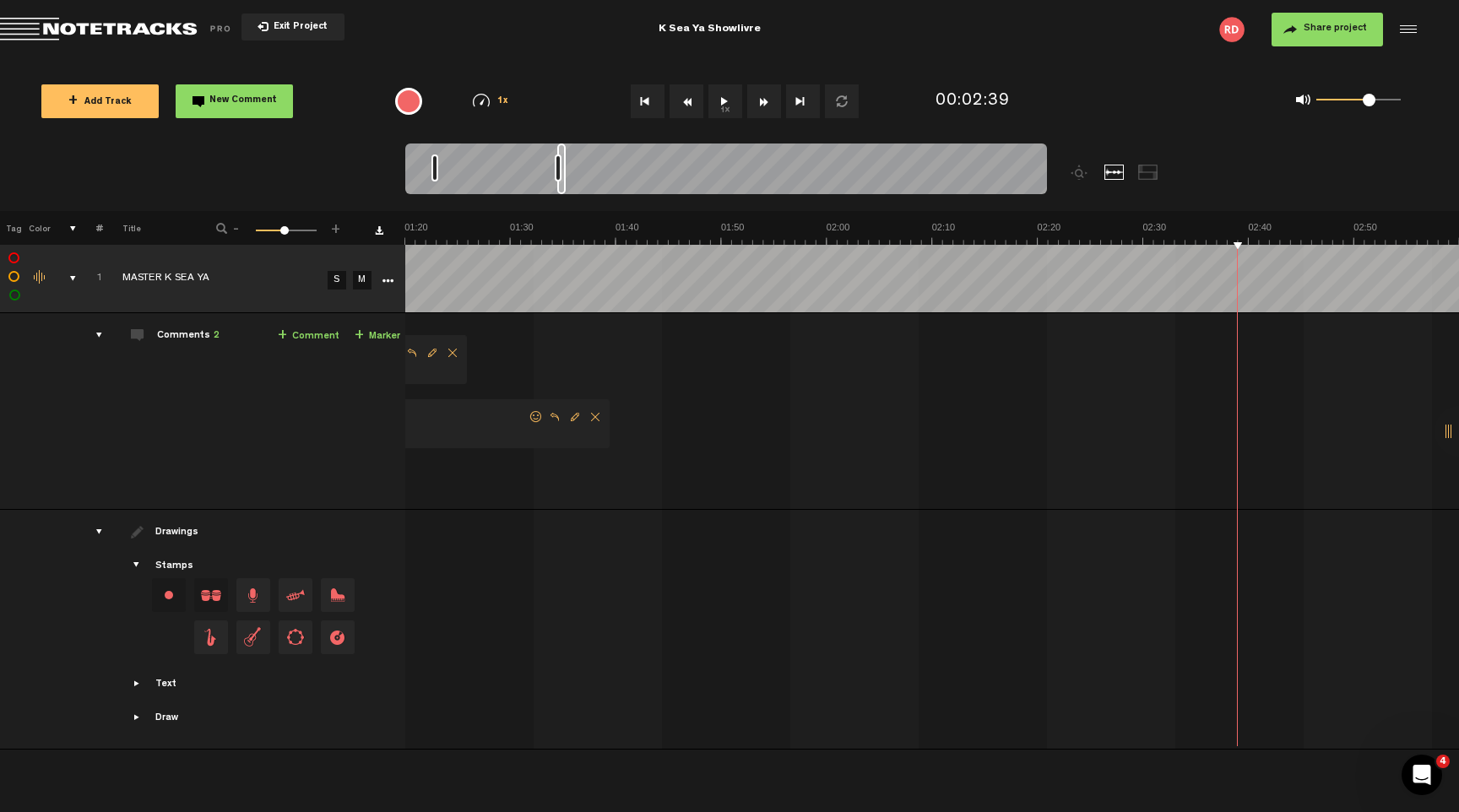
scroll to position [0, 0]
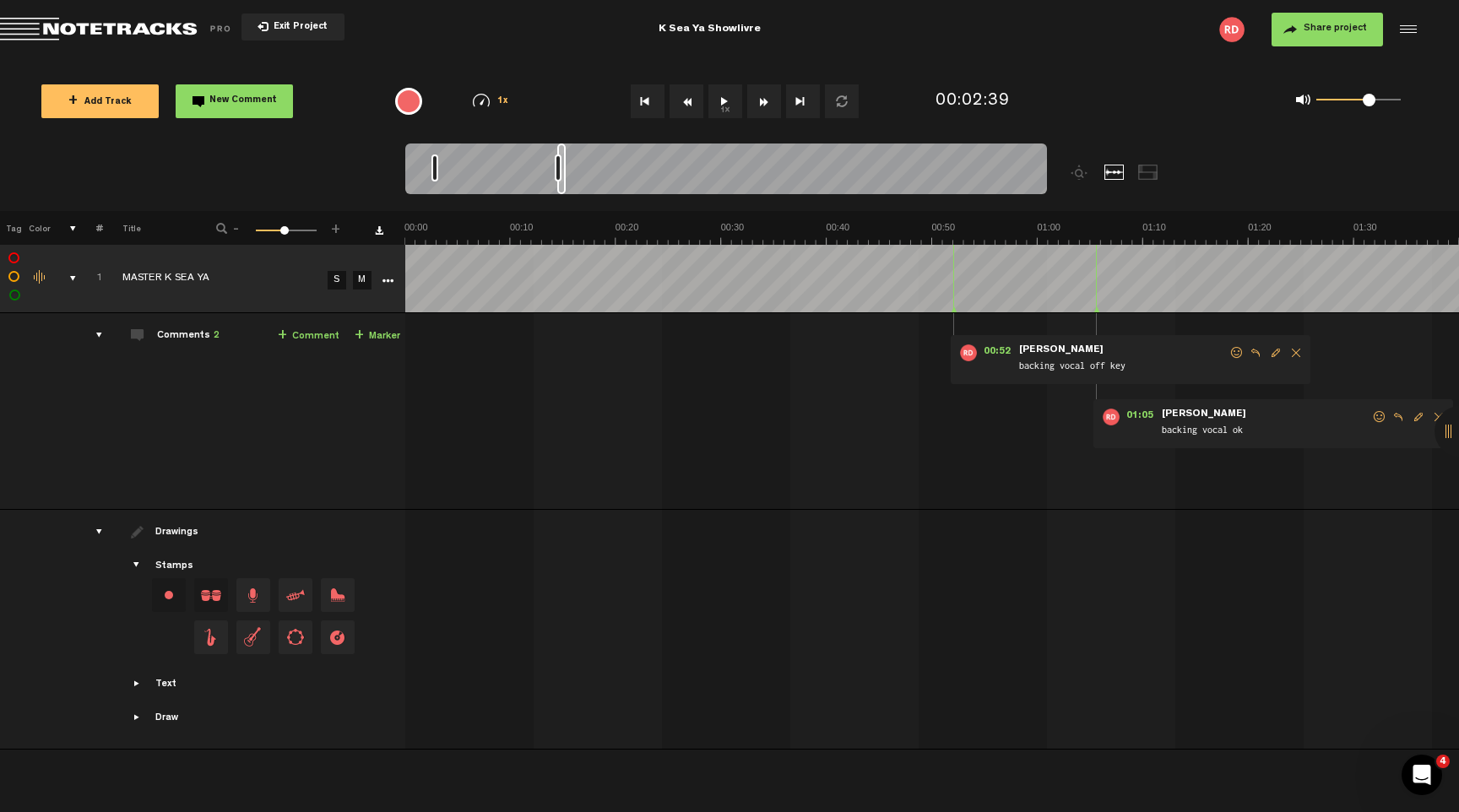
click at [405, 264] on td "Export to Headliner Update Download Download original Export Audacity labels Ex…" at bounding box center [402, 279] width 7 height 68
click at [1384, 100] on div "0 1 0.65" at bounding box center [1359, 100] width 84 height 4
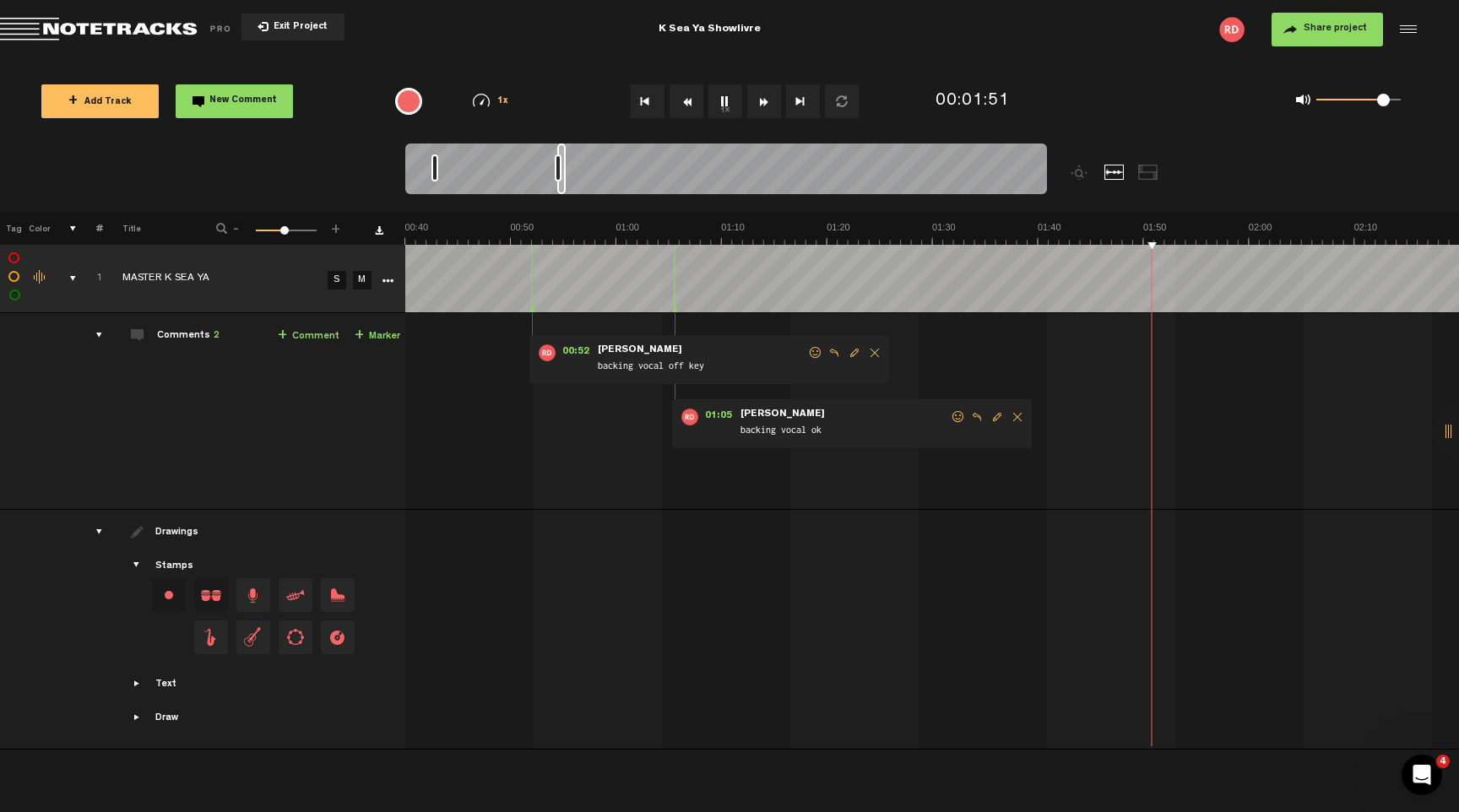
click at [373, 462] on td "Comments 2 + Comment + Marker" at bounding box center [254, 411] width 302 height 196
drag, startPoint x: 407, startPoint y: 449, endPoint x: 336, endPoint y: 448, distance: 71.0
click at [336, 448] on tr "Comments 2 + Comment + Marker 1 MASTER K SEA YA S M MASTER K SEA YA by Ryan Don…" at bounding box center [730, 411] width 1460 height 196
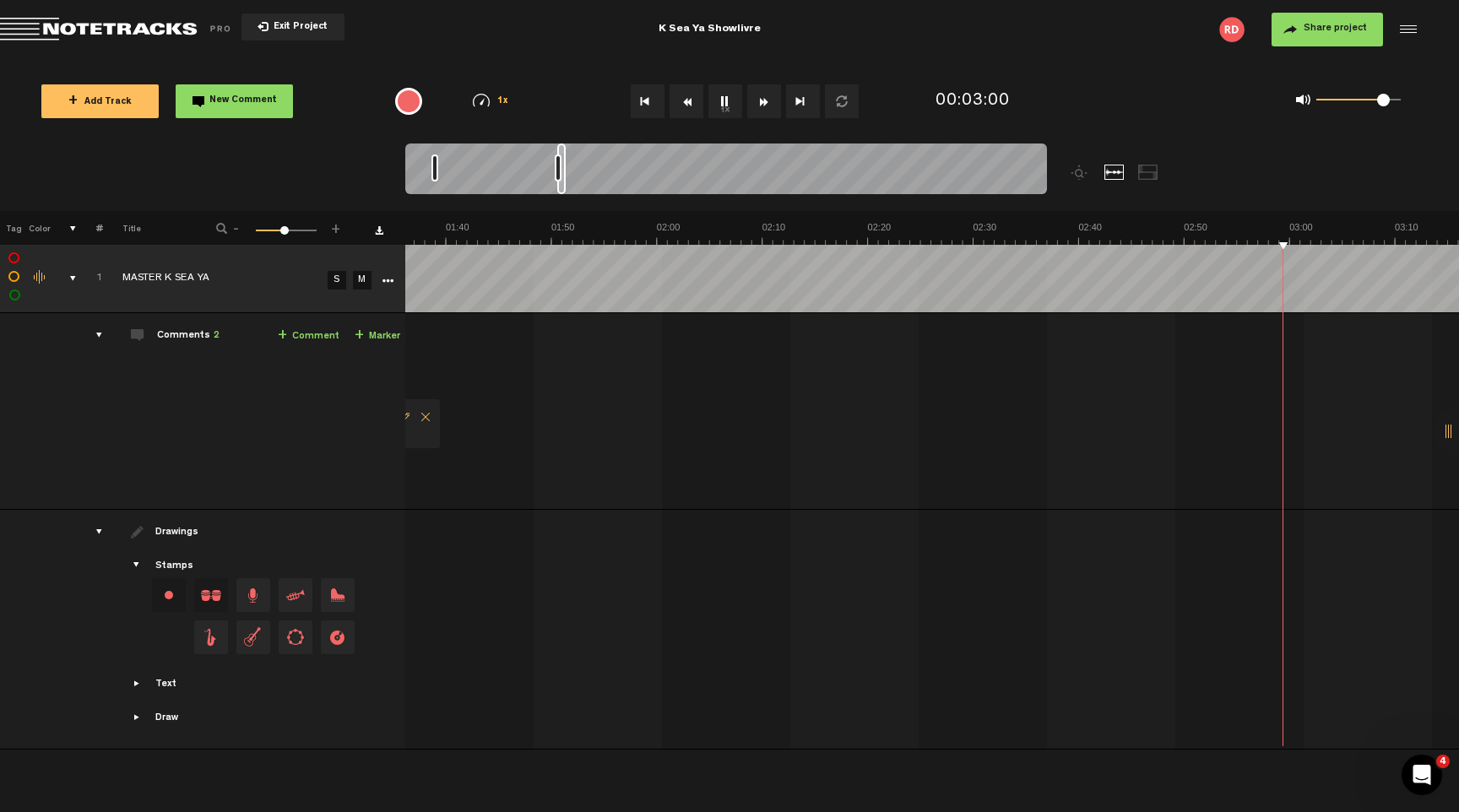
scroll to position [0, 1177]
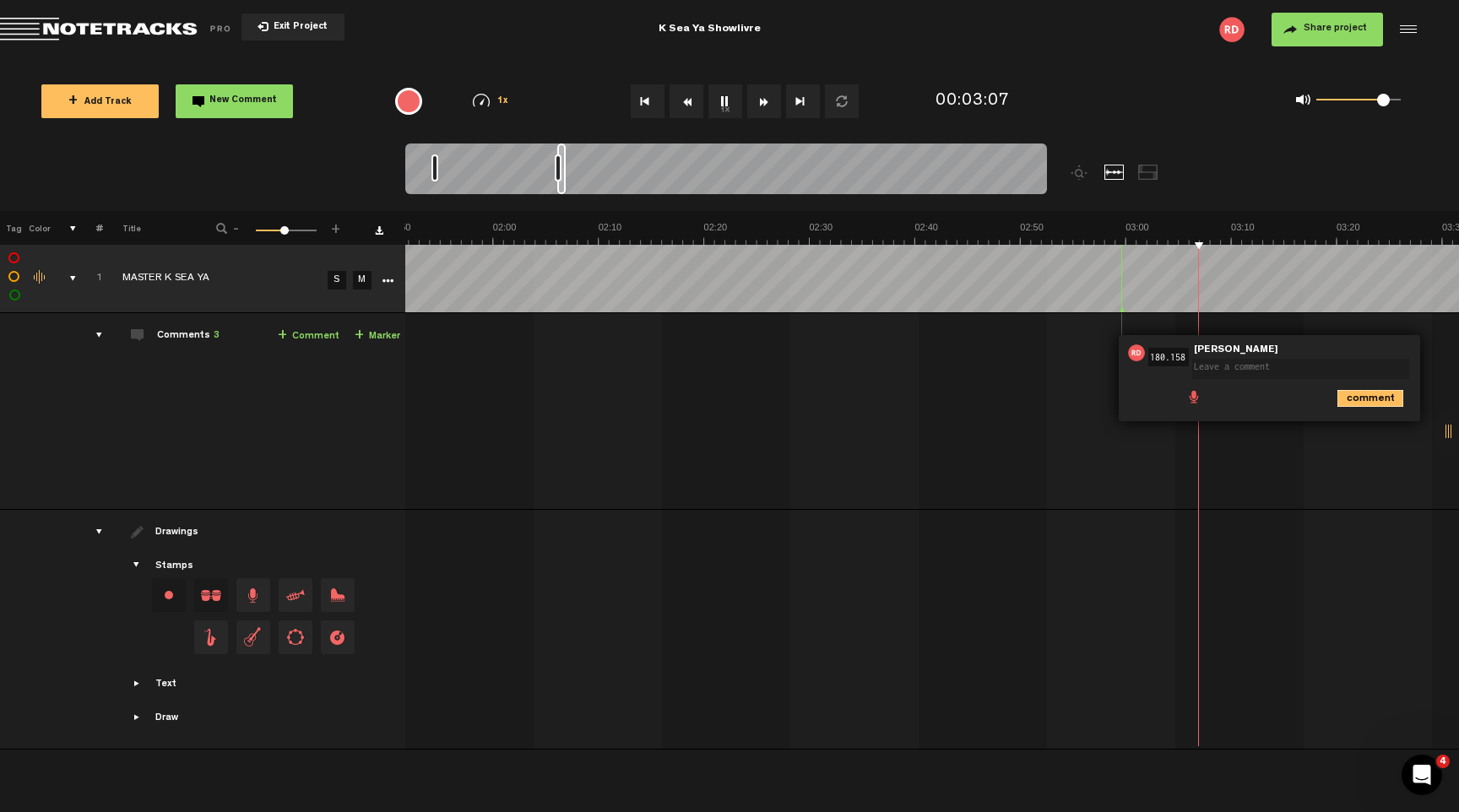
click at [1355, 395] on icon "comment" at bounding box center [1370, 398] width 66 height 17
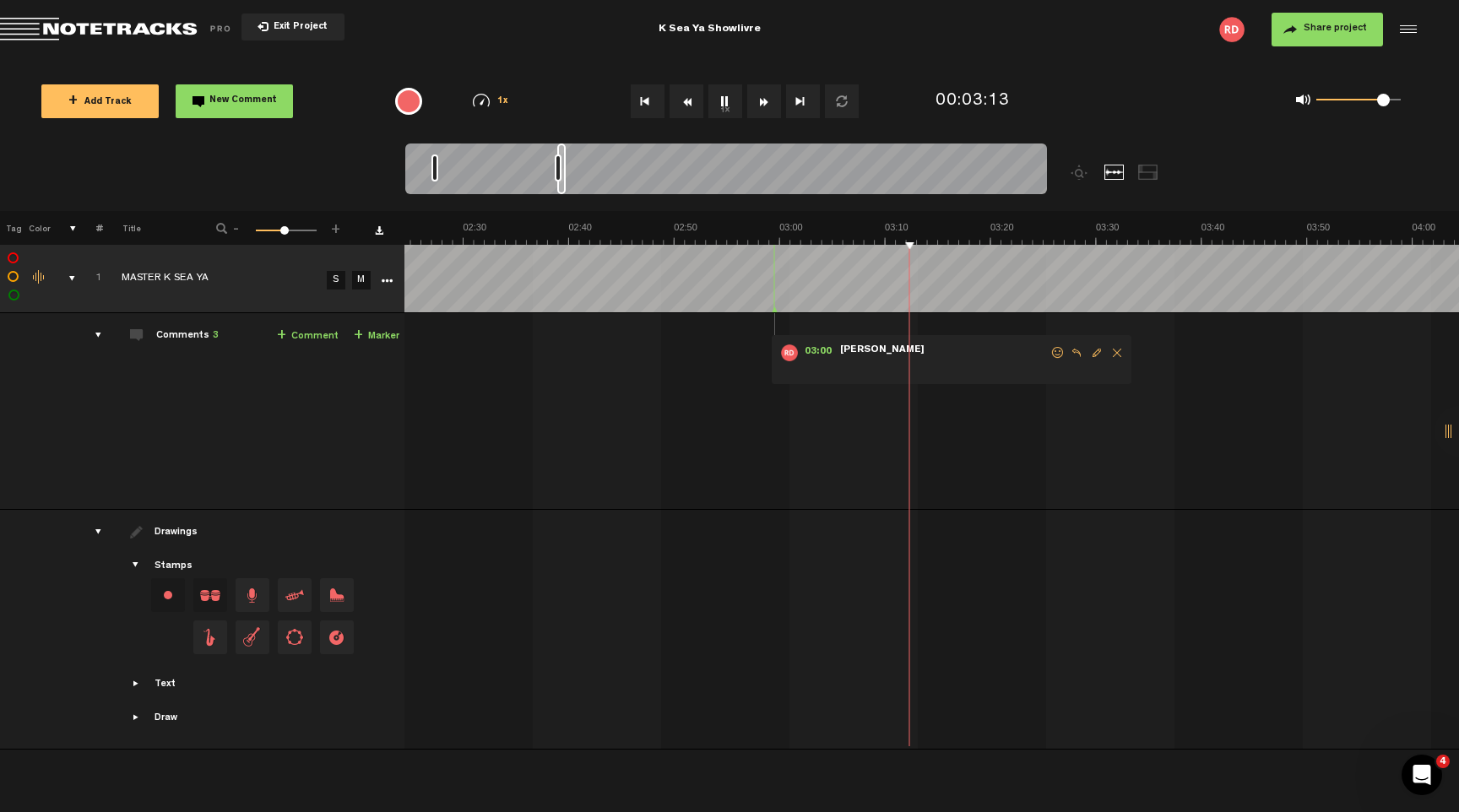
scroll to position [0, 1625]
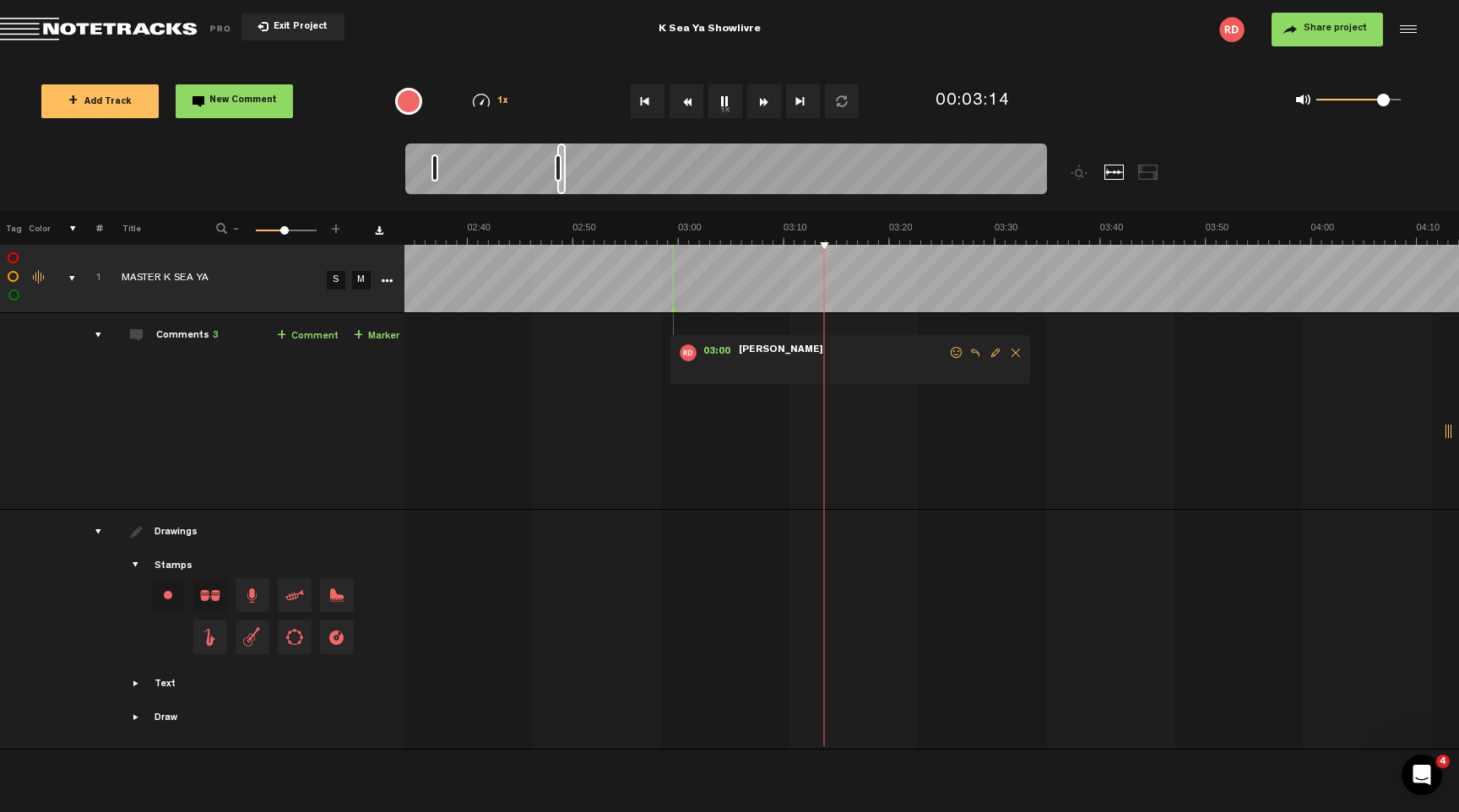
click at [1012, 352] on span "Delete comment" at bounding box center [1016, 353] width 21 height 12
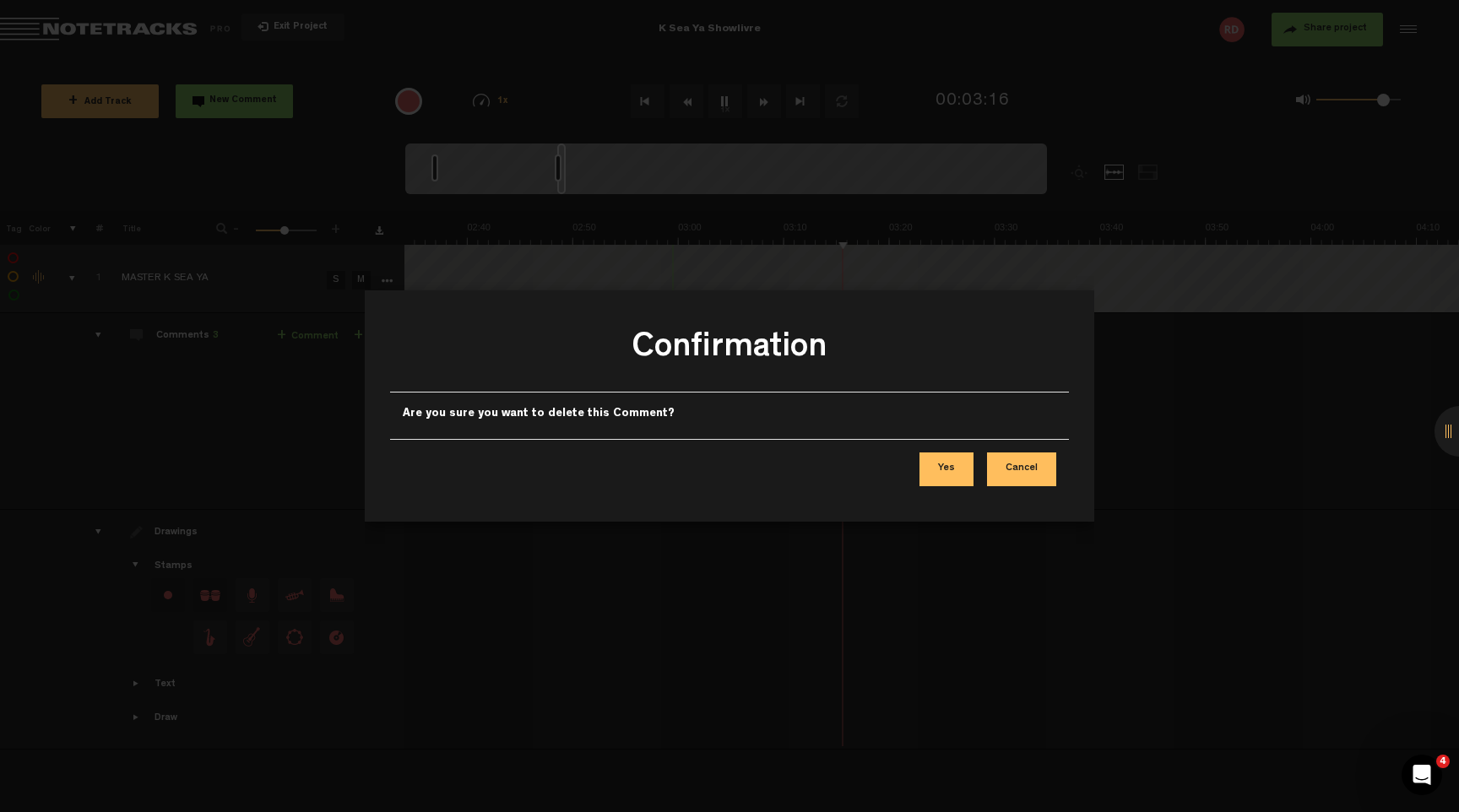
click at [941, 465] on button "Yes" at bounding box center [947, 469] width 54 height 34
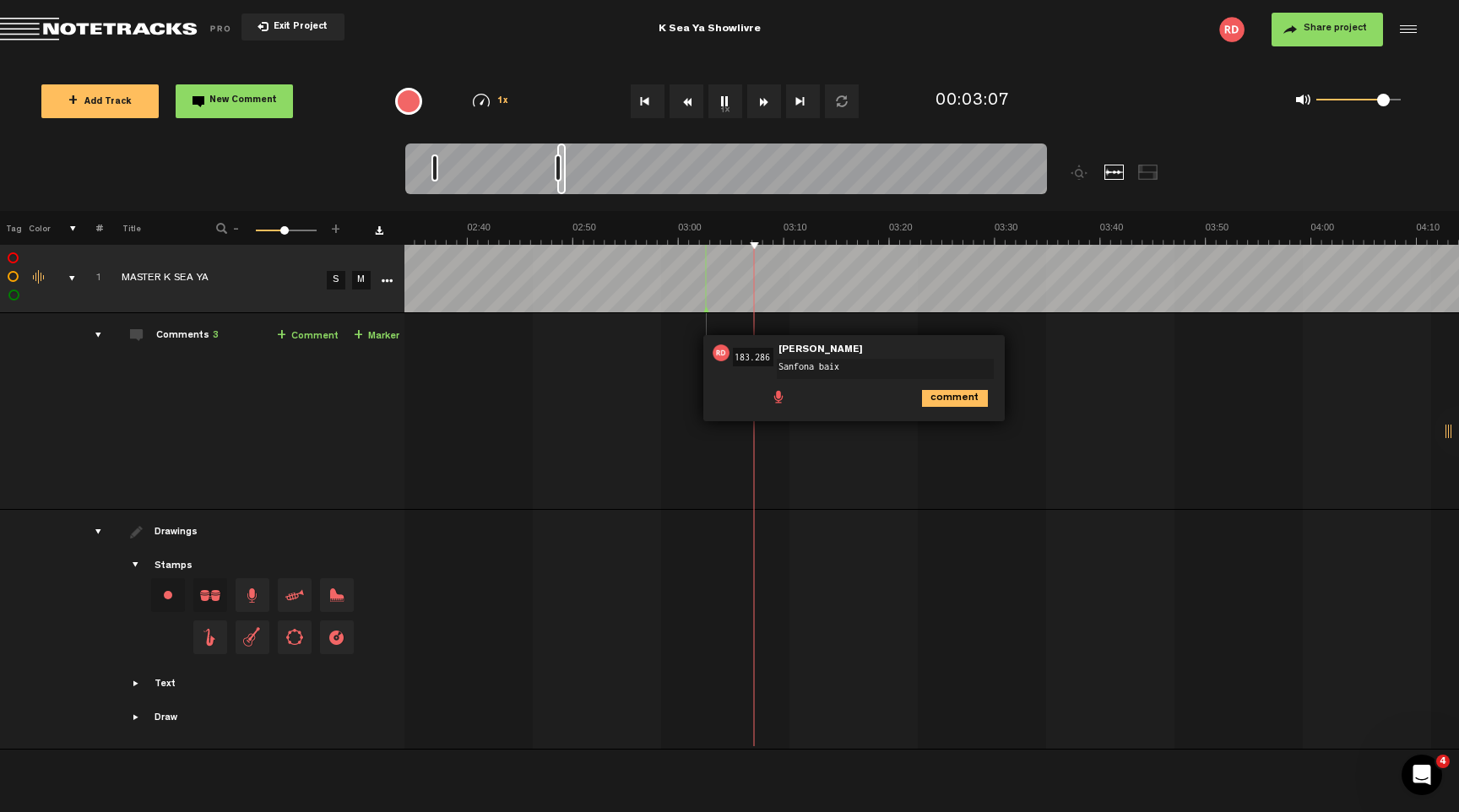
type textarea "Sanfona baixo"
click at [953, 405] on icon "comment" at bounding box center [955, 398] width 66 height 17
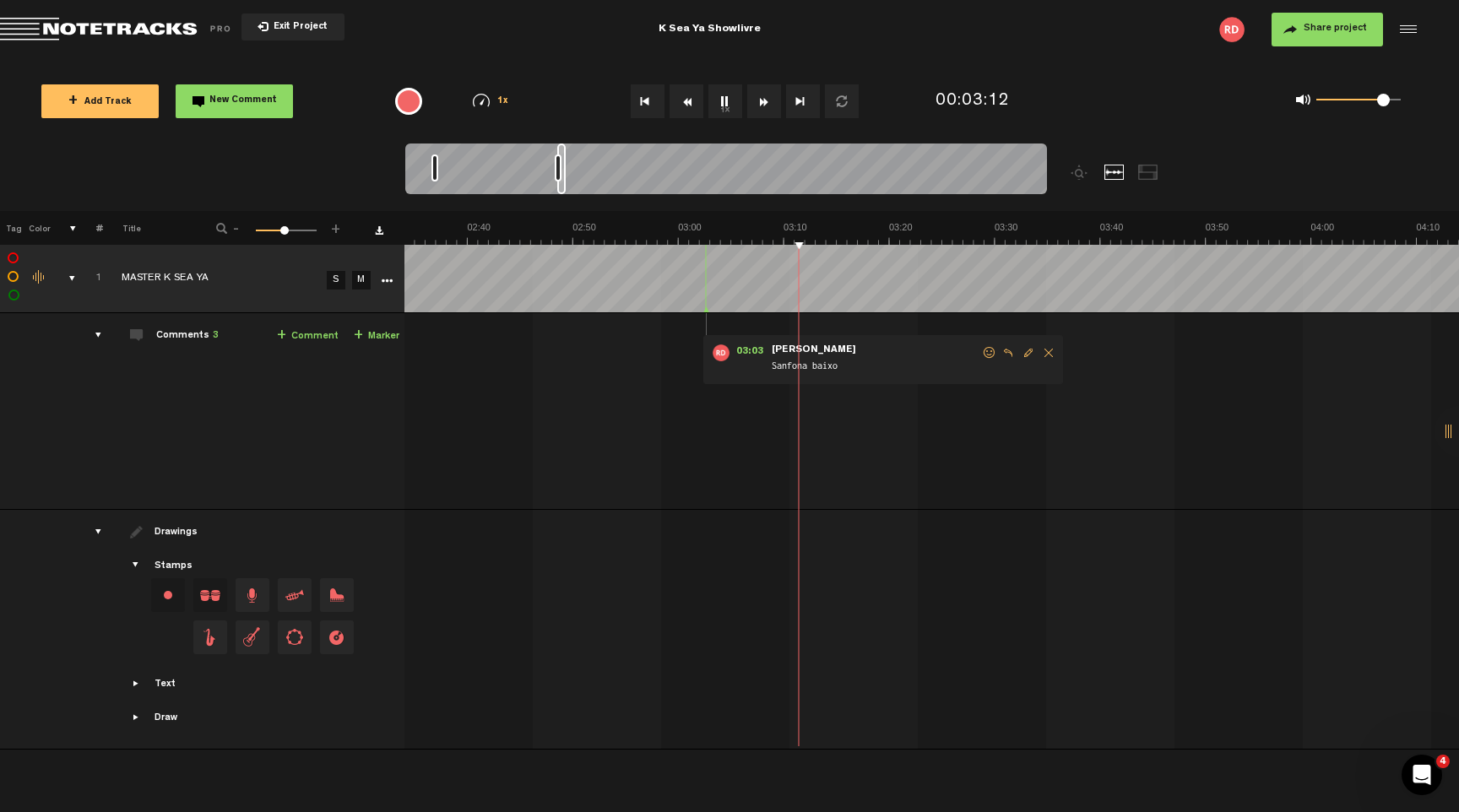
click at [1026, 351] on span "Edit comment" at bounding box center [1028, 353] width 21 height 12
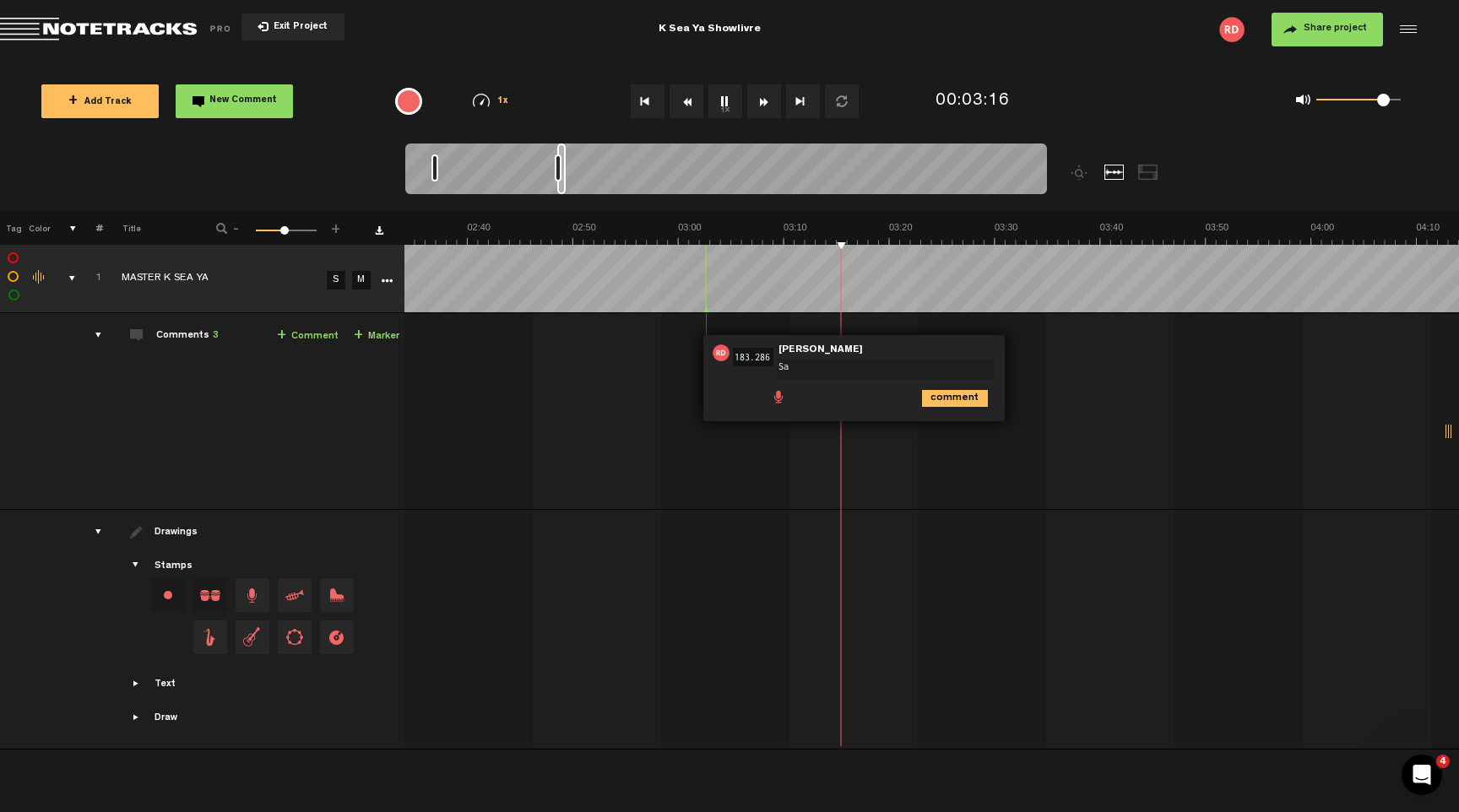
type textarea "S"
type textarea "Aumenta sanfona?"
click at [957, 406] on icon "comment" at bounding box center [955, 398] width 66 height 17
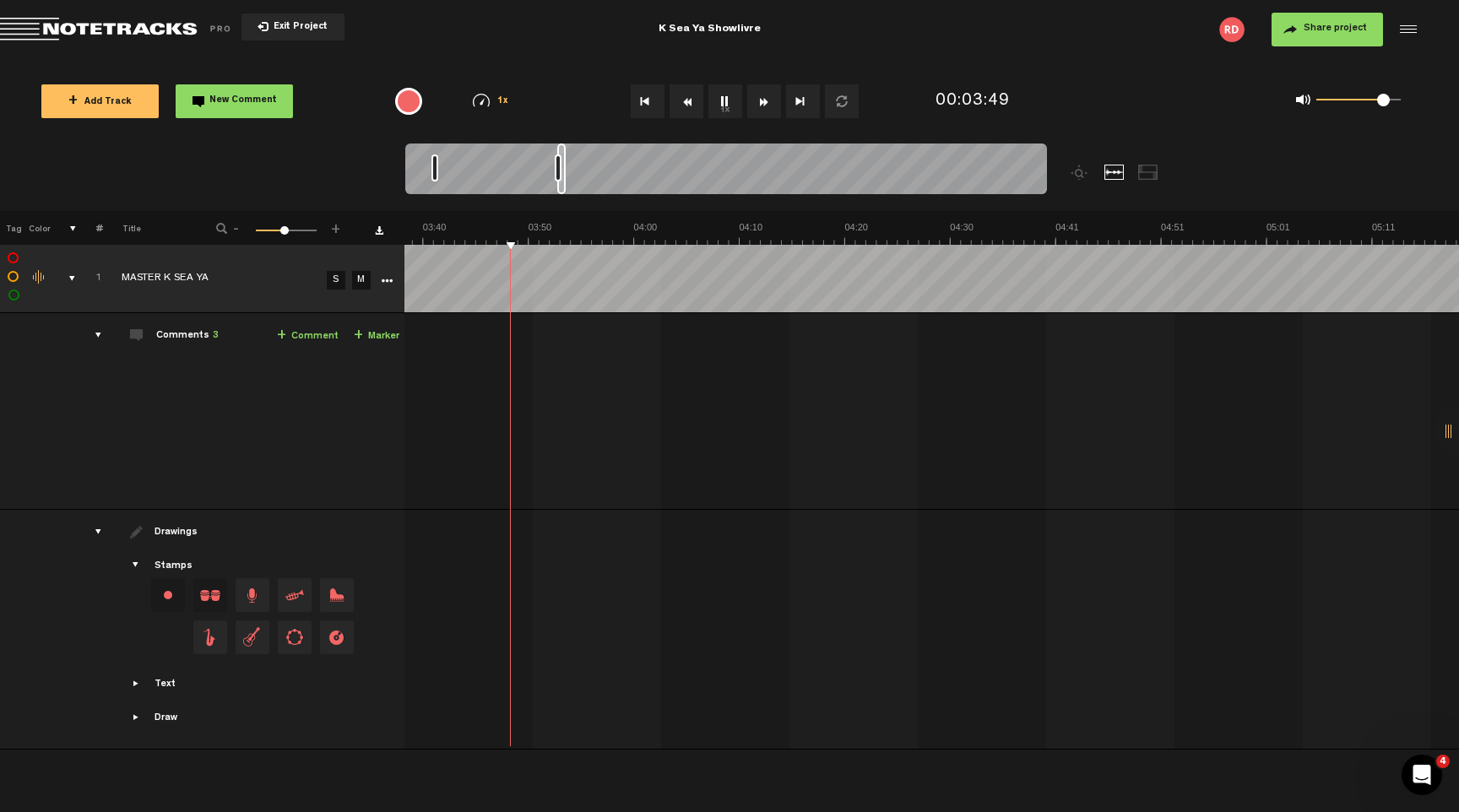
scroll to position [0, 2403]
click at [1094, 26] on div "Share project Save project" at bounding box center [1182, 30] width 473 height 34
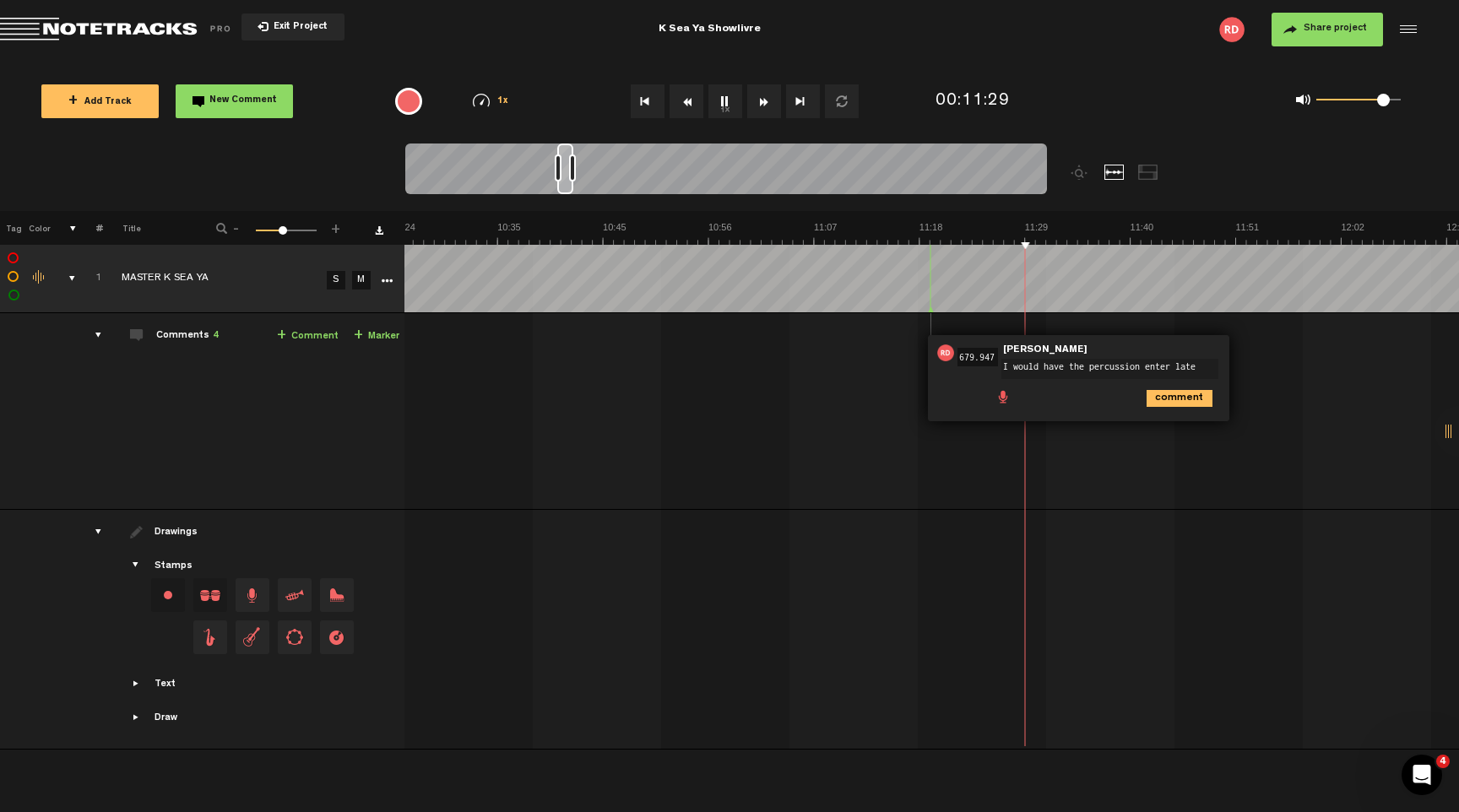
type textarea "I would have the percussion enter later"
click at [1171, 397] on icon "comment" at bounding box center [1179, 398] width 66 height 17
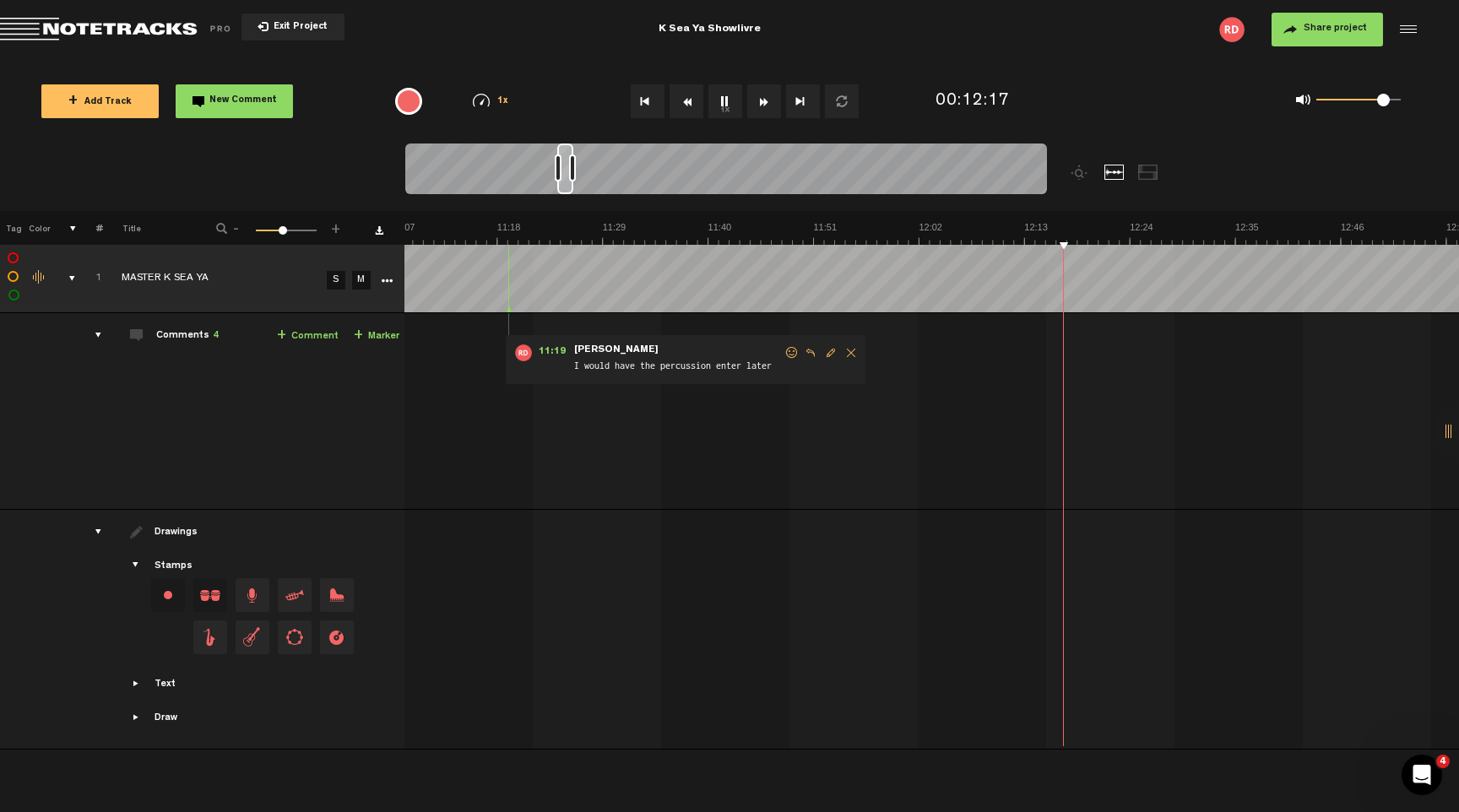
click at [826, 352] on span "Edit comment" at bounding box center [831, 353] width 21 height 12
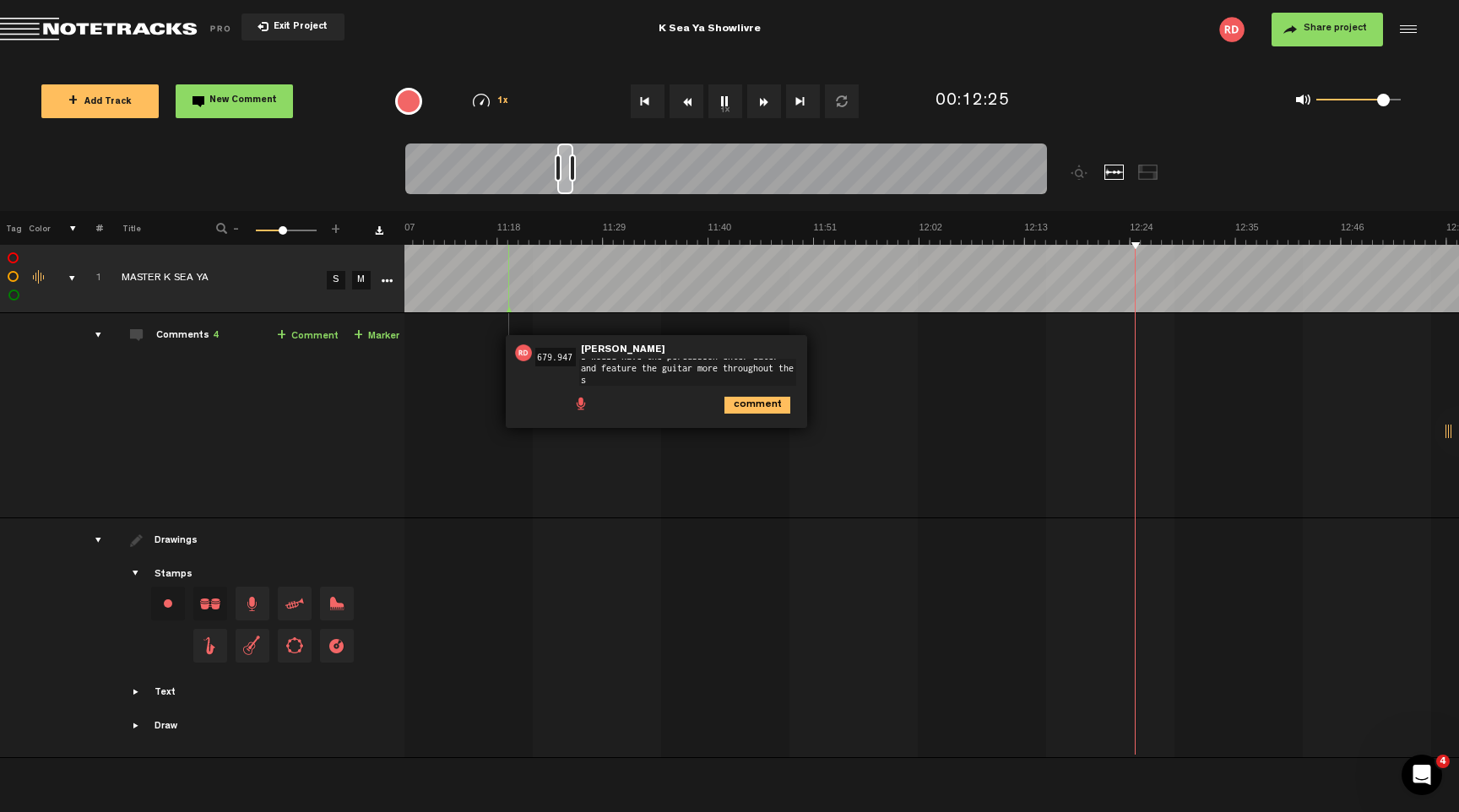
scroll to position [0, 0]
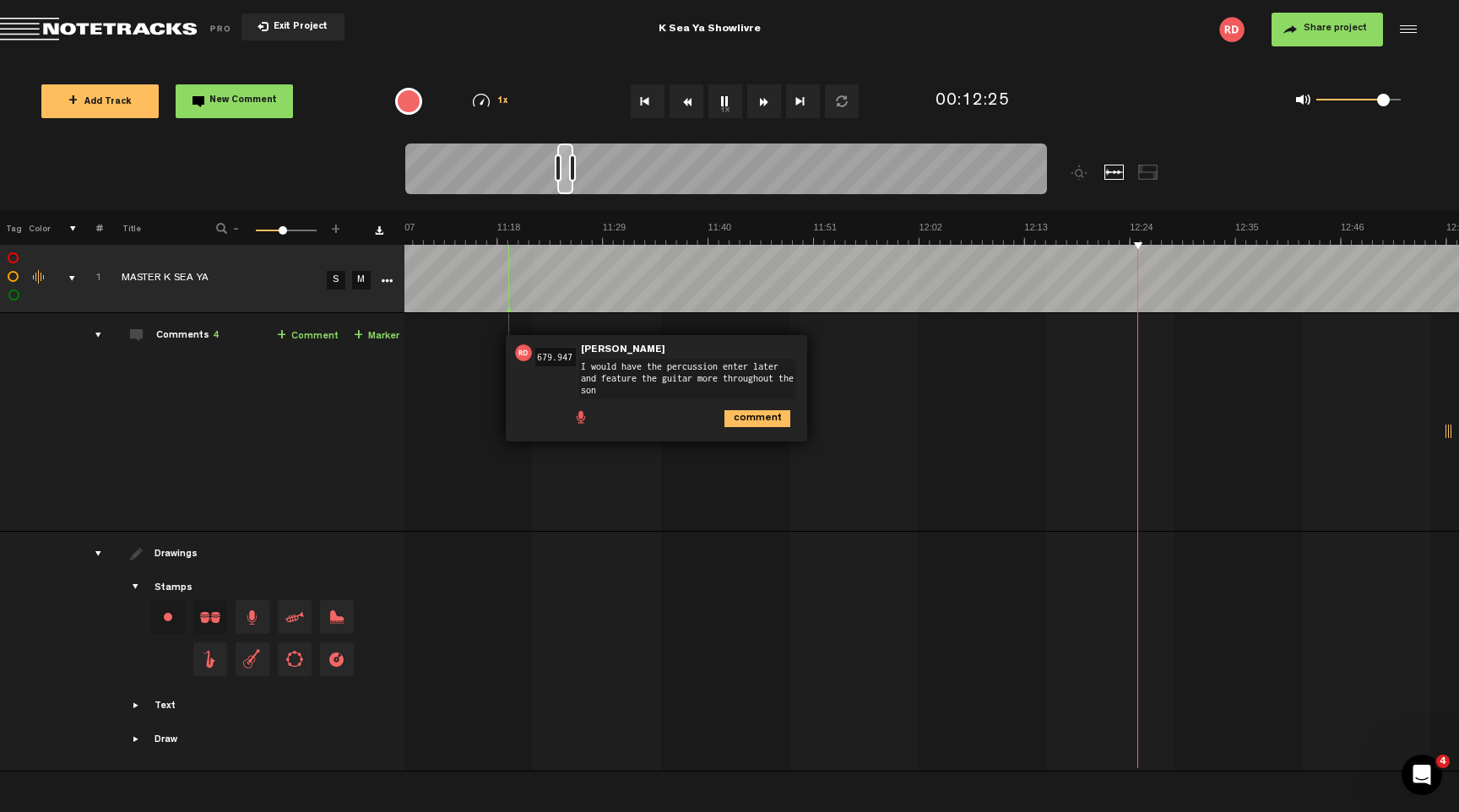
type textarea "I would have the percussion enter later and feature the guitar more throughout …"
click at [754, 415] on icon "comment" at bounding box center [756, 418] width 66 height 17
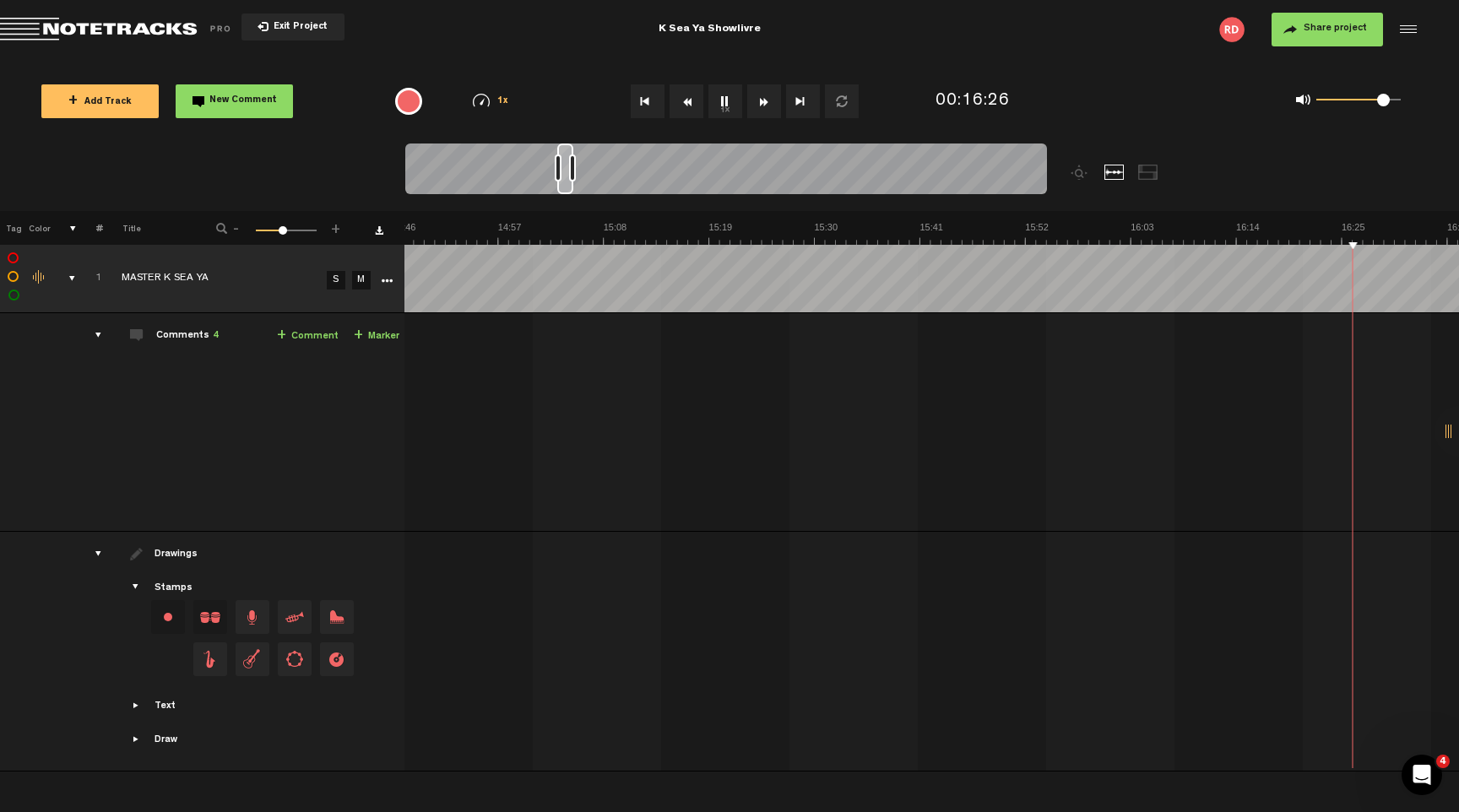
scroll to position [0, 8977]
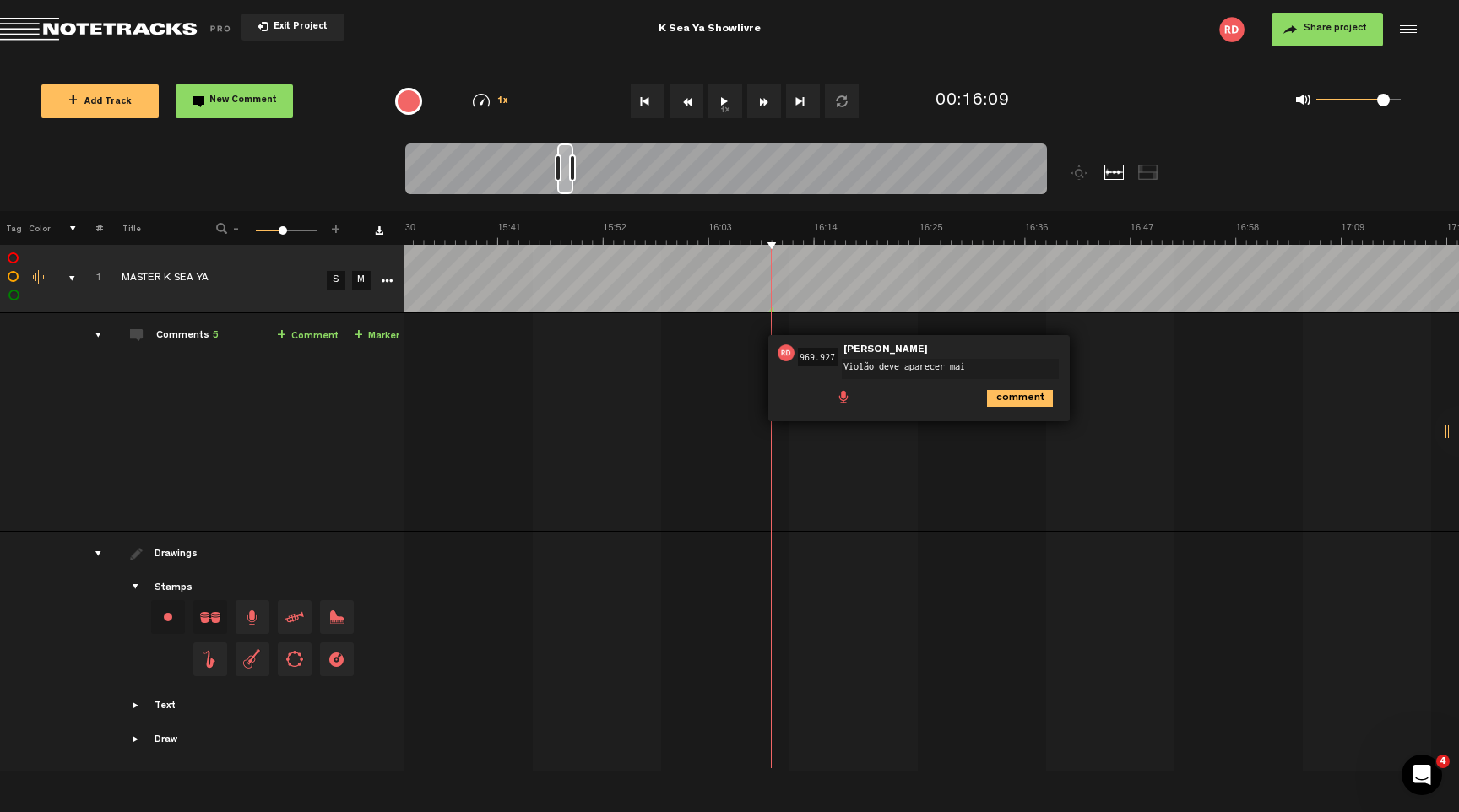
type textarea "Violão deve aparecer mais"
click at [1019, 401] on icon "comment" at bounding box center [1019, 398] width 66 height 17
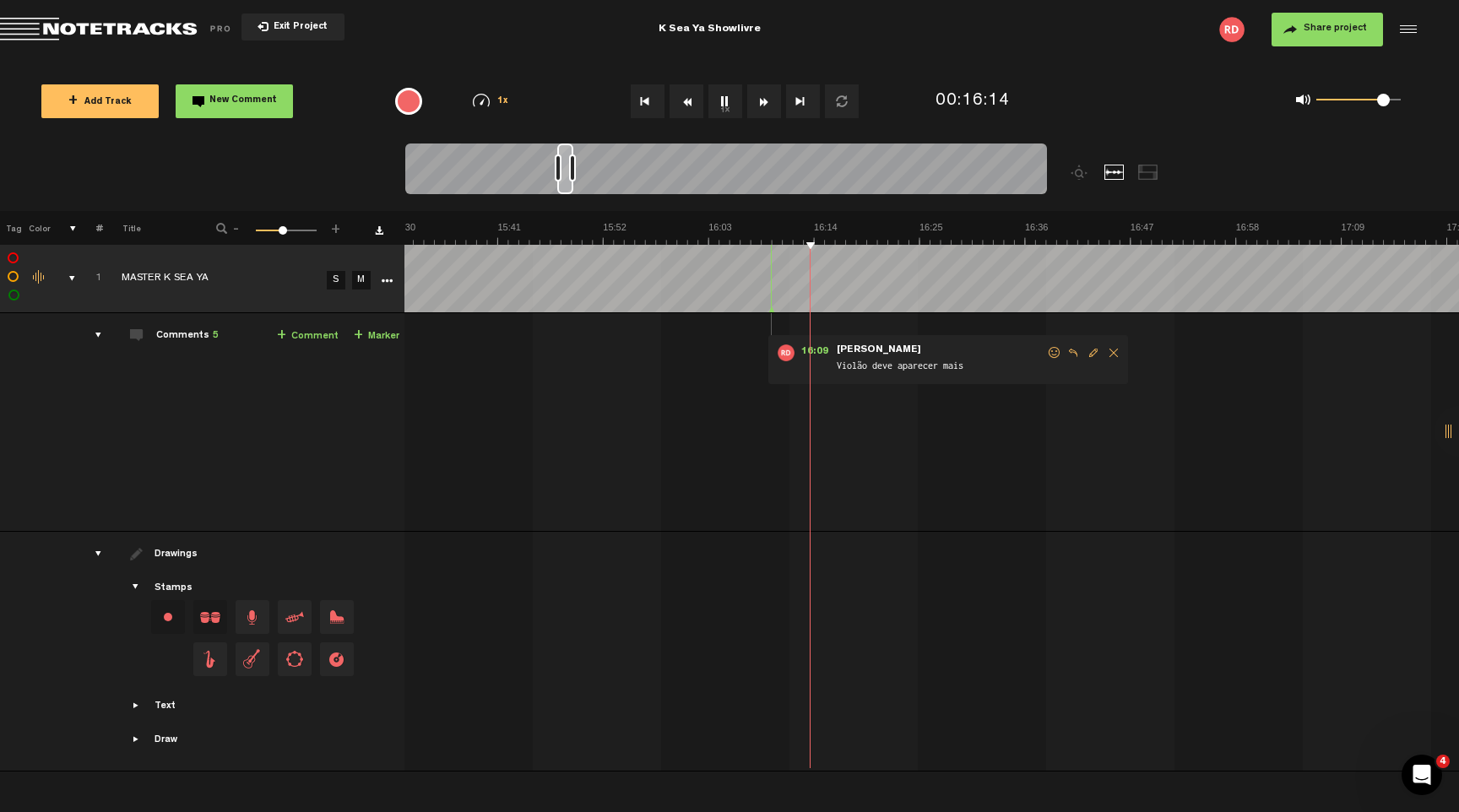
click at [1094, 354] on span "Edit comment" at bounding box center [1093, 353] width 21 height 12
click at [967, 368] on textarea "Violão deve aparecer mais" at bounding box center [950, 369] width 217 height 21
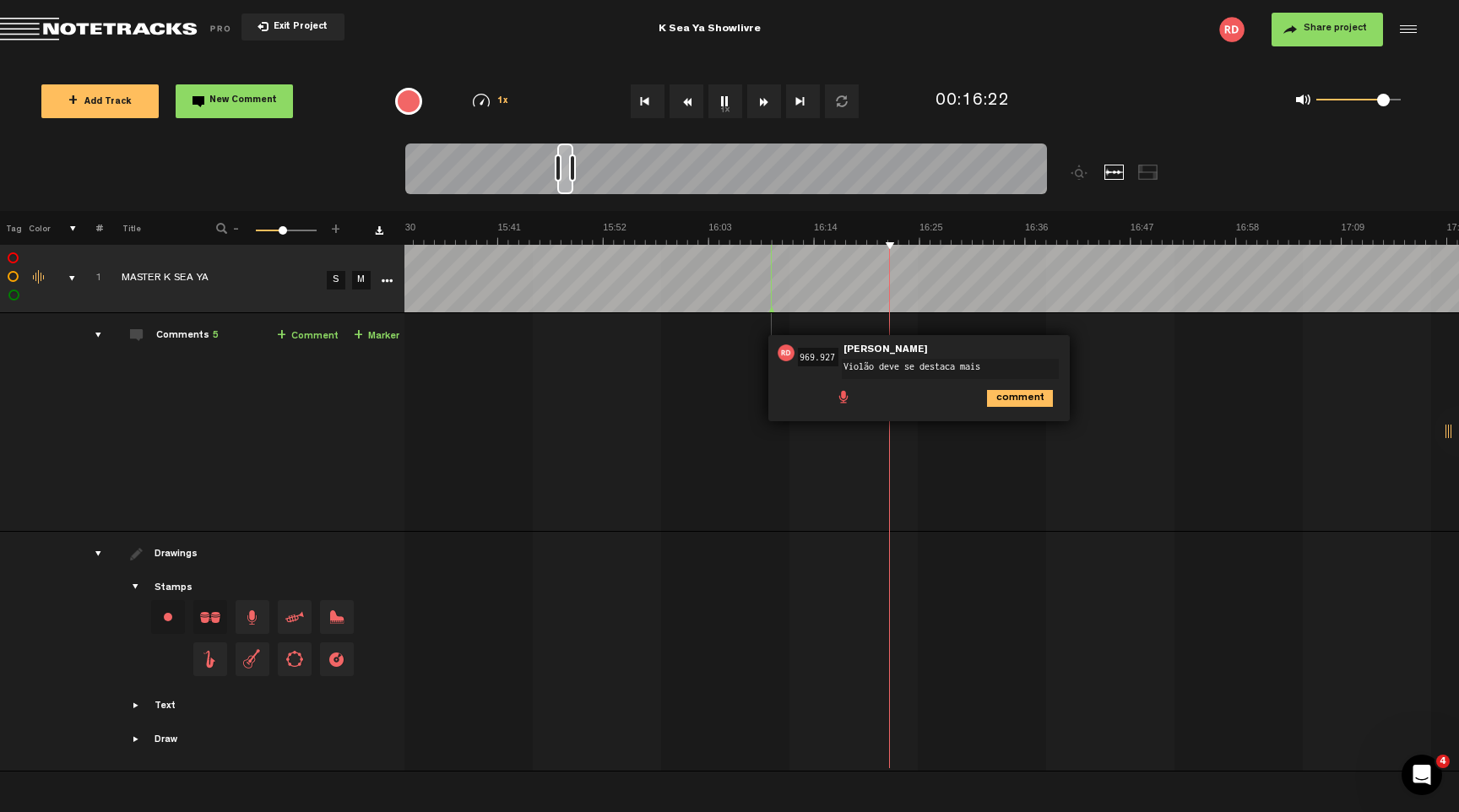
type textarea "Violão deve se destacar mais"
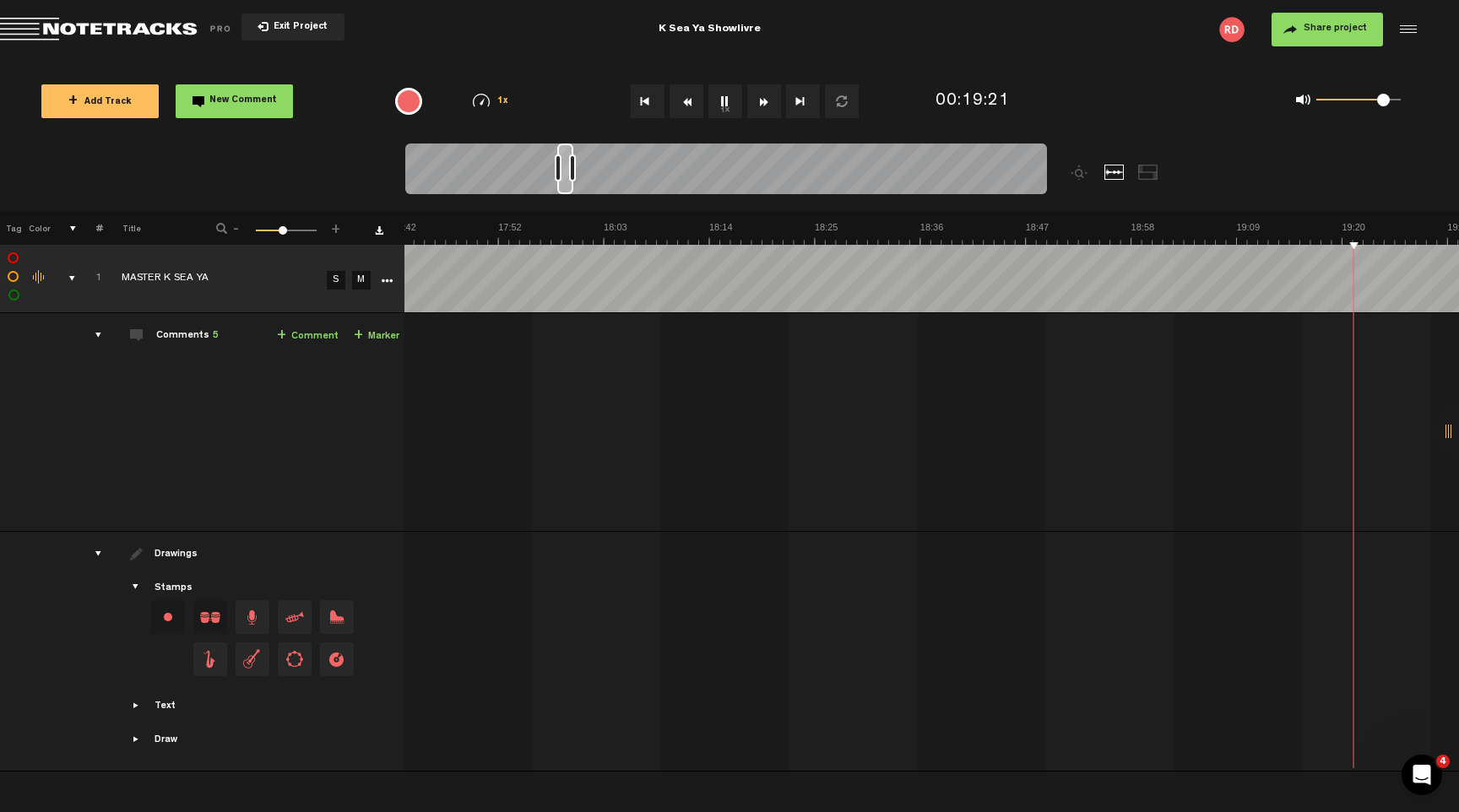
scroll to position [0, 10664]
click at [938, 314] on td "1 MASTER K SEA YA S M MASTER K SEA YA by Ryan Donnelly 1 collaborators 00:52 - …" at bounding box center [931, 423] width 1054 height 219
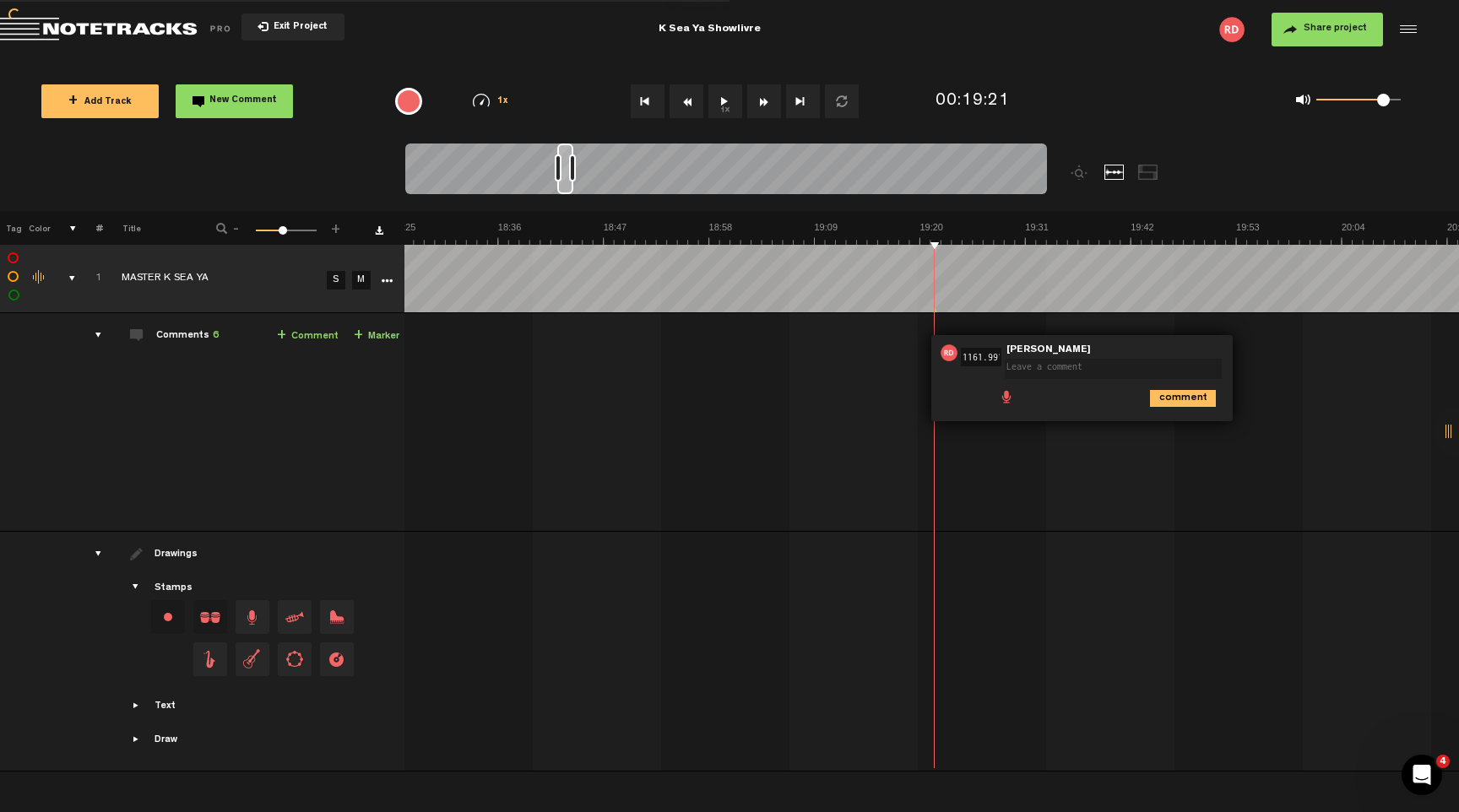
scroll to position [0, 0]
type textarea "K"
type textarea "Voice weak on highest notes. Strenghen somehow?"
click at [1174, 405] on icon "comment" at bounding box center [1183, 405] width 66 height 17
